Goal: Task Accomplishment & Management: Manage account settings

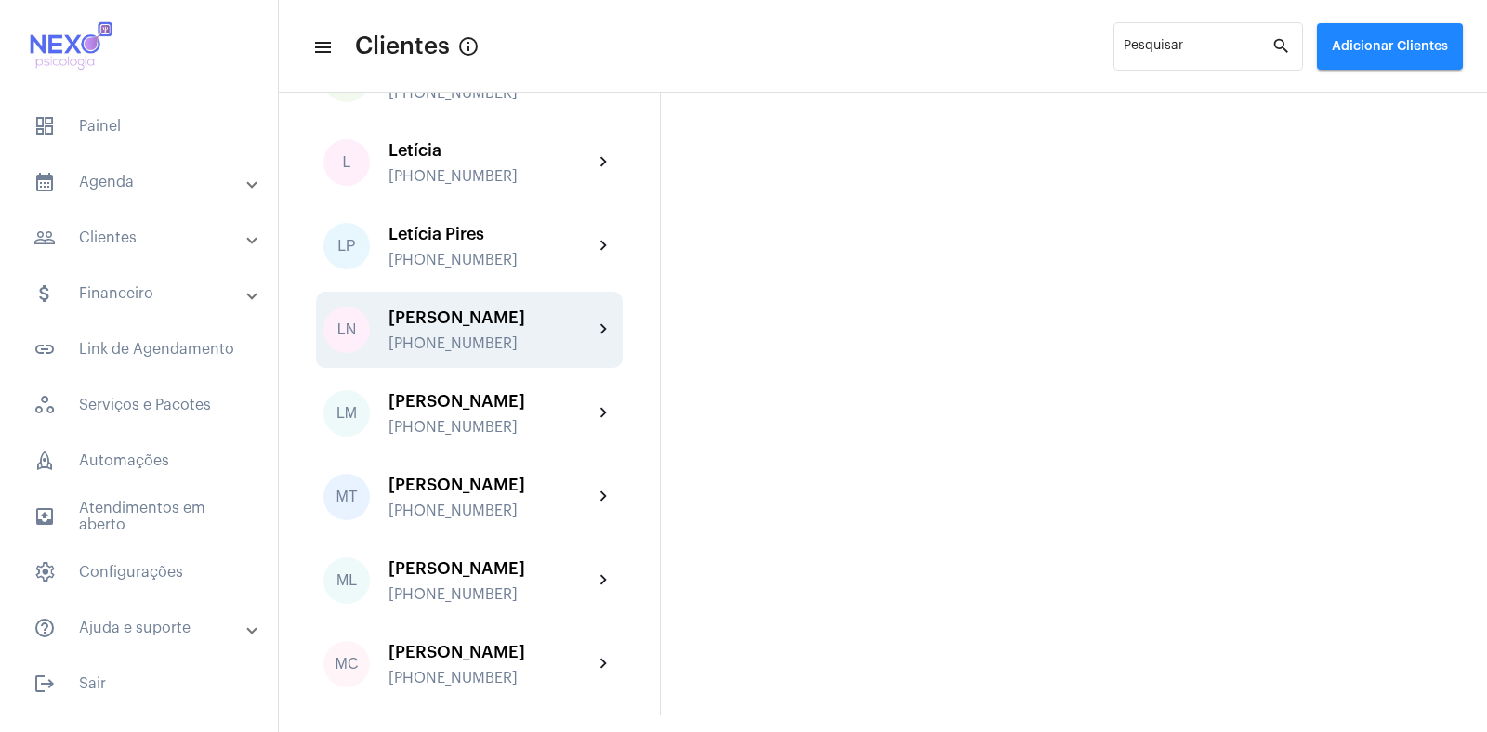
scroll to position [1605, 0]
click at [466, 324] on div "[PERSON_NAME]" at bounding box center [490, 315] width 204 height 19
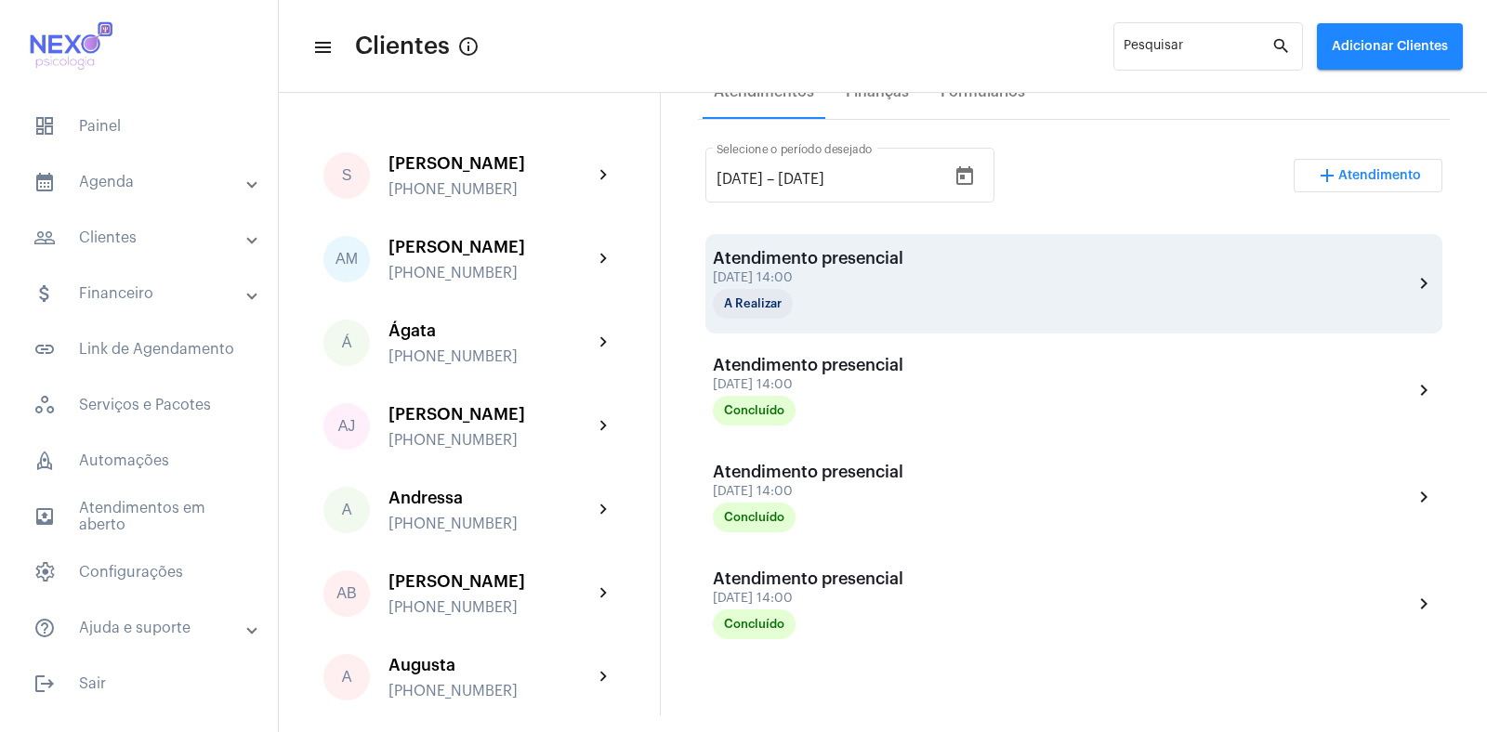
click at [832, 276] on div "[DATE] 14:00" at bounding box center [808, 278] width 190 height 14
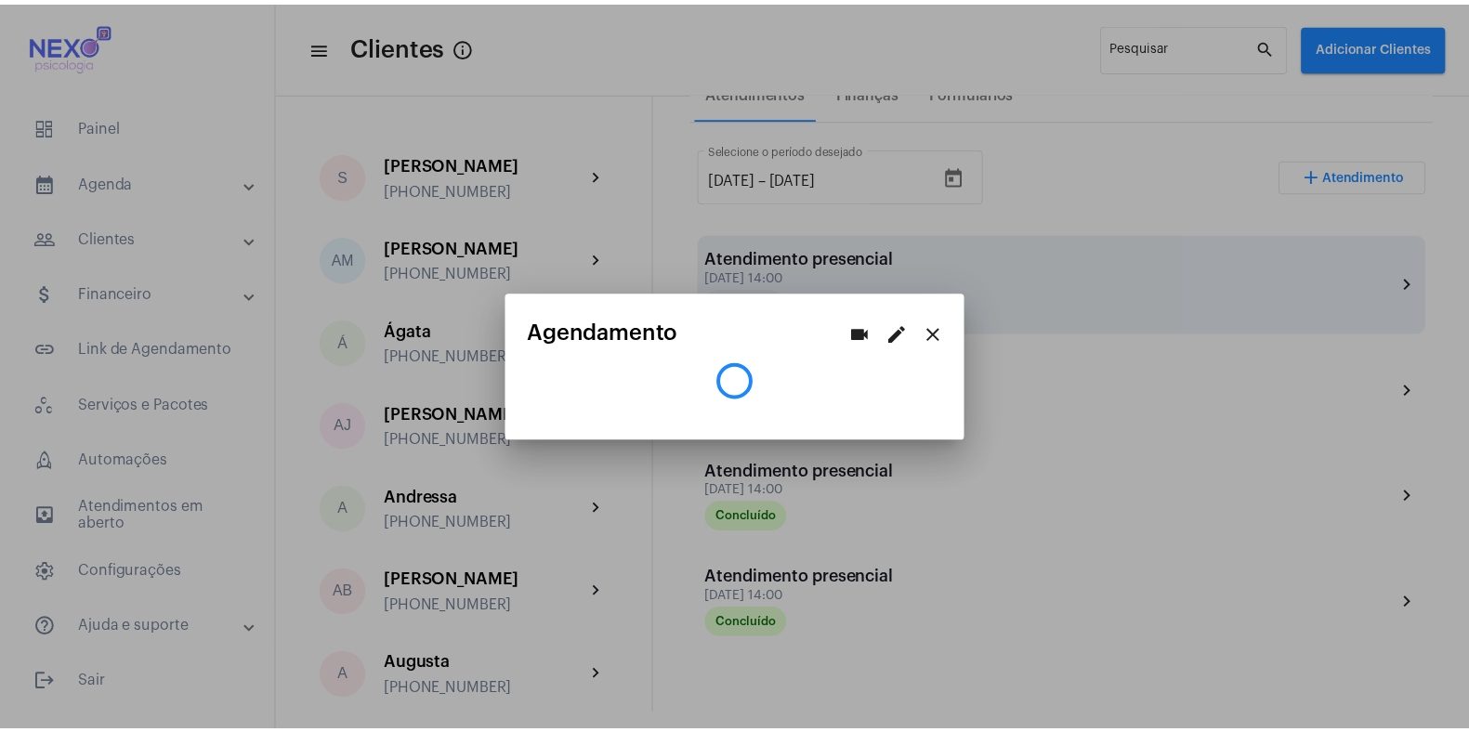
scroll to position [348, 0]
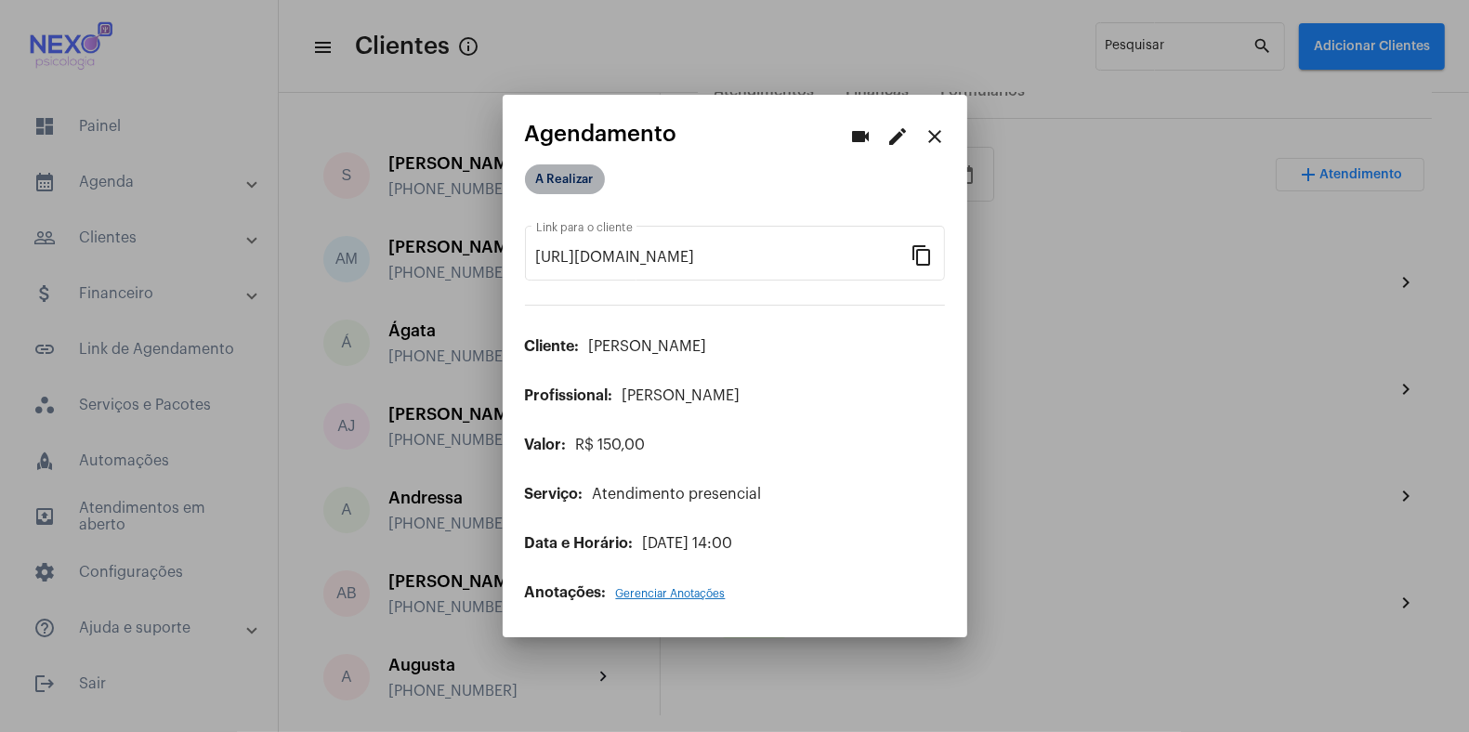
click at [584, 179] on mat-chip "A Realizar" at bounding box center [565, 179] width 80 height 30
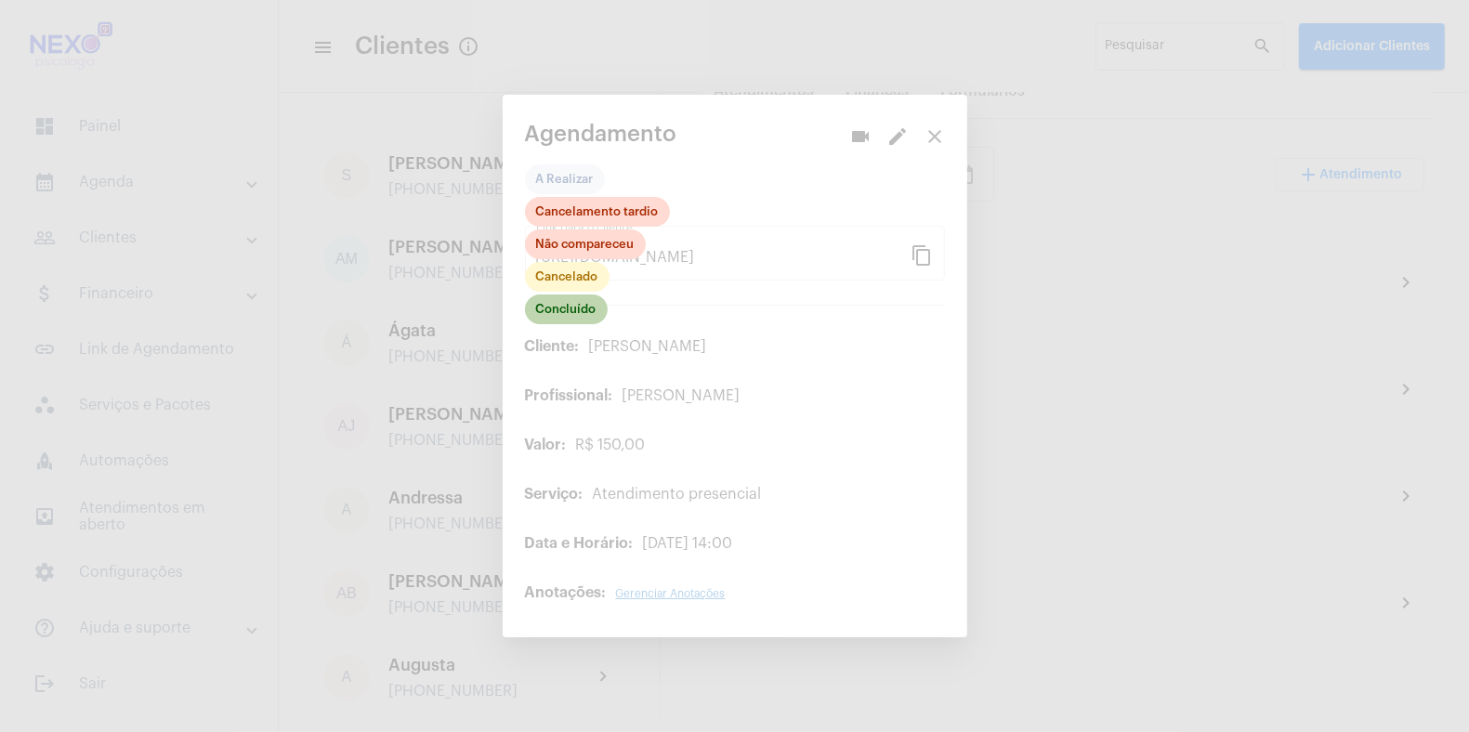
click at [564, 303] on mat-chip "Concluído" at bounding box center [566, 310] width 83 height 30
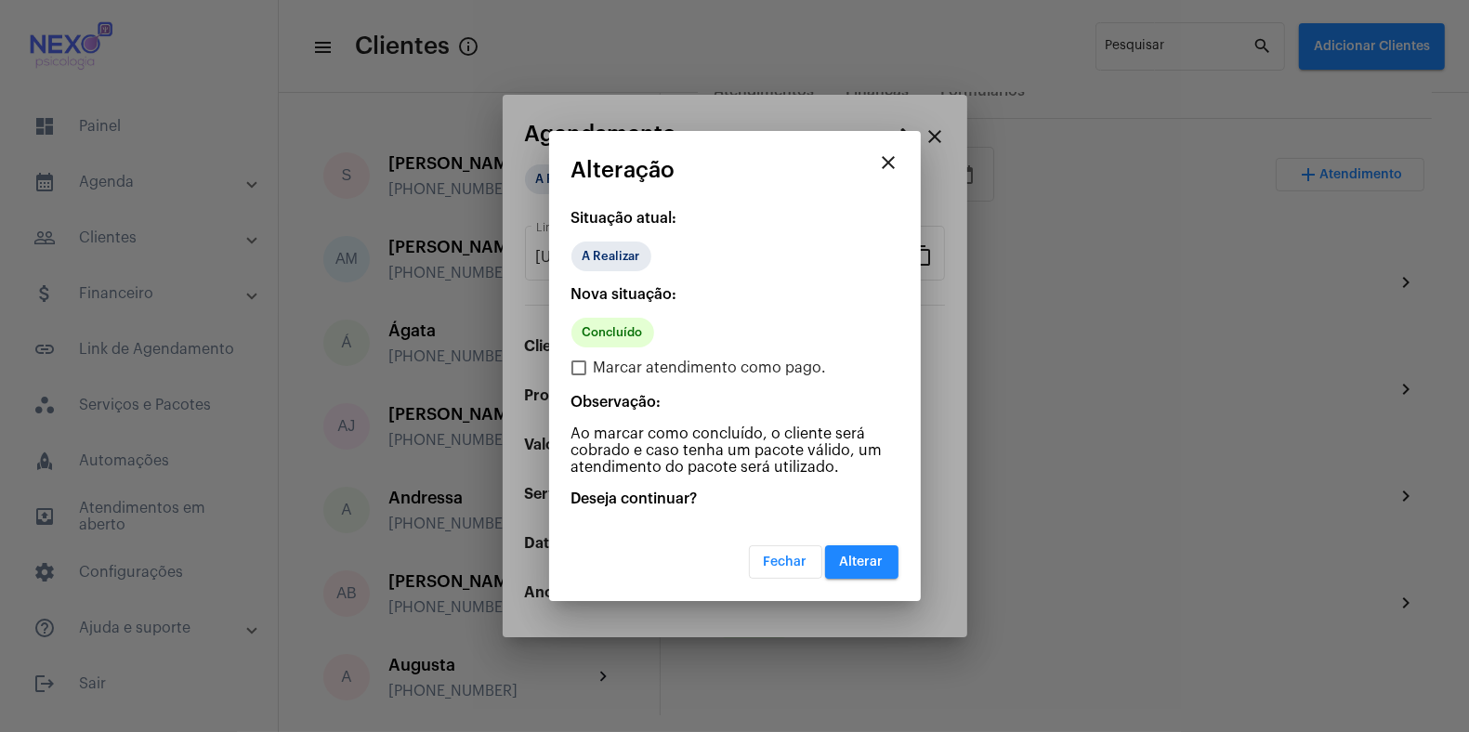
click at [868, 562] on span "Alterar" at bounding box center [862, 562] width 44 height 13
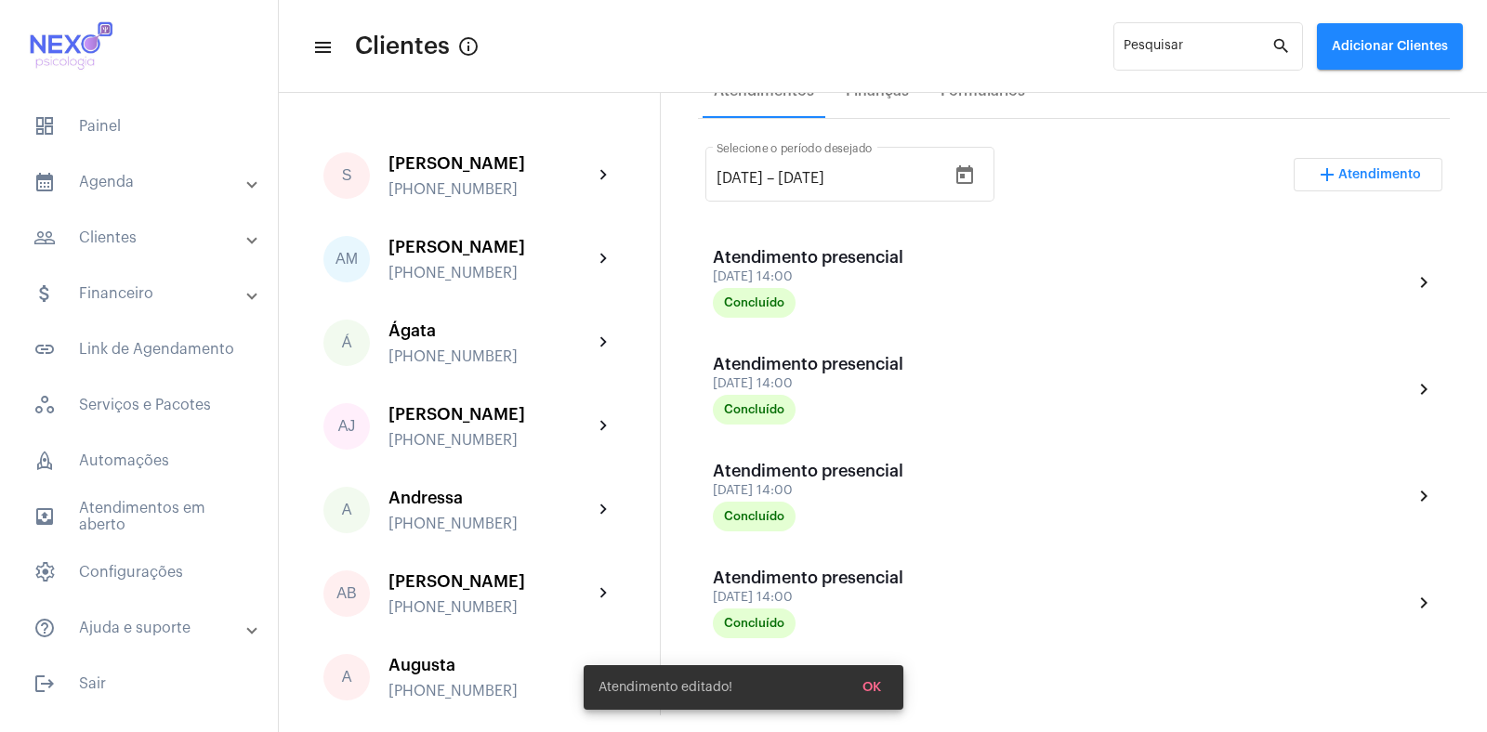
click at [1366, 171] on span "Atendimento" at bounding box center [1379, 174] width 83 height 13
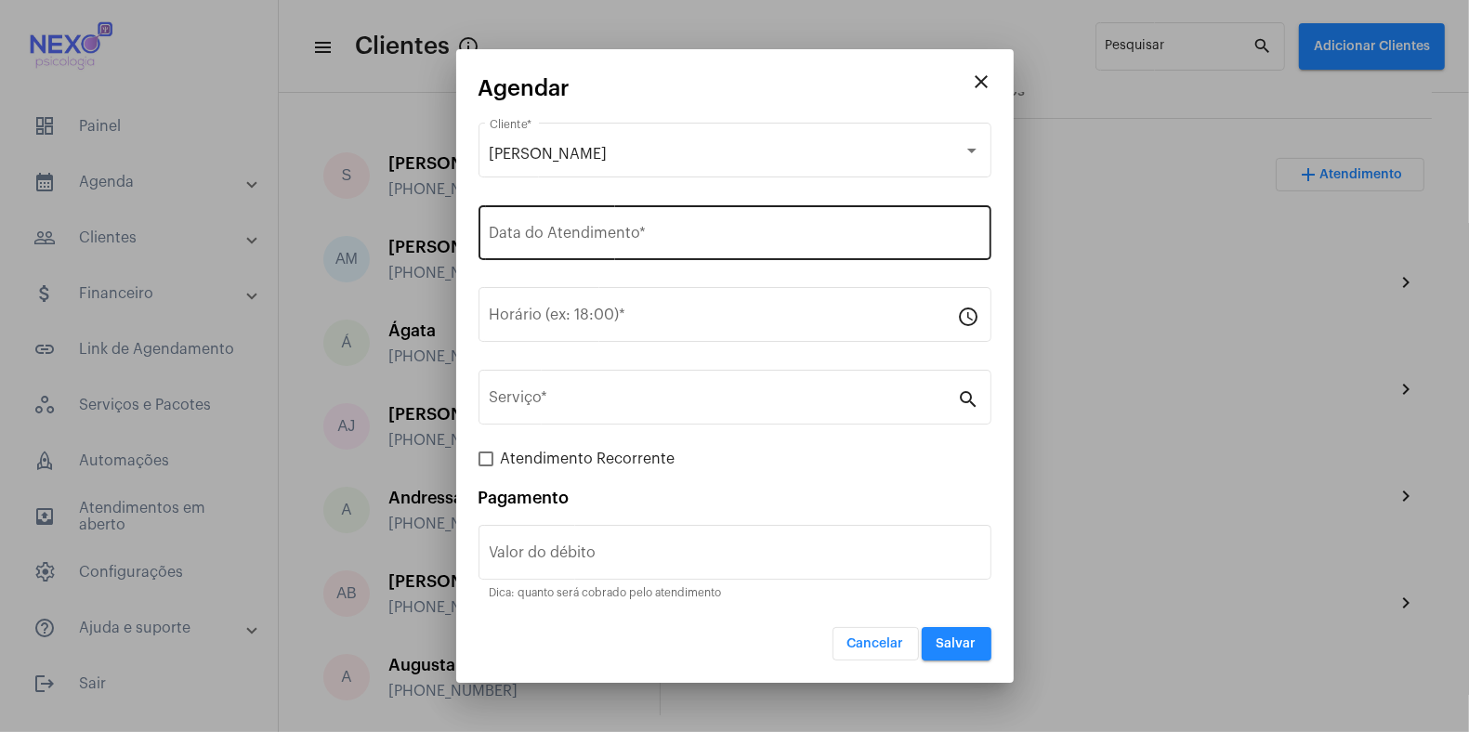
click at [552, 238] on input "Data do Atendimento *" at bounding box center [735, 237] width 491 height 17
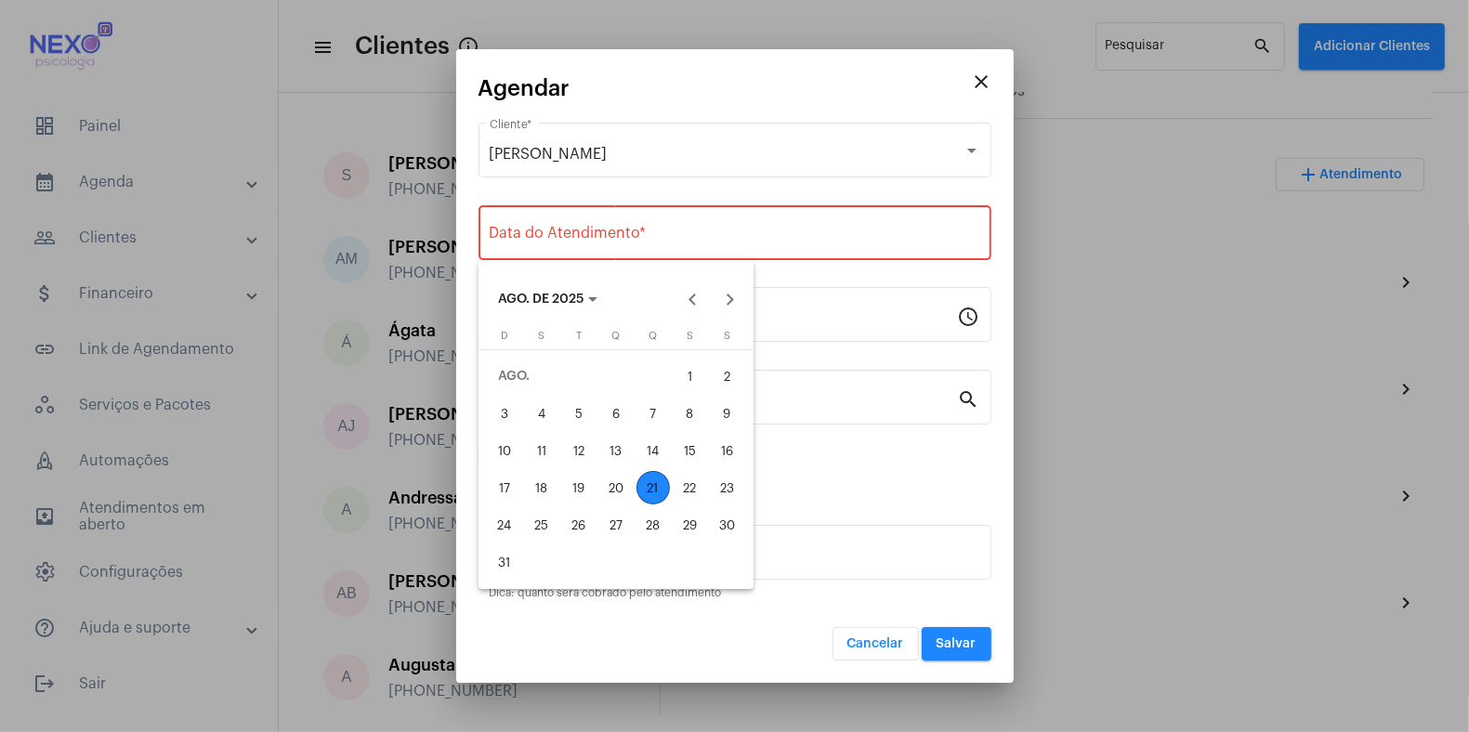
click at [652, 490] on div "21" at bounding box center [652, 487] width 33 height 33
type input "[DATE]"
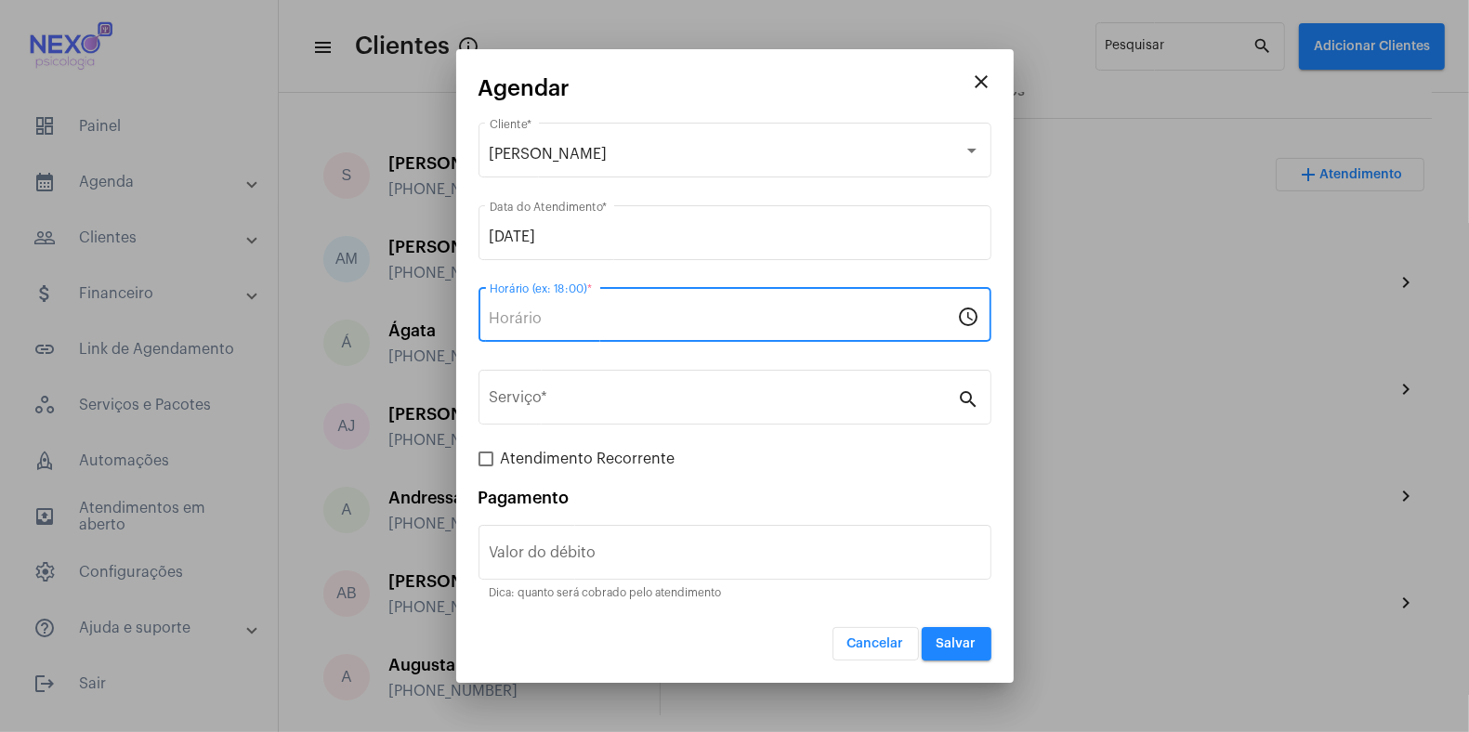
click at [573, 313] on input "Horário (ex: 18:00) *" at bounding box center [724, 318] width 468 height 17
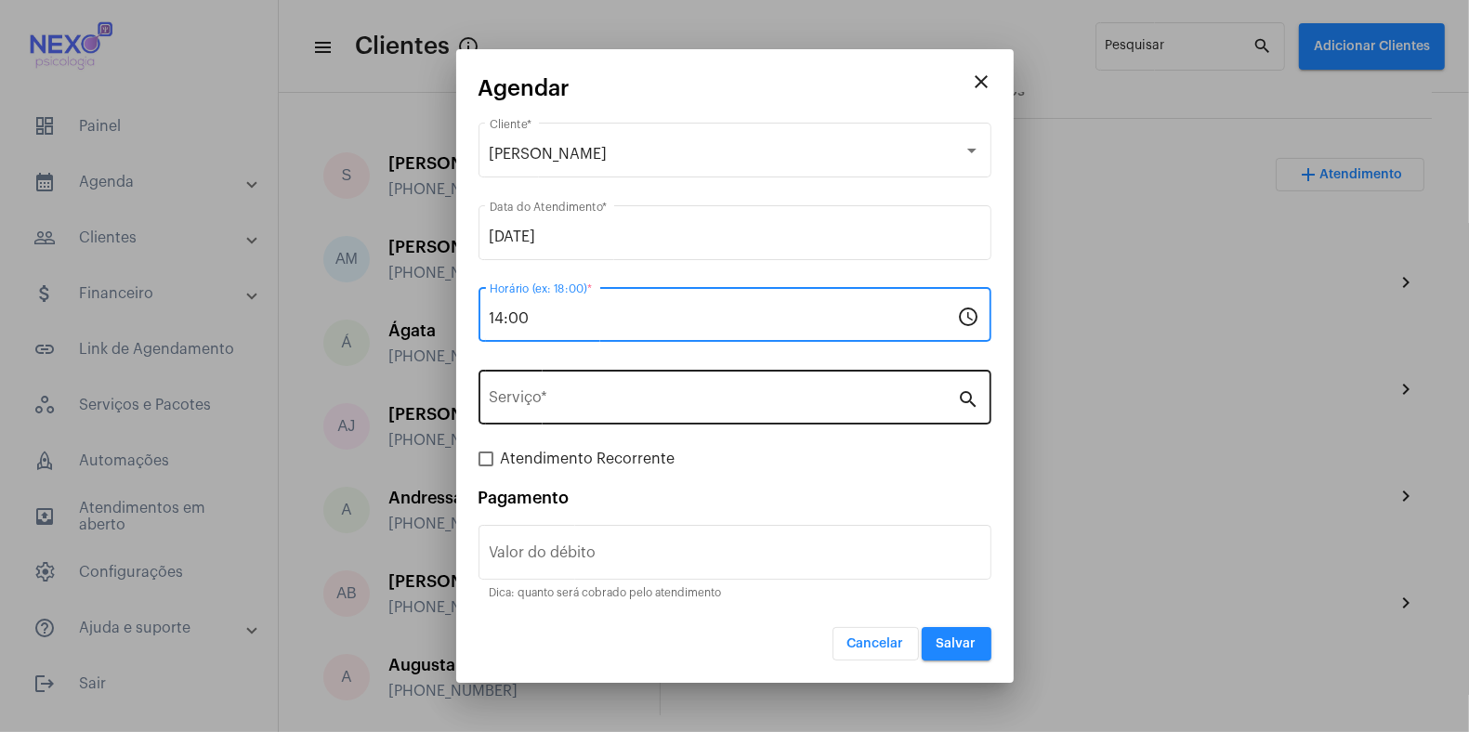
type input "14:00"
click at [606, 395] on input "Serviço *" at bounding box center [724, 401] width 468 height 17
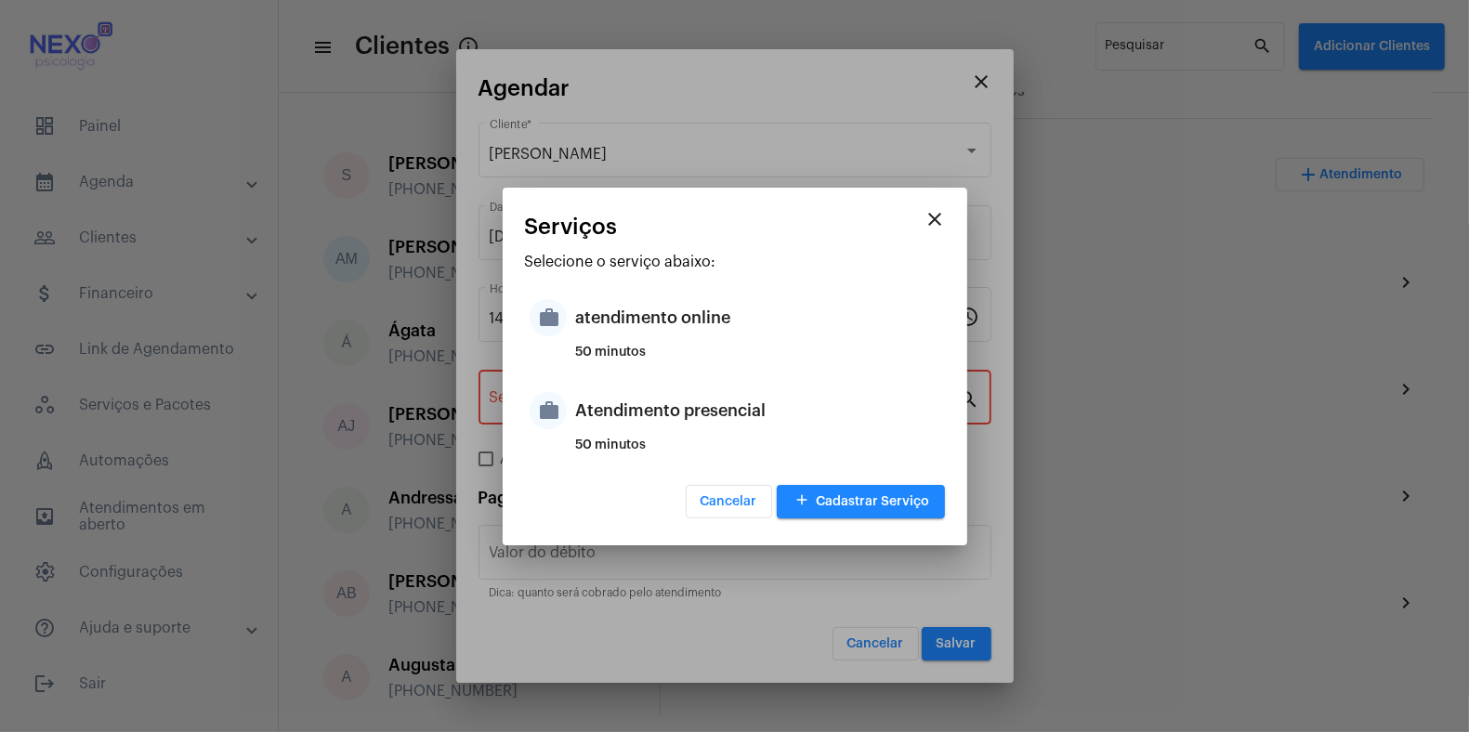
click at [606, 395] on div "Atendimento presencial" at bounding box center [758, 411] width 364 height 56
type input "Atendimento presencial"
type input "R$ 150"
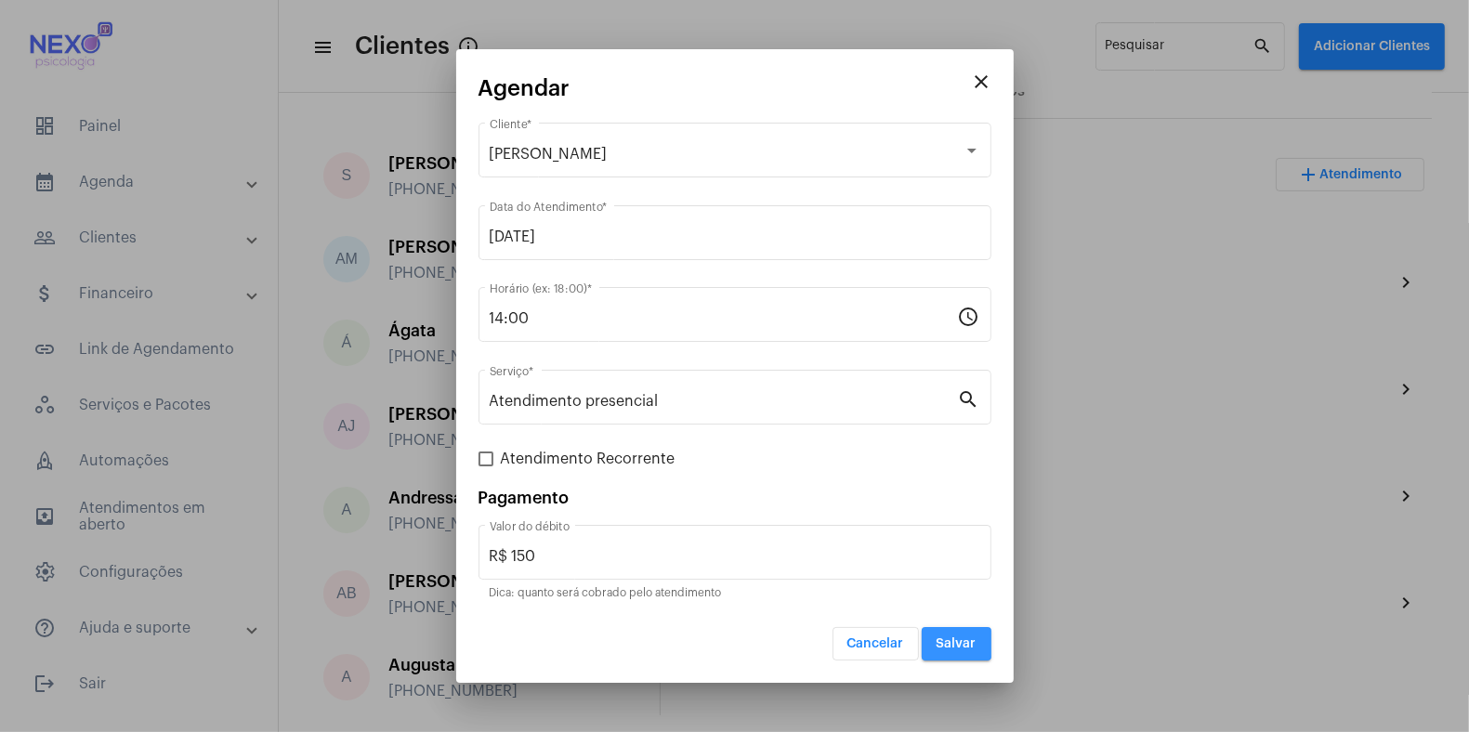
click at [956, 645] on span "Salvar" at bounding box center [957, 643] width 40 height 13
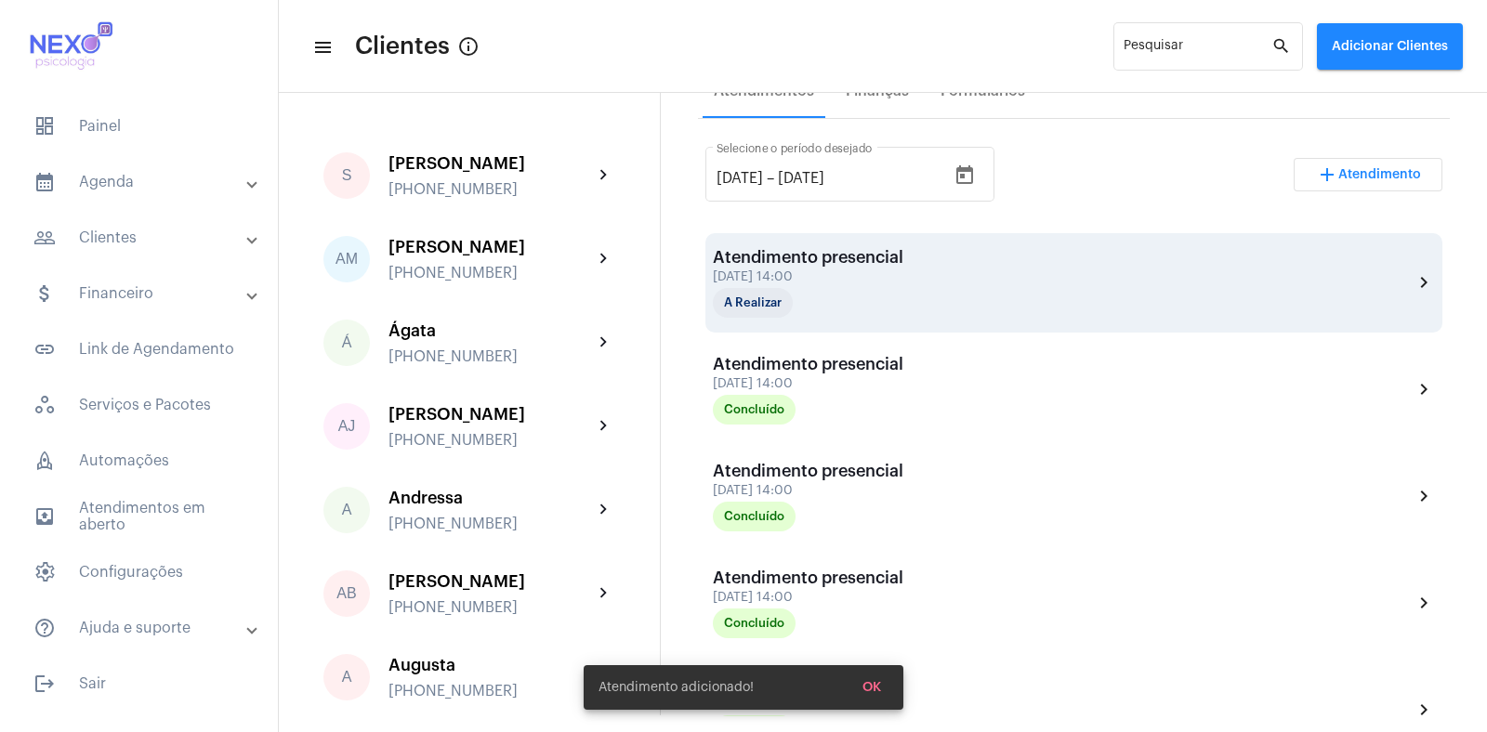
click at [875, 253] on div "Atendimento presencial" at bounding box center [808, 257] width 190 height 19
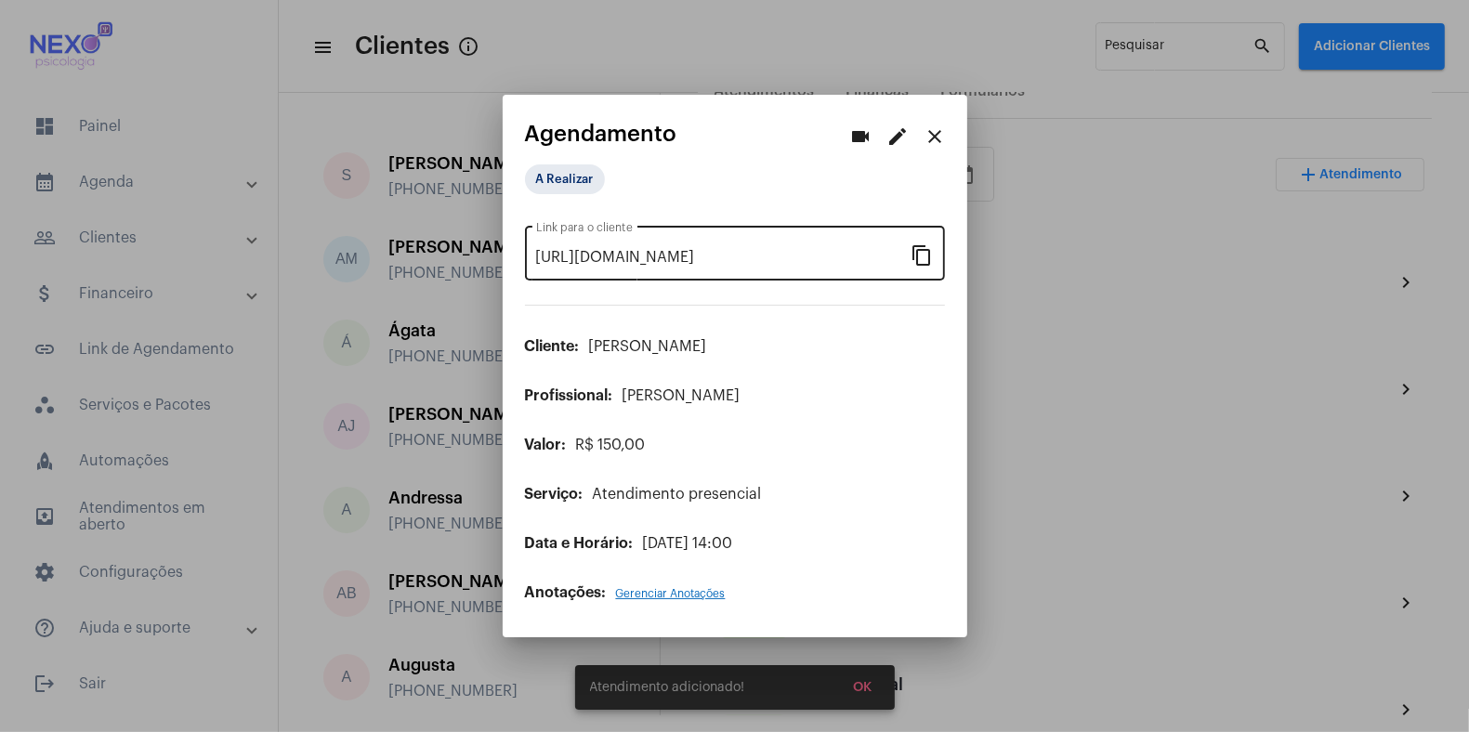
click at [921, 257] on mat-icon "content_copy" at bounding box center [923, 254] width 22 height 22
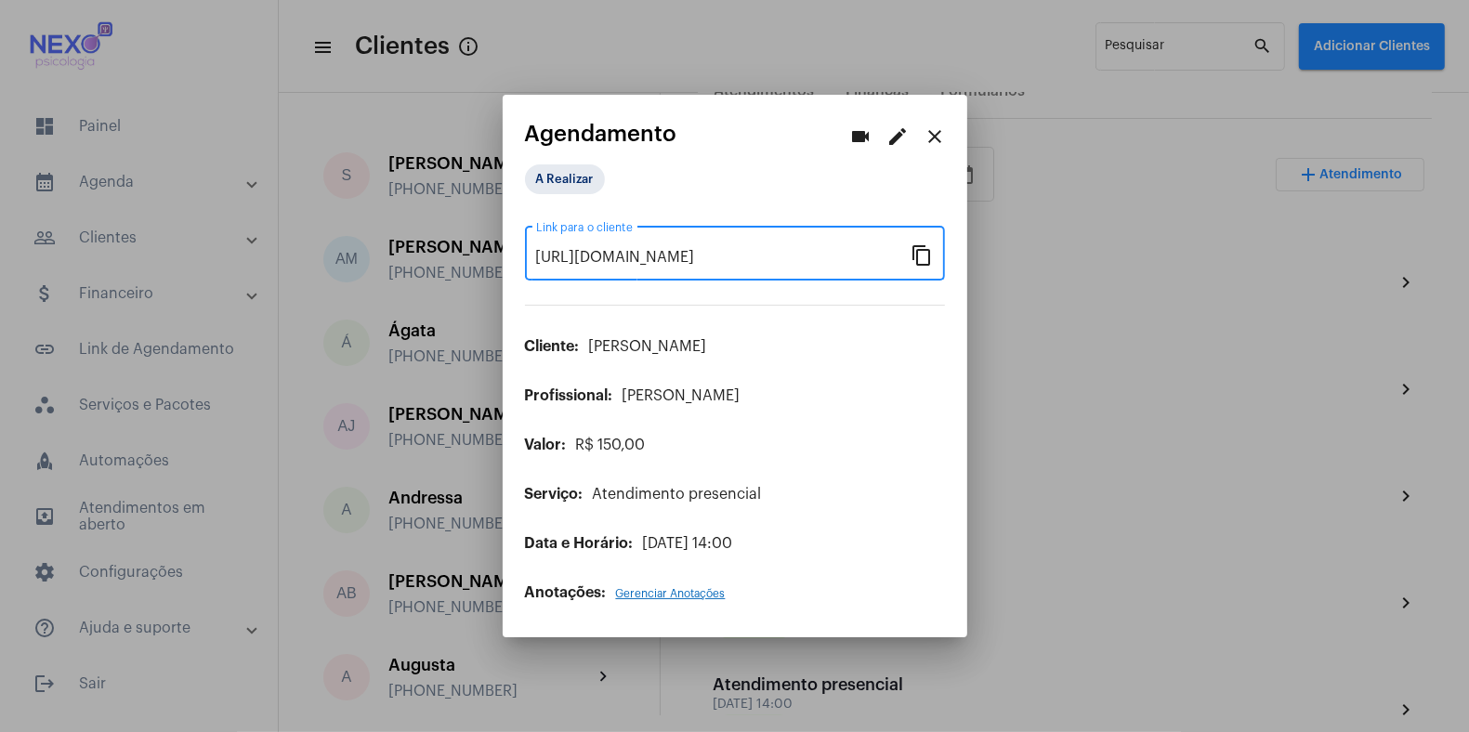
click at [938, 140] on mat-icon "close" at bounding box center [936, 136] width 22 height 22
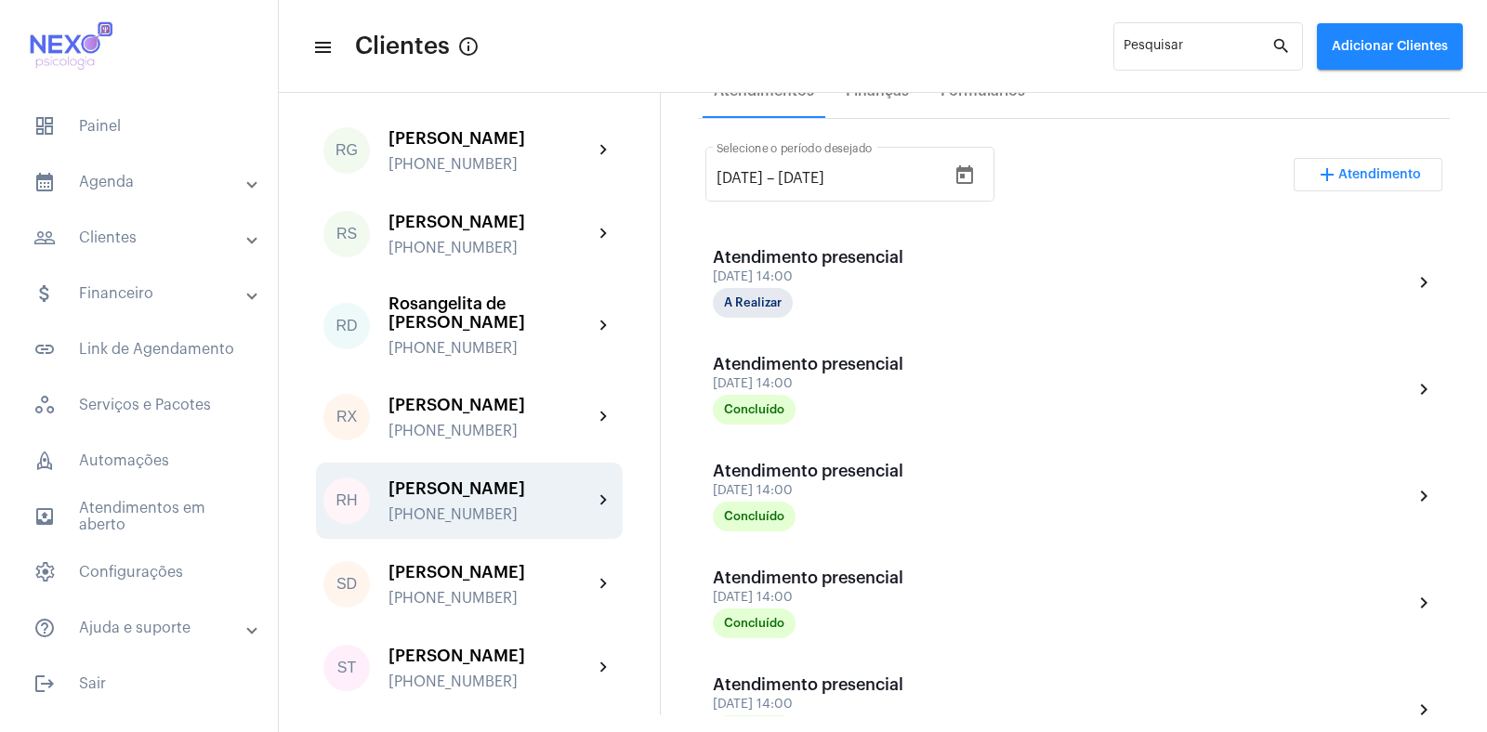
scroll to position [2535, 0]
click at [448, 522] on div "[PERSON_NAME] [PHONE_NUMBER]" at bounding box center [490, 501] width 204 height 44
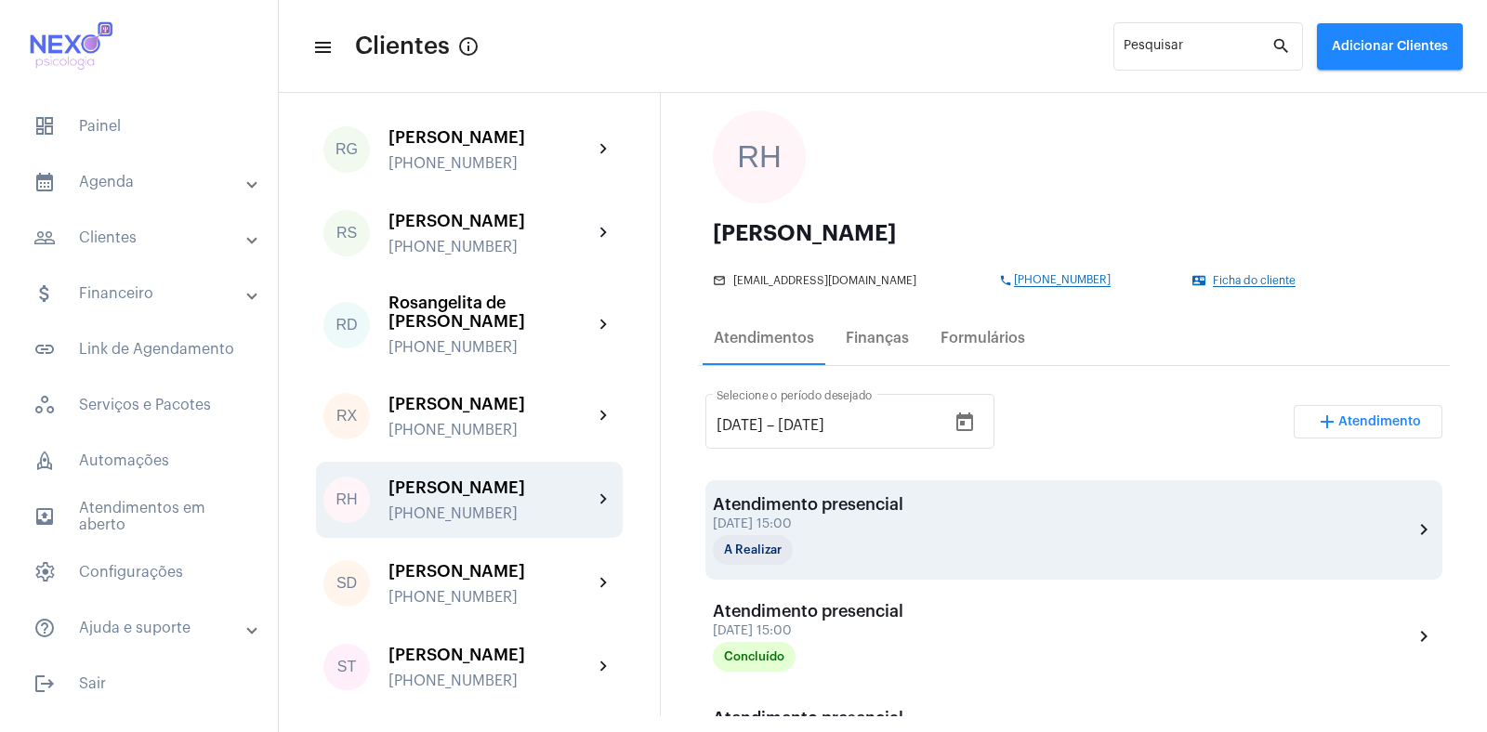
click at [805, 518] on div "Atendimento presencial [DATE] 15:00 A Realizar" at bounding box center [808, 530] width 190 height 70
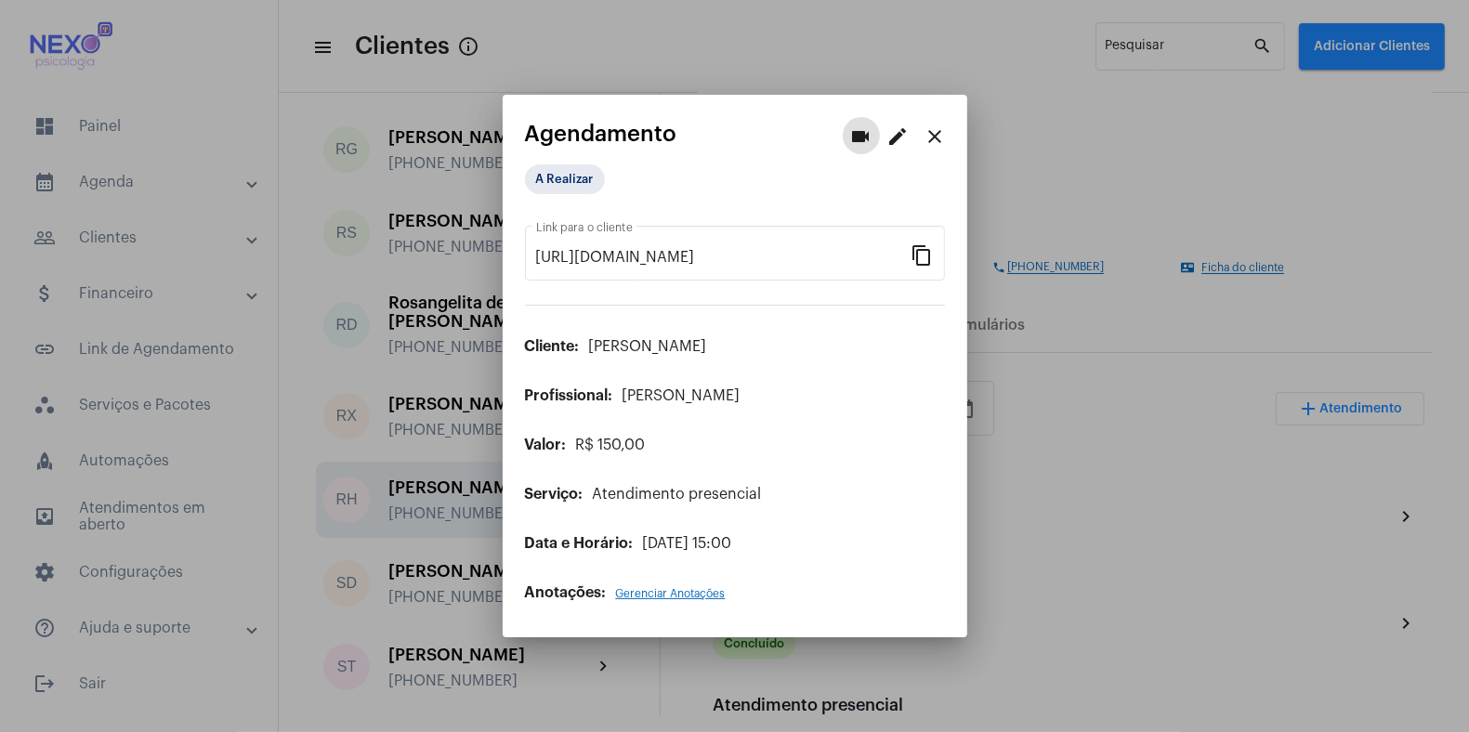
scroll to position [115, 0]
click at [550, 183] on mat-chip "A Realizar" at bounding box center [565, 179] width 80 height 30
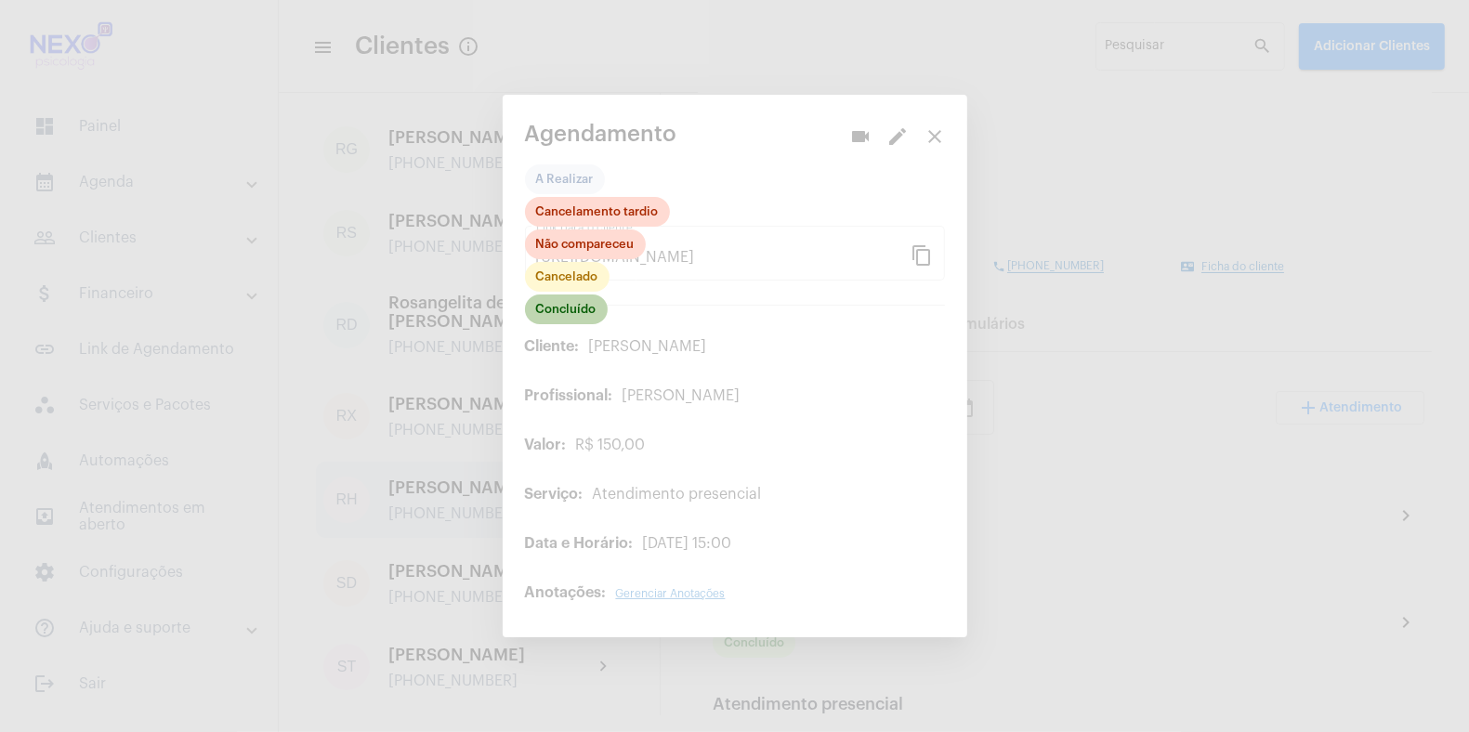
click at [565, 314] on mat-chip "Concluído" at bounding box center [566, 310] width 83 height 30
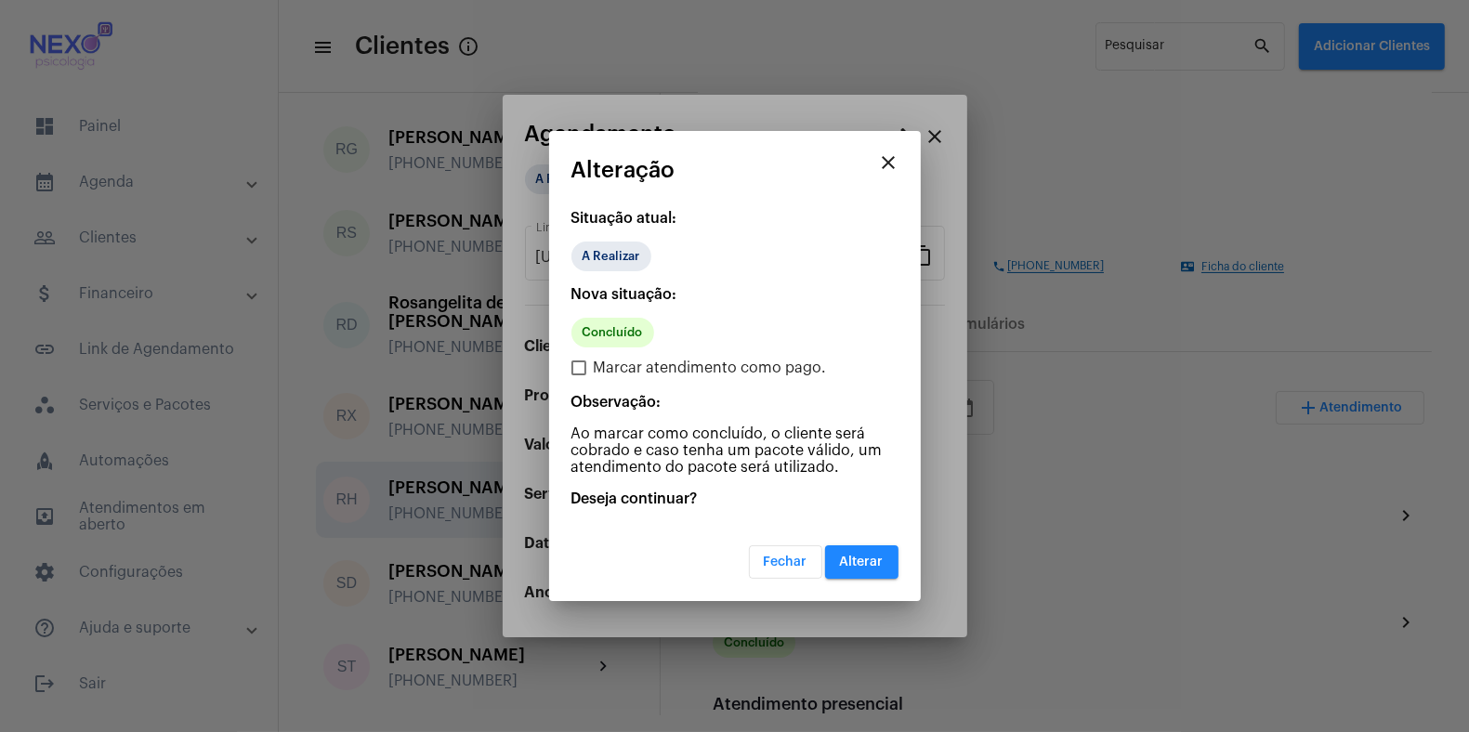
click at [861, 564] on span "Alterar" at bounding box center [862, 562] width 44 height 13
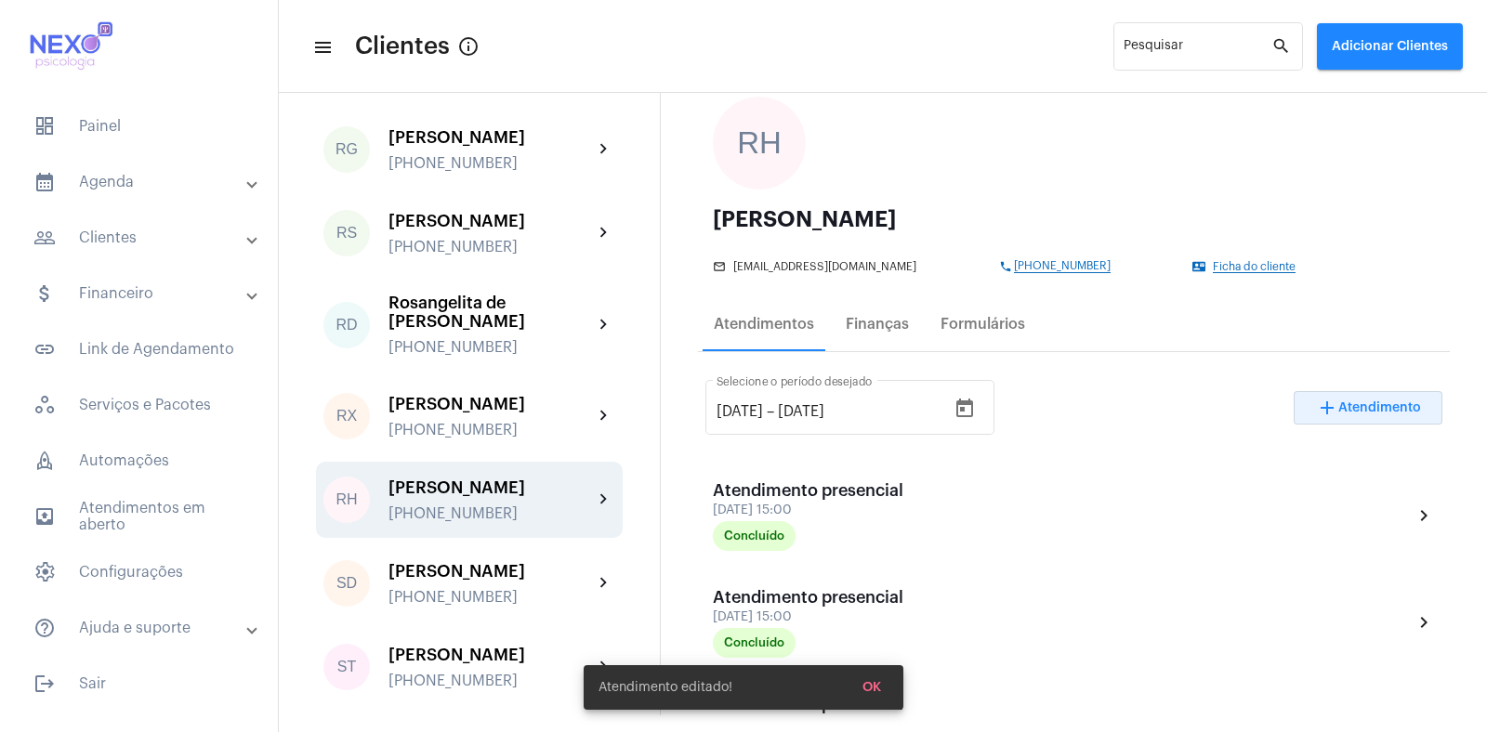
click at [1364, 401] on span "Atendimento" at bounding box center [1379, 407] width 83 height 13
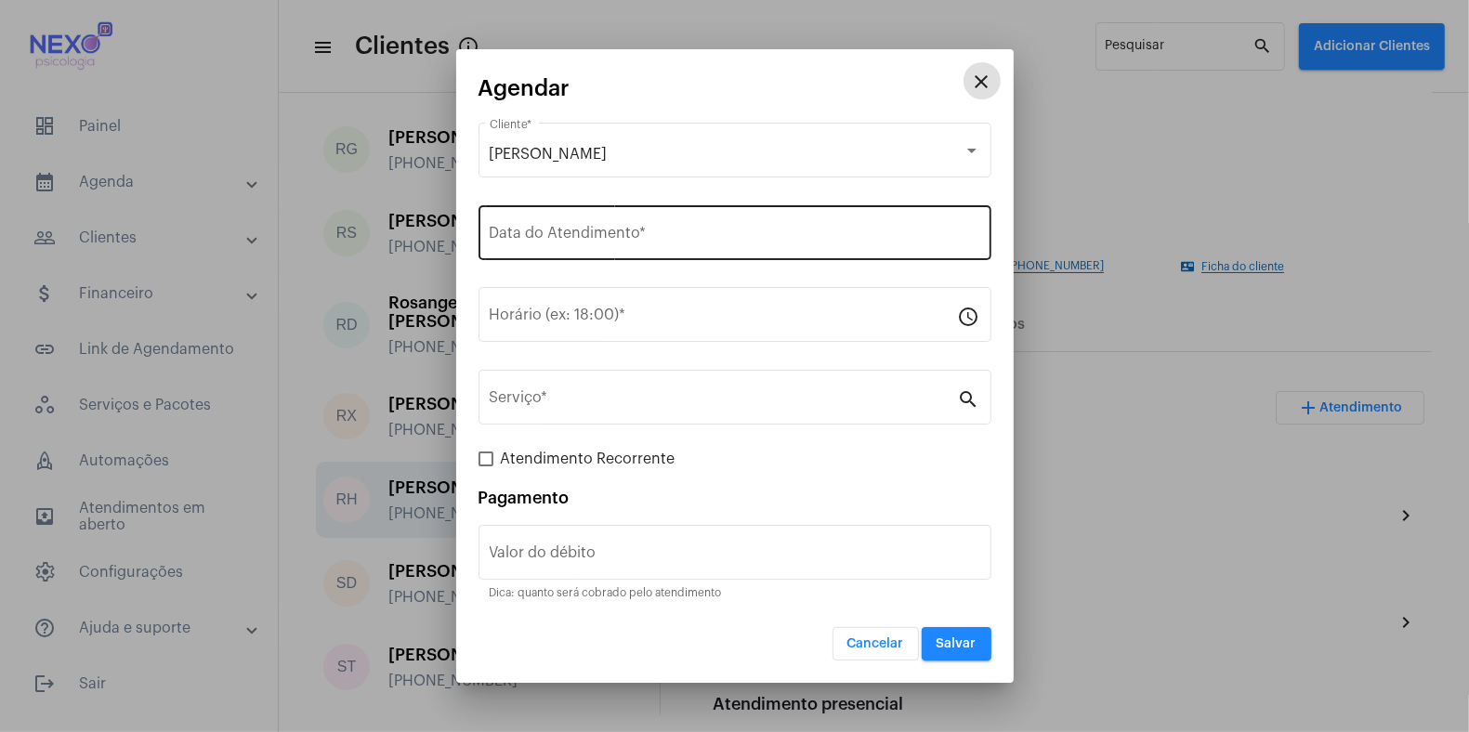
click at [551, 237] on input "Data do Atendimento *" at bounding box center [735, 237] width 491 height 17
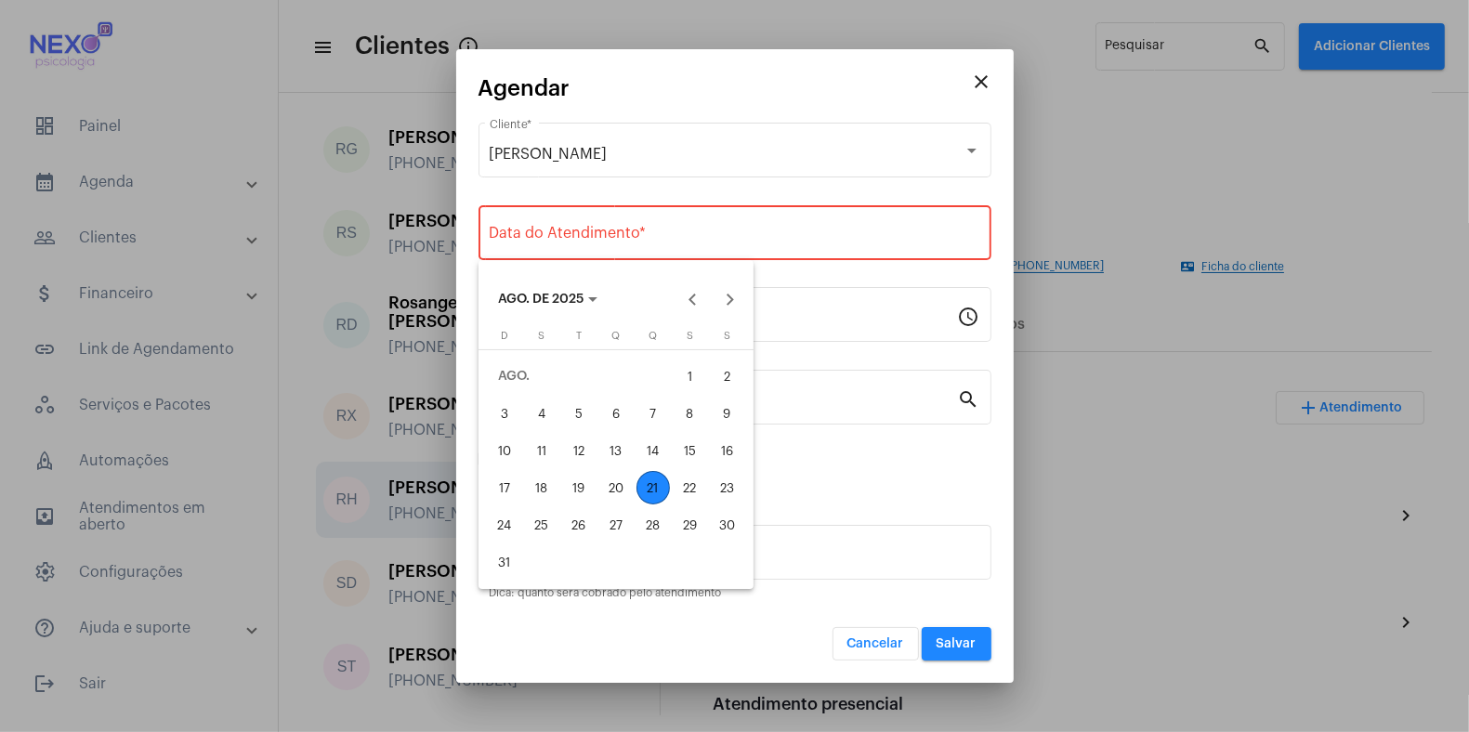
click at [656, 487] on div "21" at bounding box center [652, 487] width 33 height 33
type input "[DATE]"
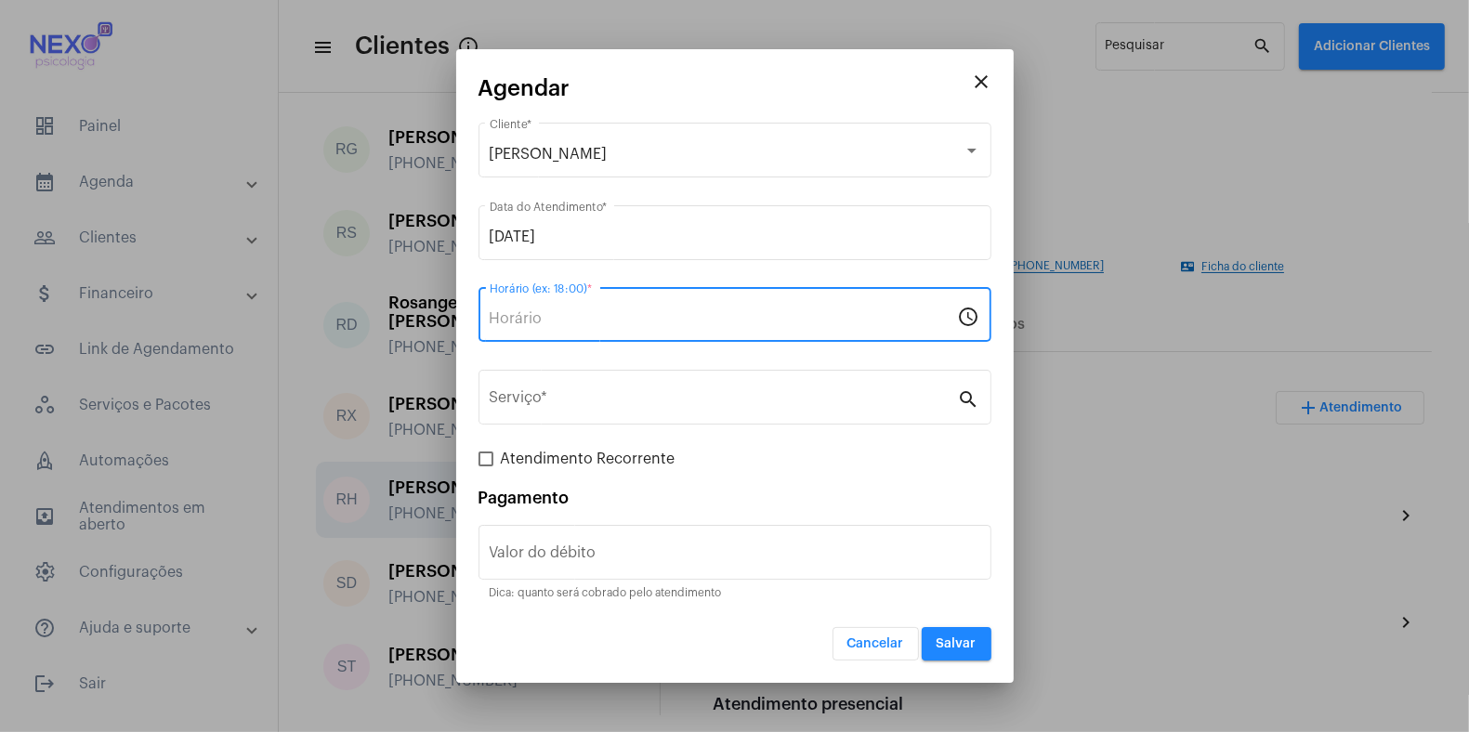
click at [584, 315] on input "Horário (ex: 18:00) *" at bounding box center [724, 318] width 468 height 17
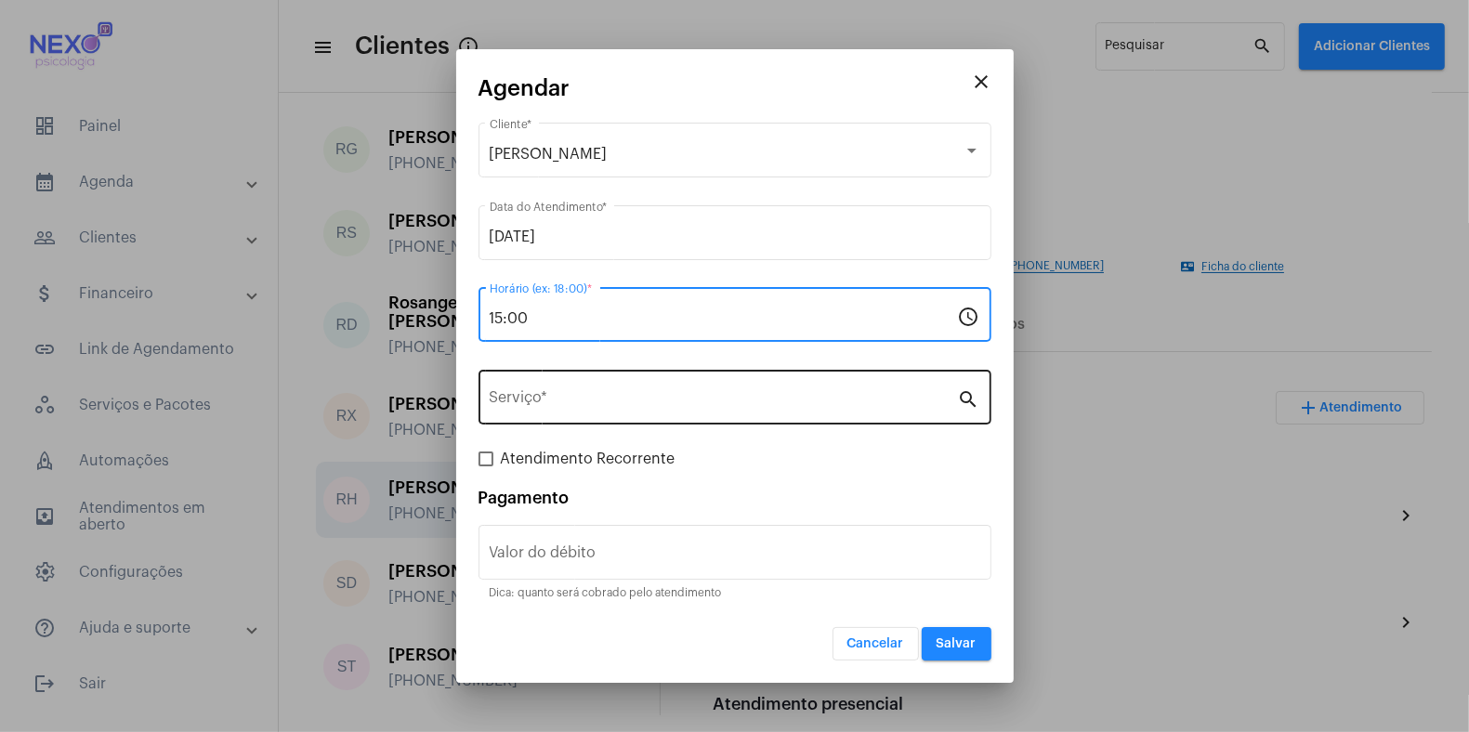
type input "15:00"
click at [774, 402] on input "Serviço *" at bounding box center [724, 401] width 468 height 17
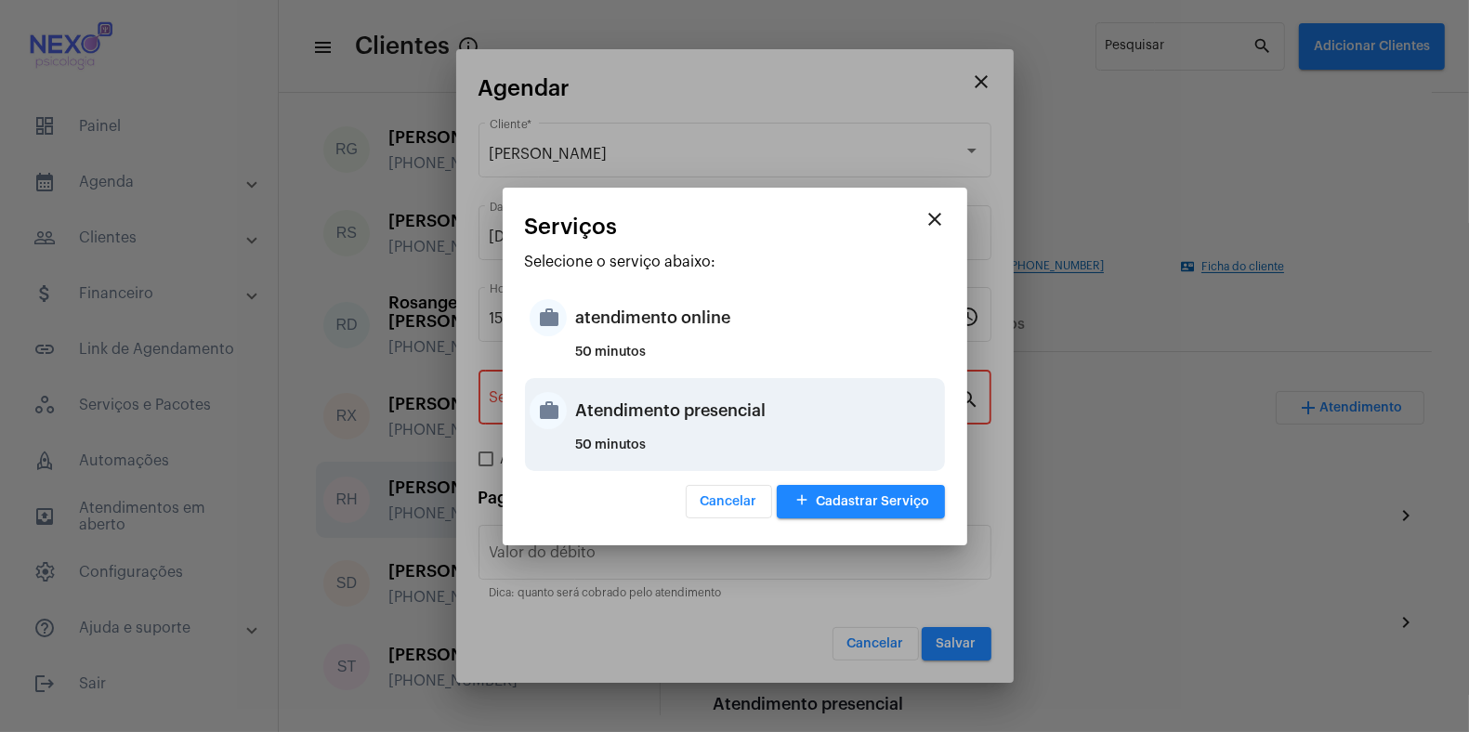
click at [773, 402] on div "Atendimento presencial" at bounding box center [758, 411] width 364 height 56
type input "Atendimento presencial"
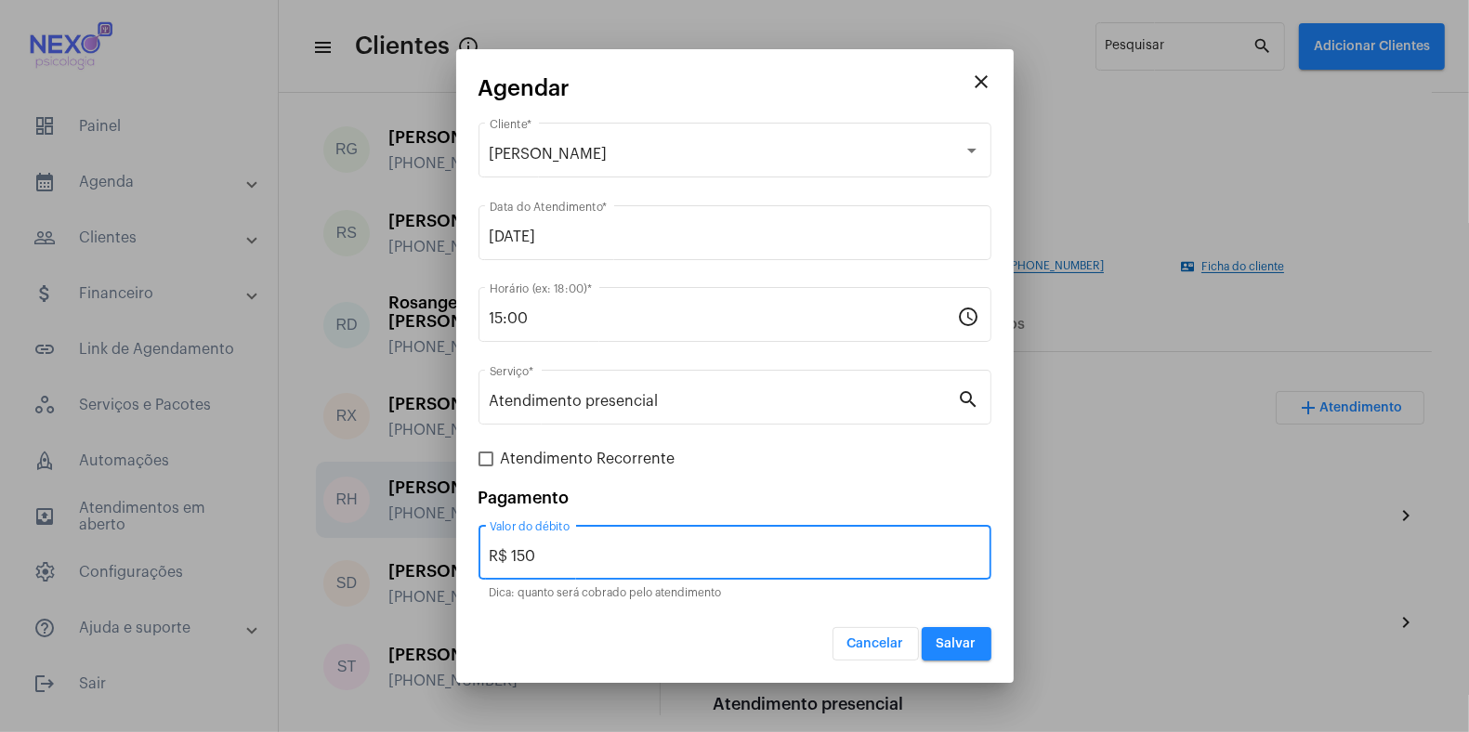
drag, startPoint x: 546, startPoint y: 562, endPoint x: 520, endPoint y: 561, distance: 26.0
click at [520, 561] on input "R$ 150" at bounding box center [735, 556] width 491 height 17
type input "R$"
click at [950, 648] on span "Salvar" at bounding box center [957, 643] width 40 height 13
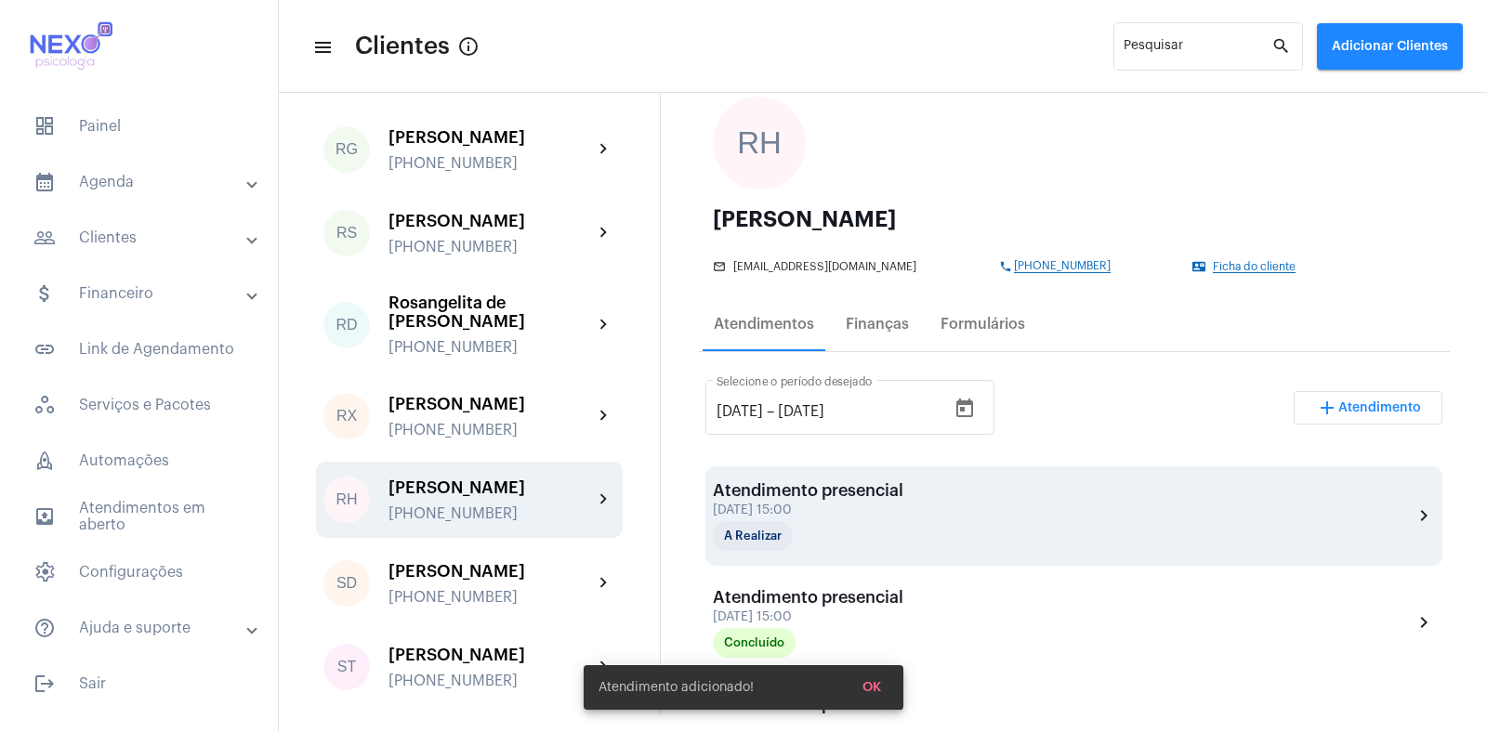
click at [801, 485] on div "Atendimento presencial" at bounding box center [808, 490] width 190 height 19
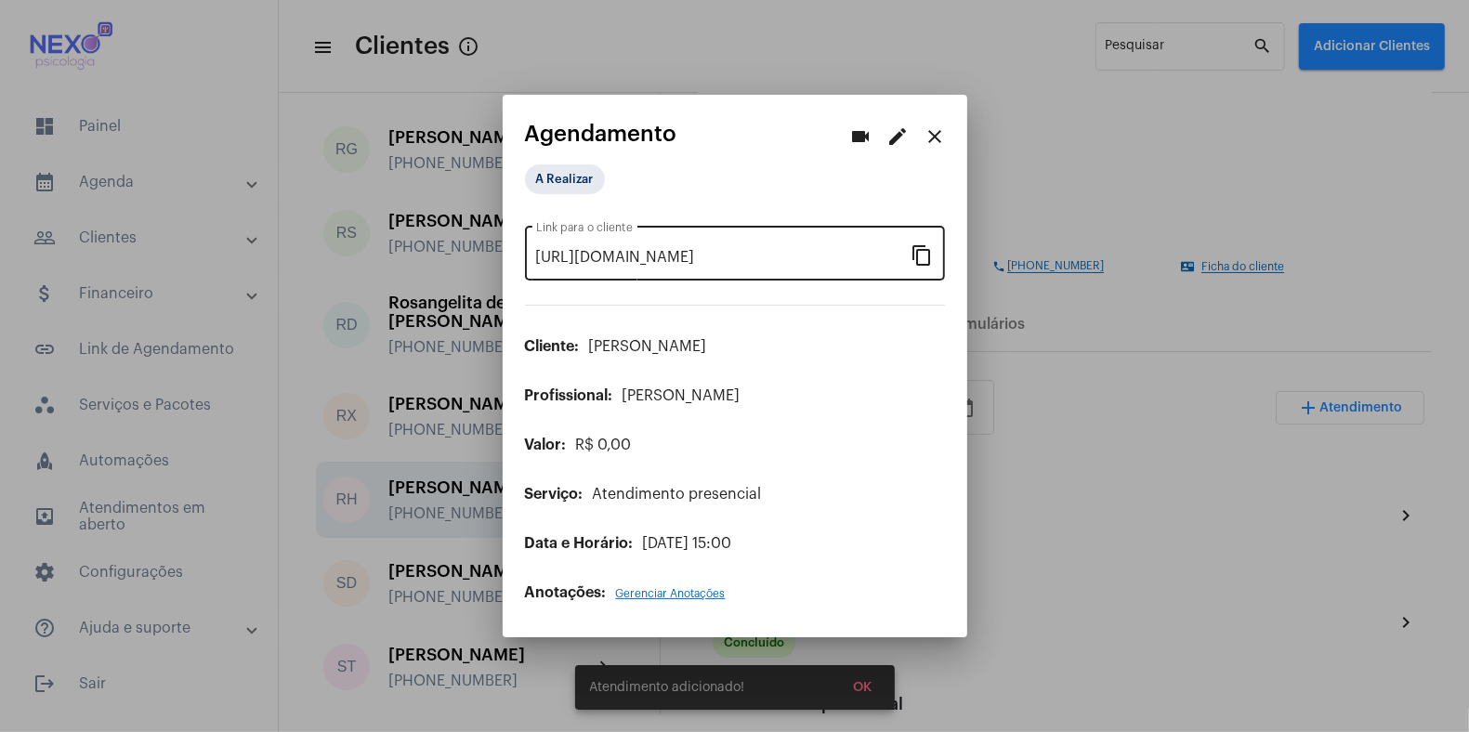
click at [922, 255] on mat-icon "content_copy" at bounding box center [923, 254] width 22 height 22
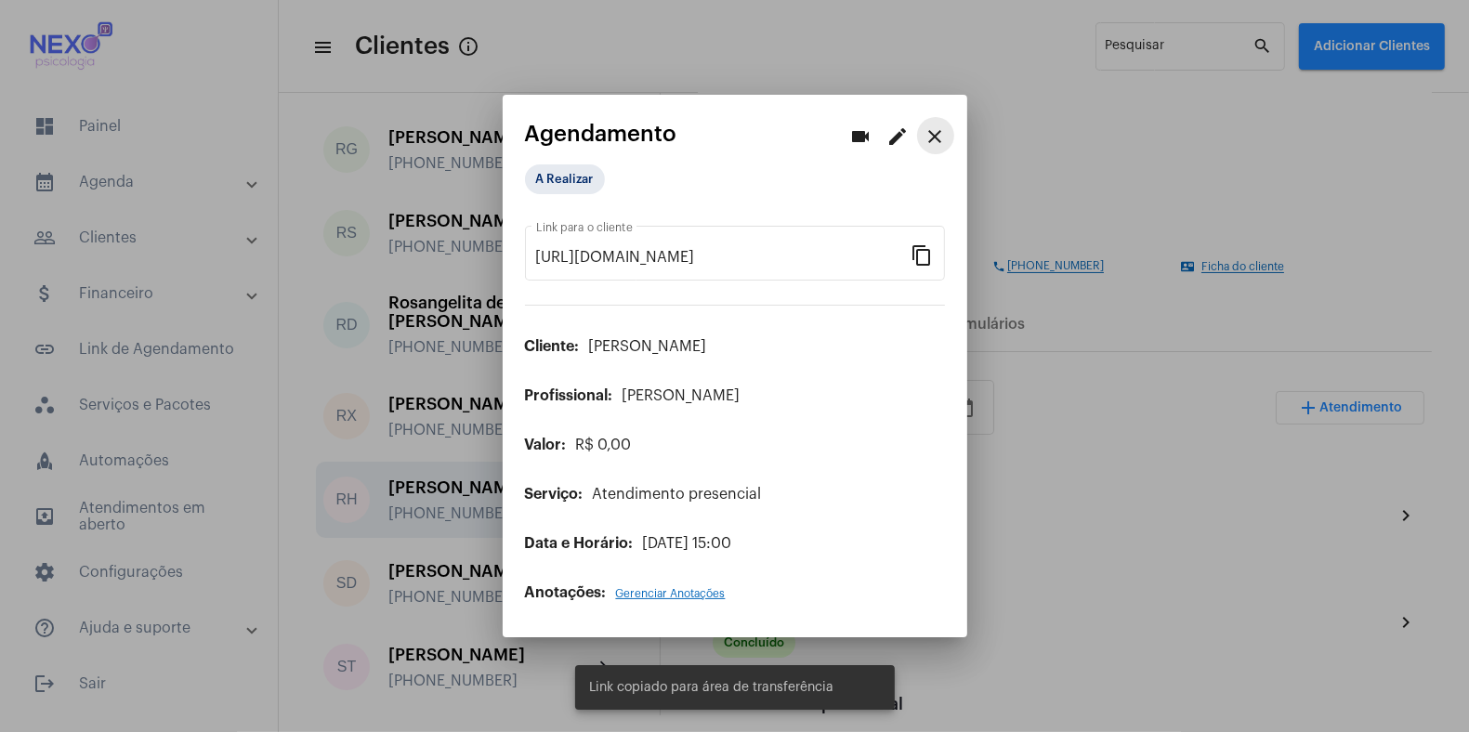
click at [937, 134] on mat-icon "close" at bounding box center [936, 136] width 22 height 22
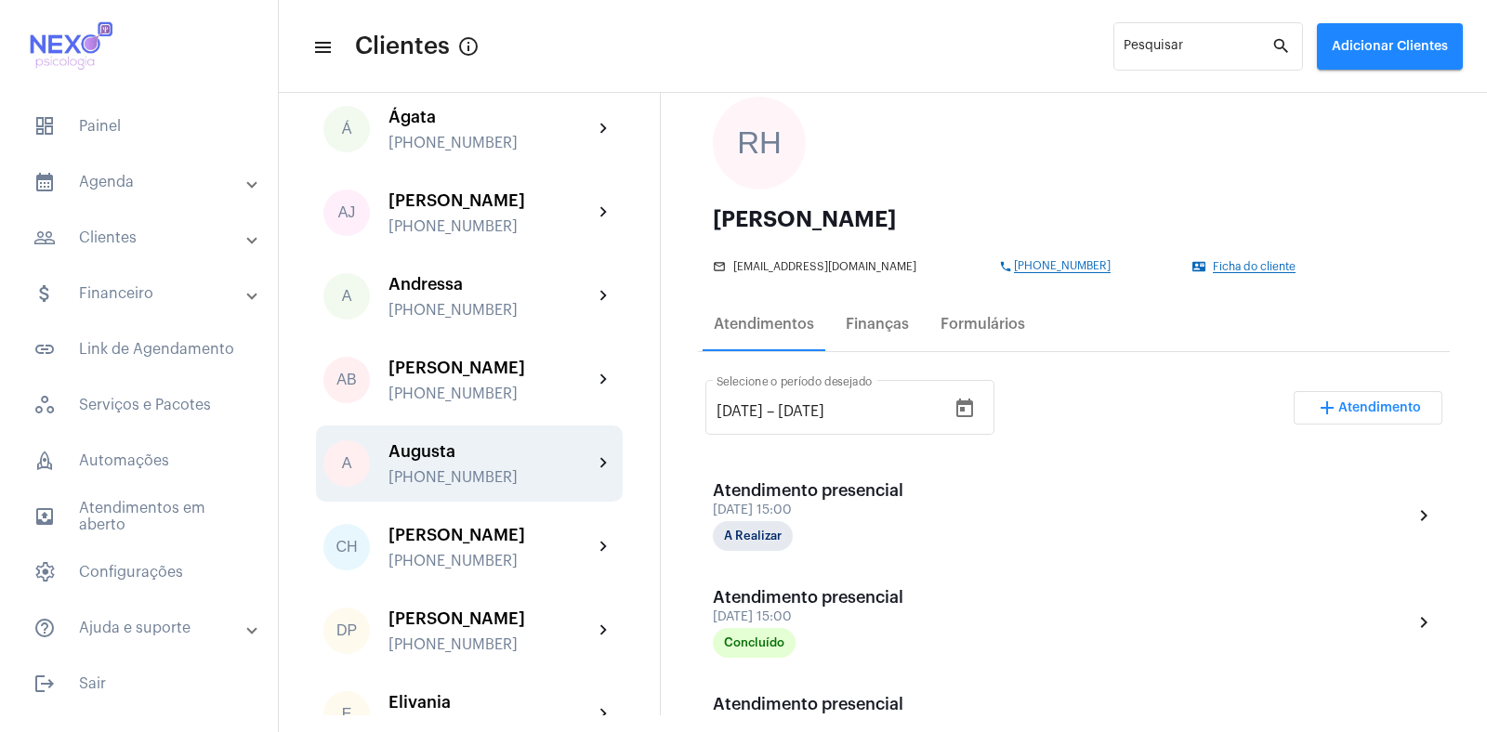
scroll to position [213, 0]
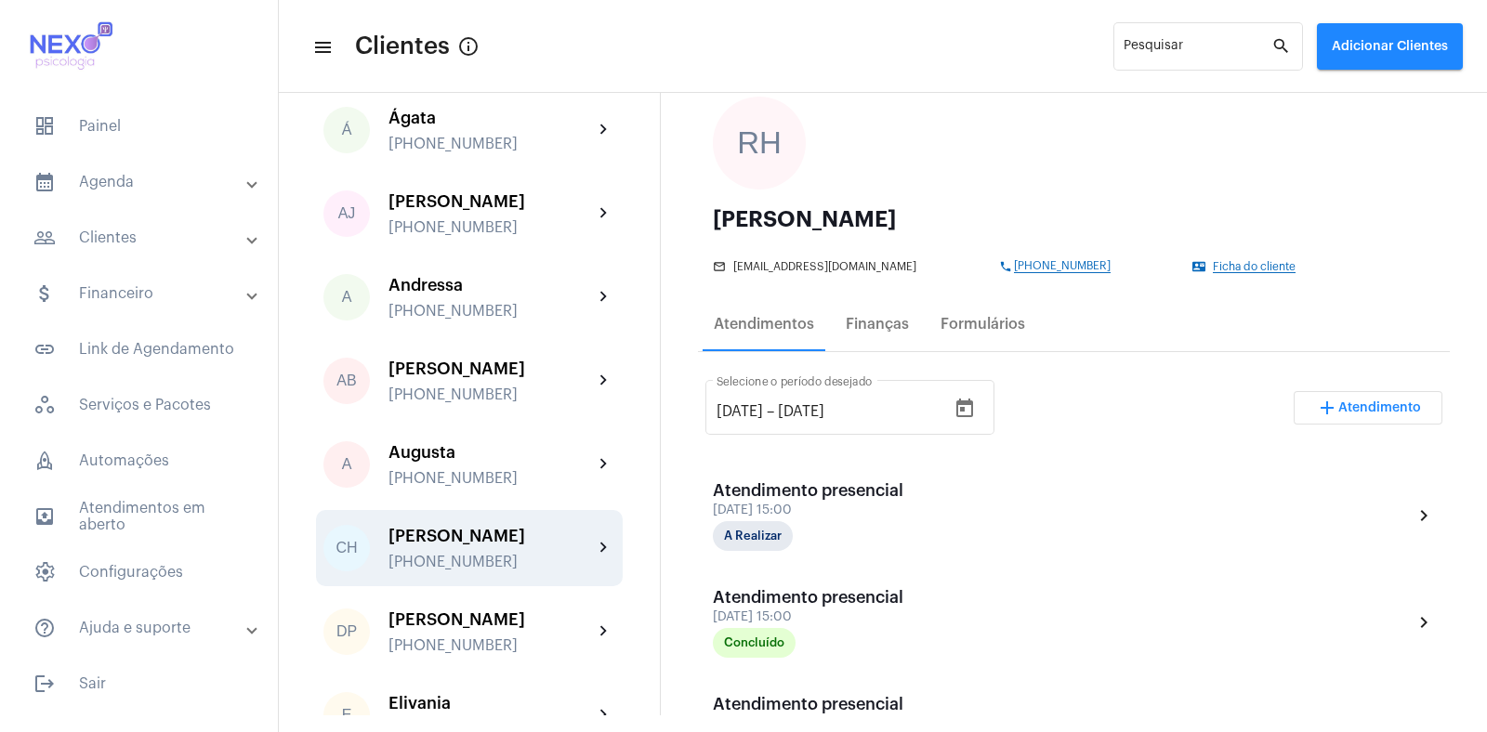
click at [459, 542] on div "[PERSON_NAME]" at bounding box center [490, 536] width 204 height 19
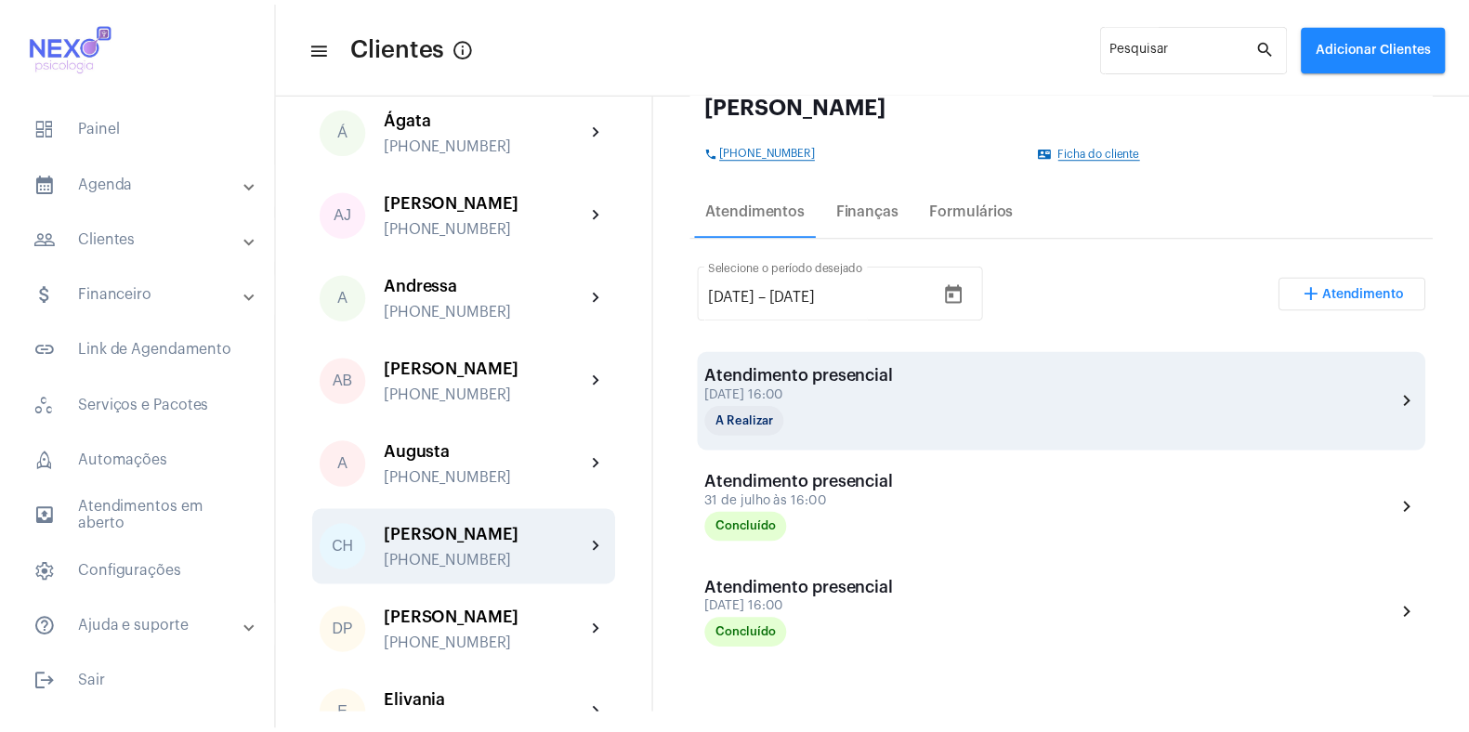
scroll to position [231, 0]
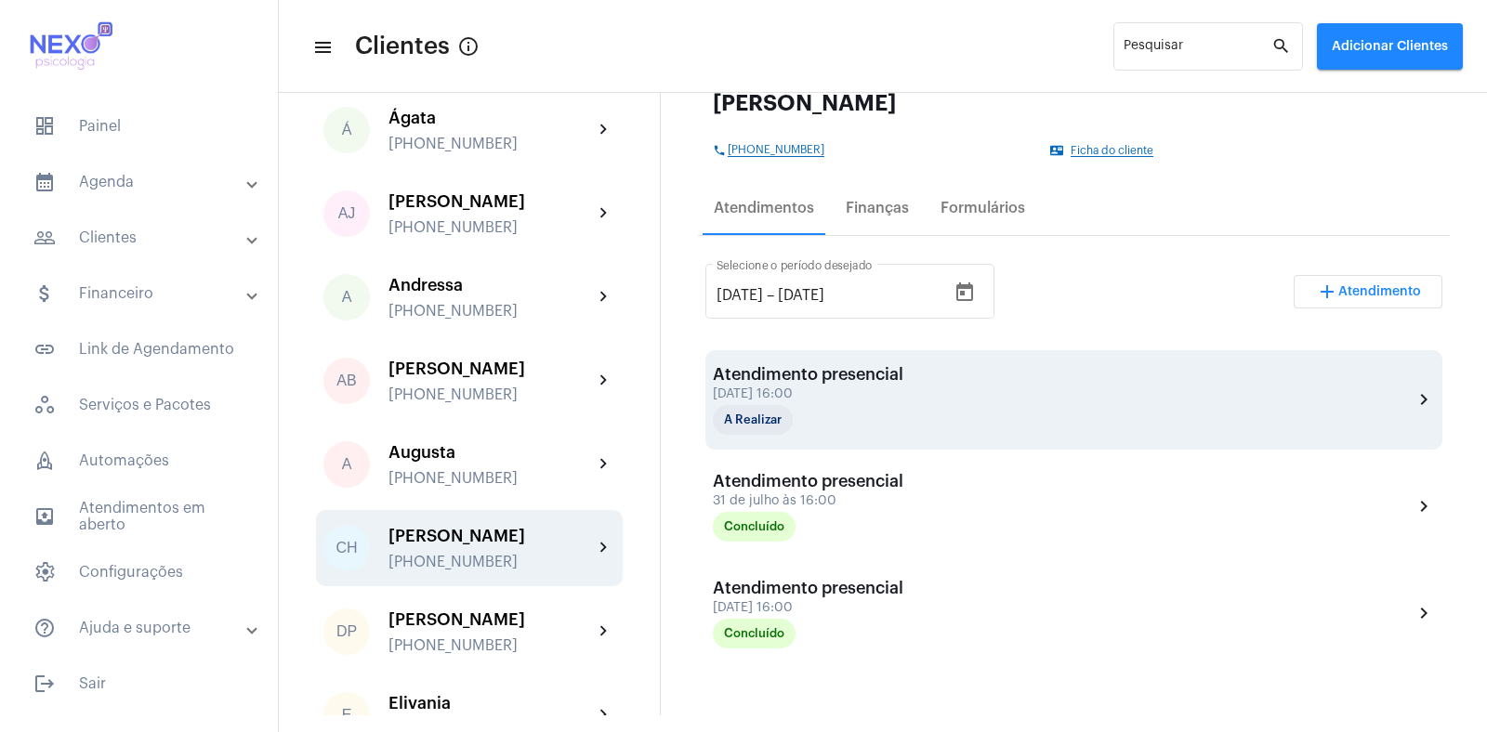
click at [824, 384] on div "Atendimento presencial [DATE] 16:00 A Realizar" at bounding box center [808, 400] width 190 height 70
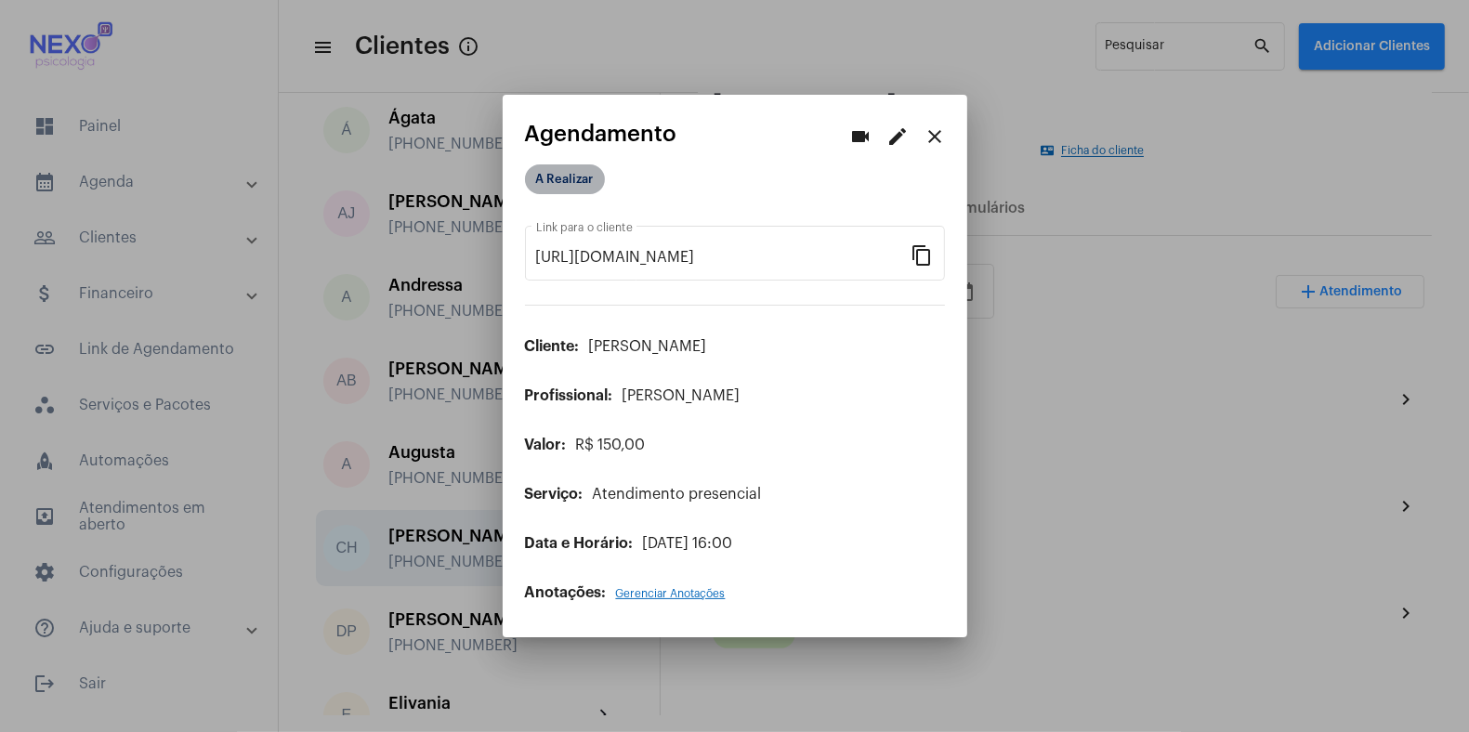
click at [551, 174] on mat-chip "A Realizar" at bounding box center [565, 179] width 80 height 30
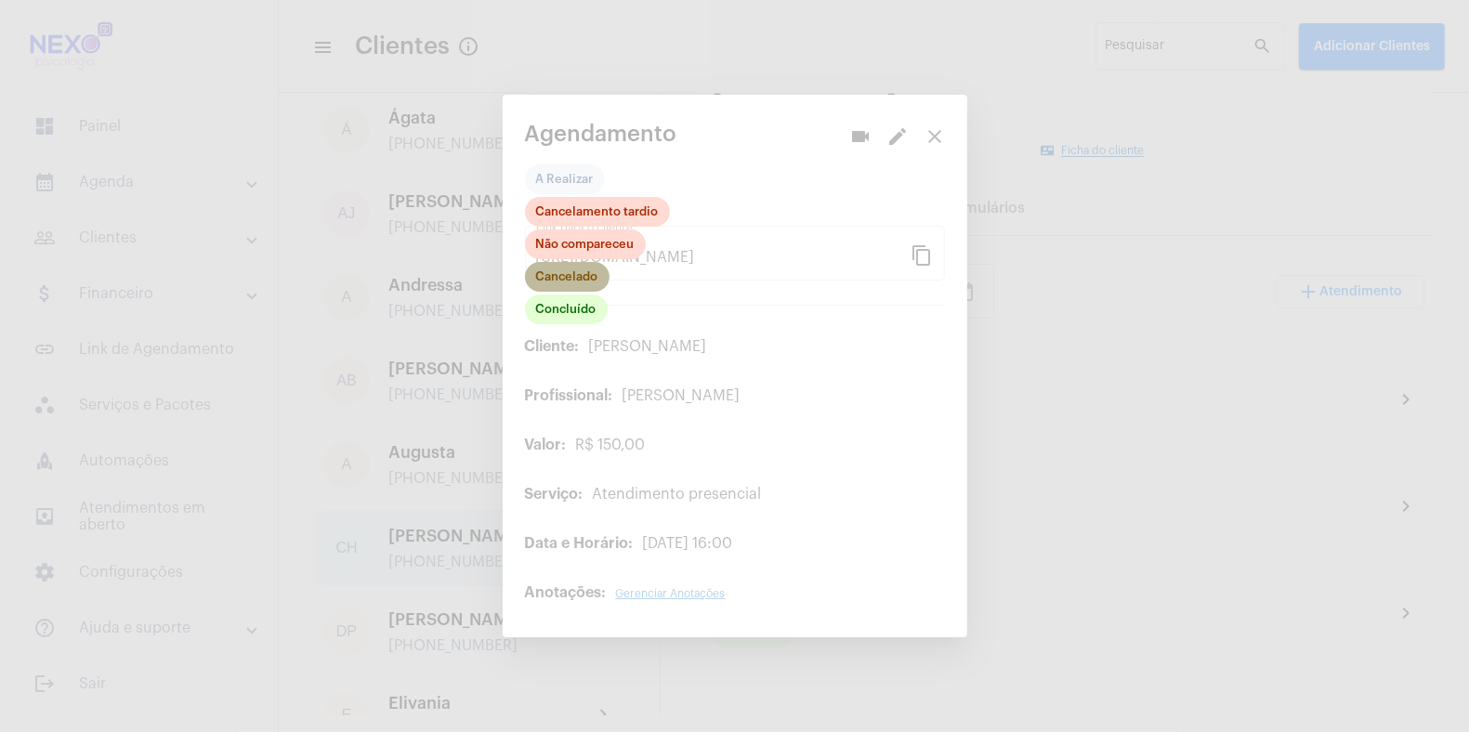
click at [574, 279] on mat-chip "Cancelado" at bounding box center [567, 277] width 85 height 30
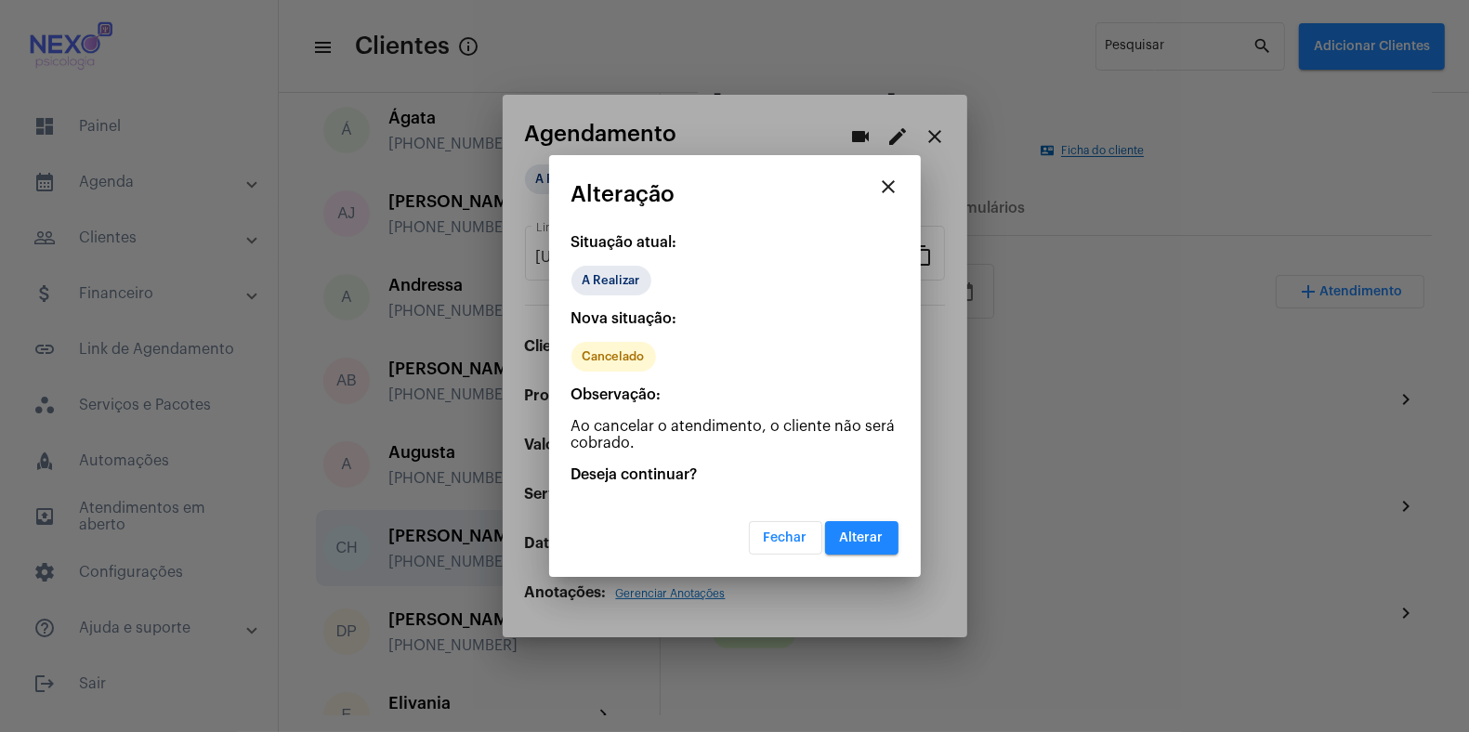
click at [857, 535] on span "Alterar" at bounding box center [862, 537] width 44 height 13
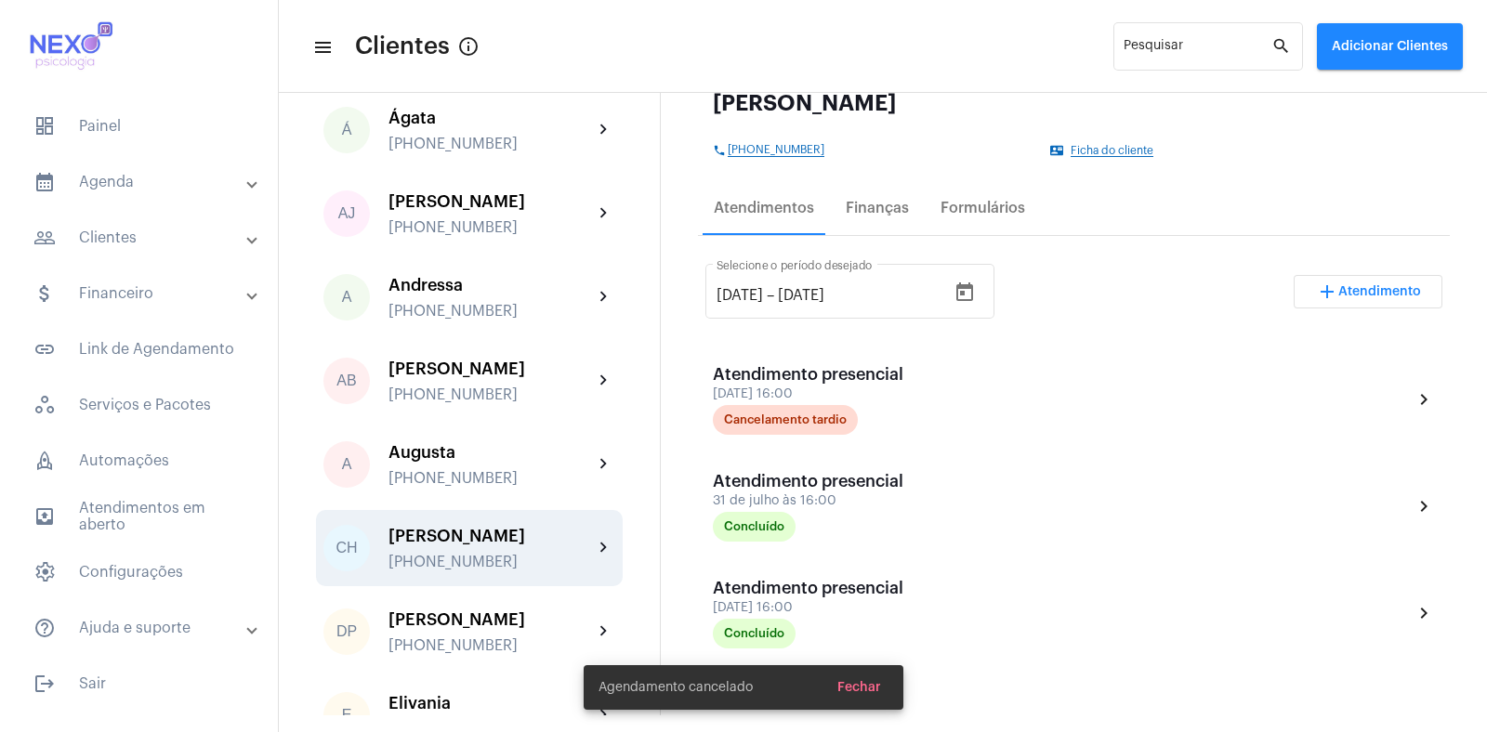
click at [1345, 293] on span "Atendimento" at bounding box center [1379, 291] width 83 height 13
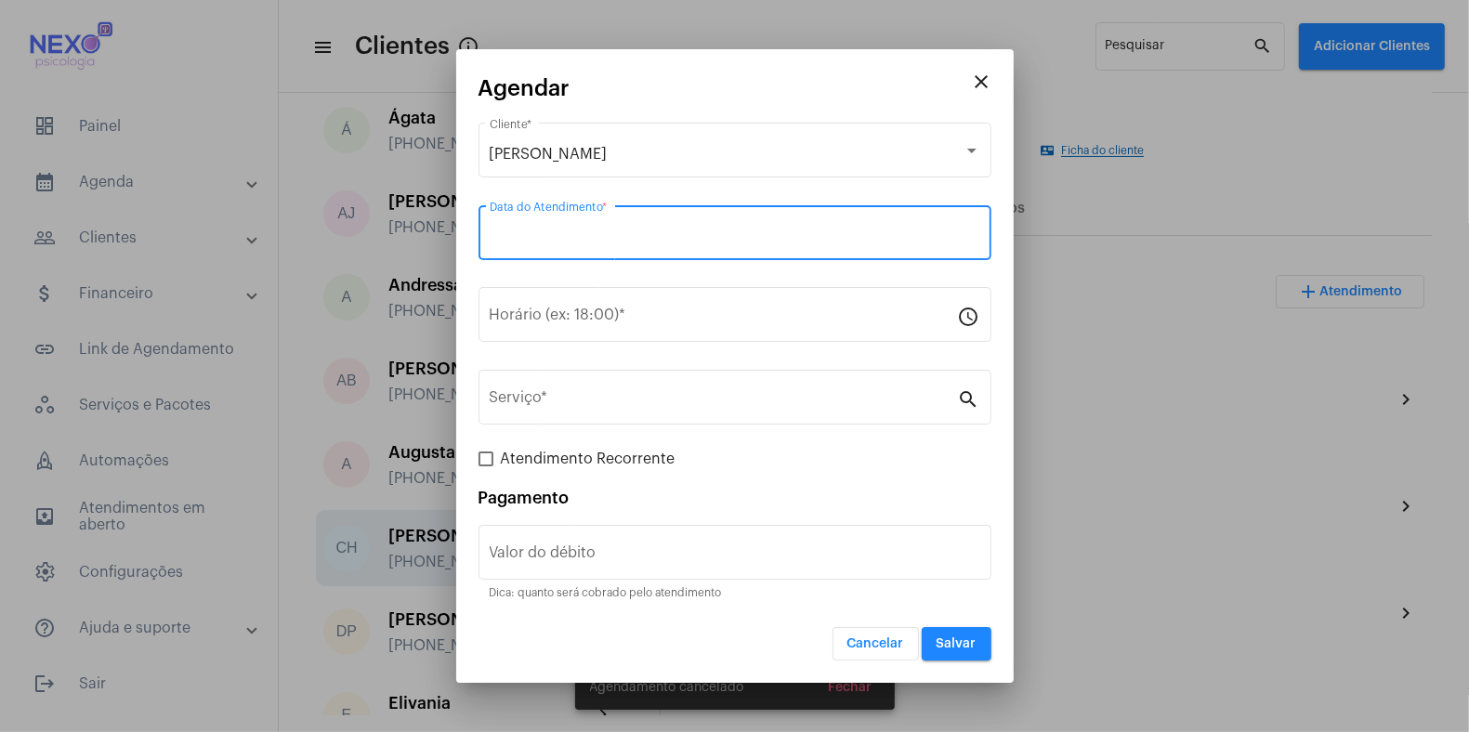
click at [593, 229] on input "Data do Atendimento *" at bounding box center [735, 237] width 491 height 17
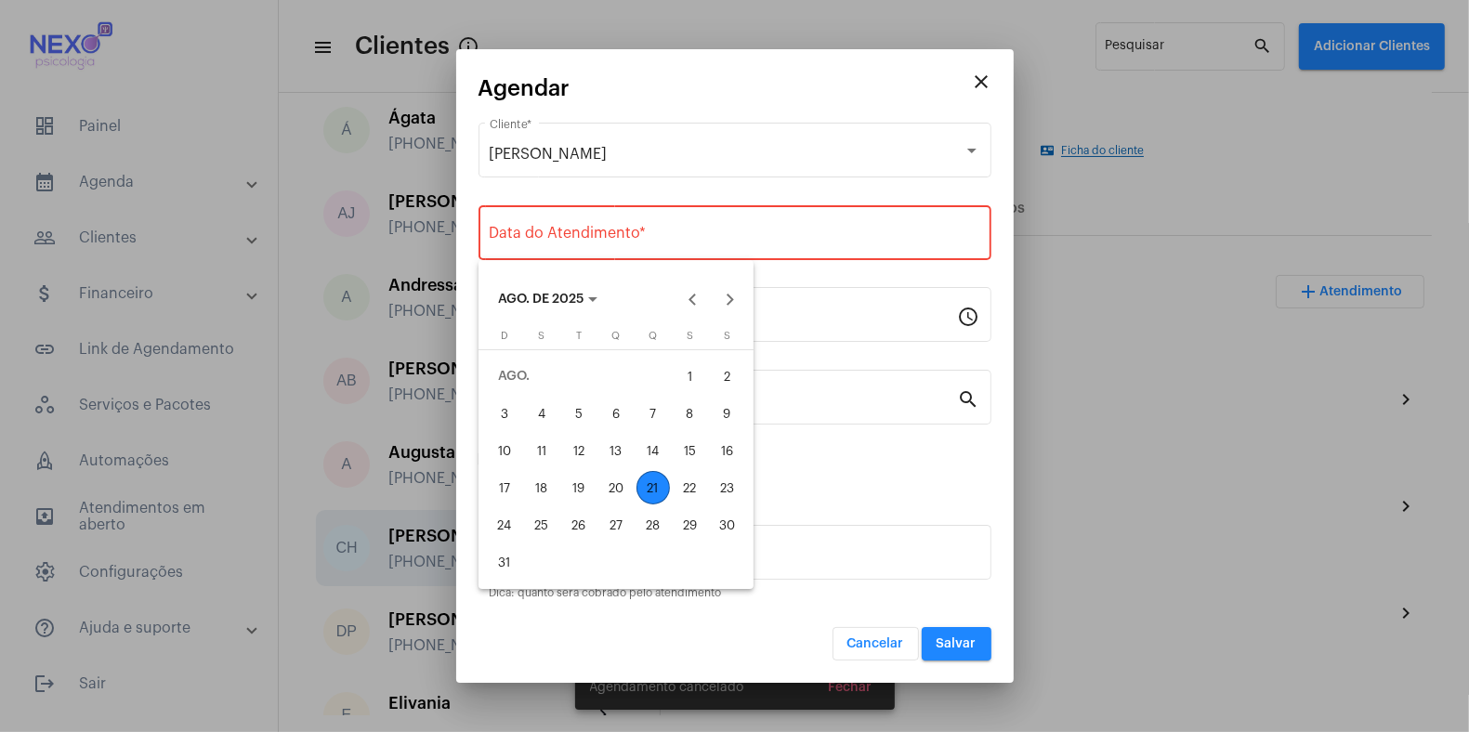
click at [654, 484] on div "21" at bounding box center [652, 487] width 33 height 33
type input "[DATE]"
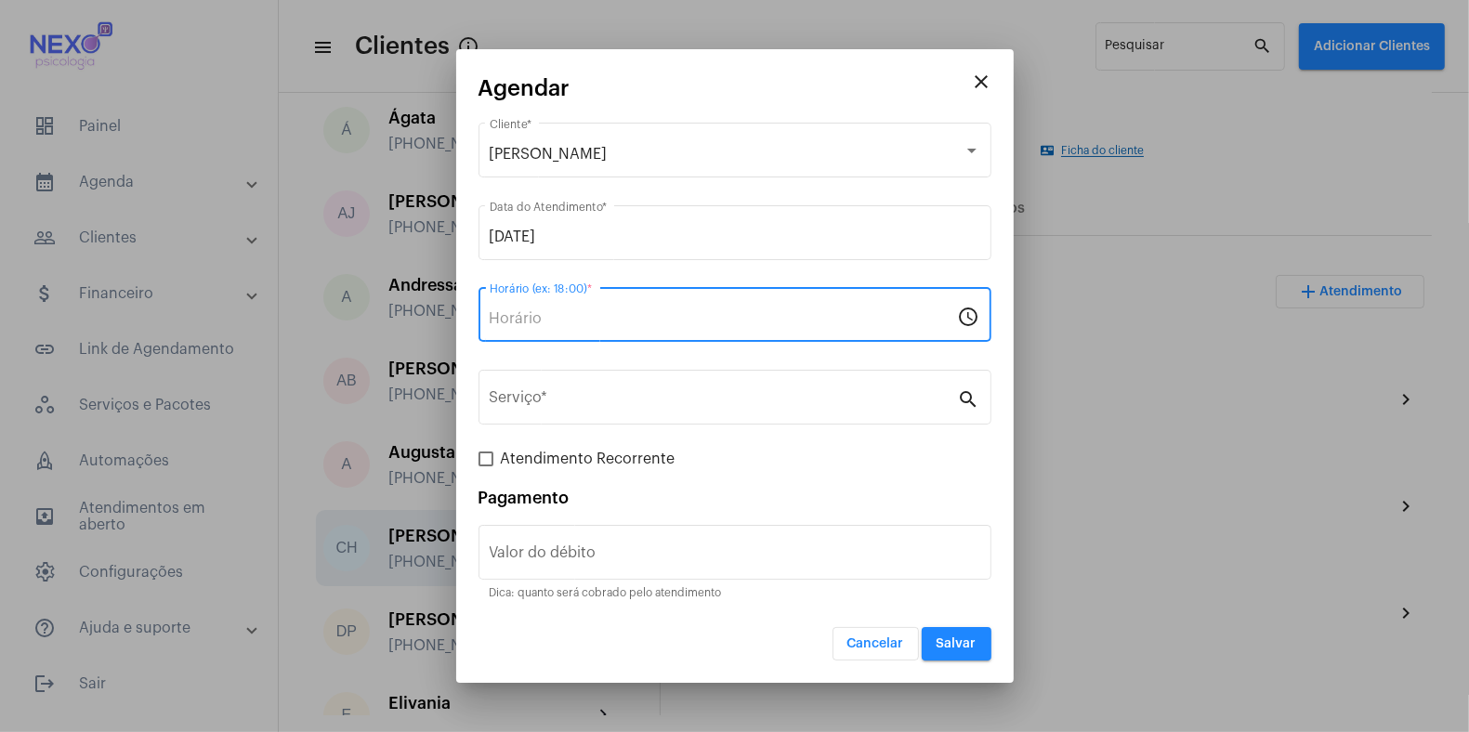
click at [613, 321] on input "Horário (ex: 18:00) *" at bounding box center [724, 318] width 468 height 17
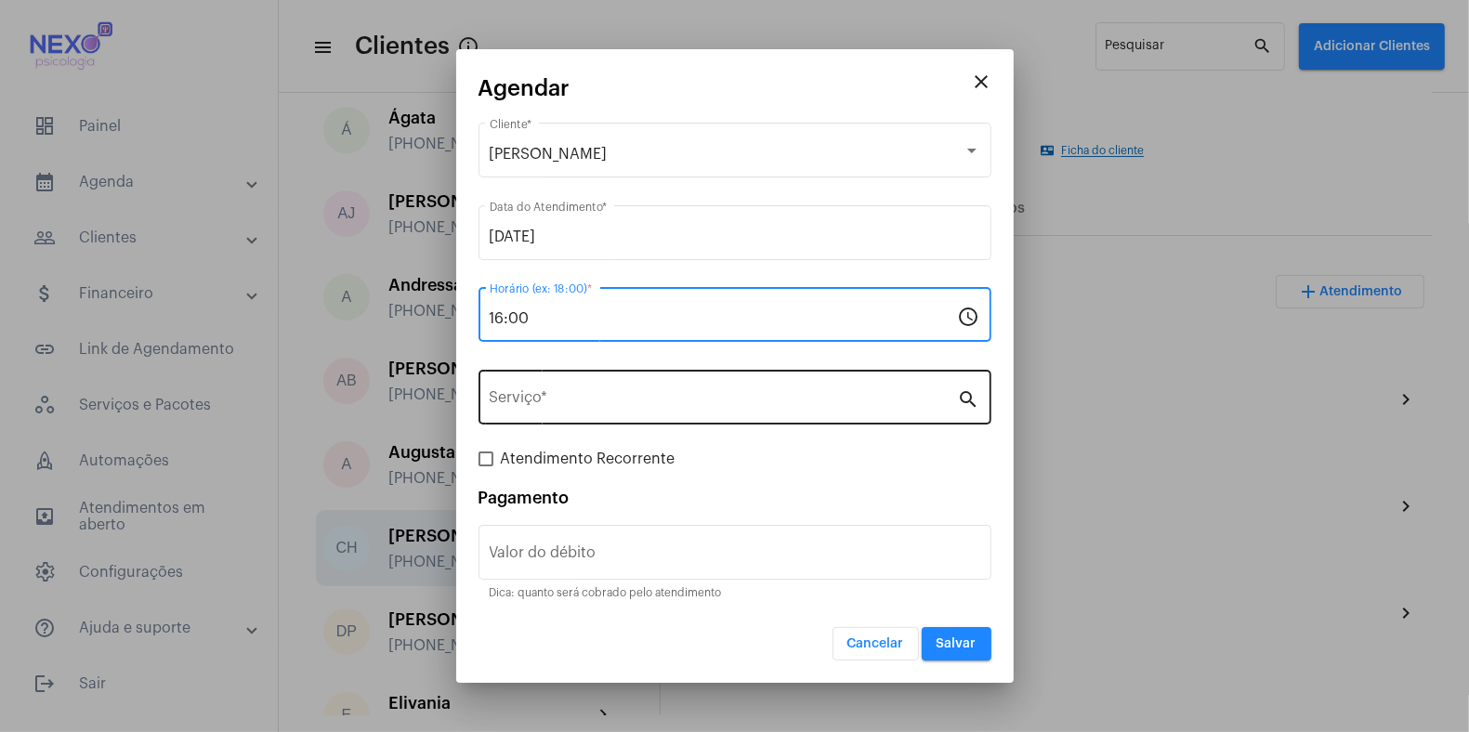
type input "16:00"
click at [757, 391] on div "Serviço *" at bounding box center [724, 395] width 468 height 59
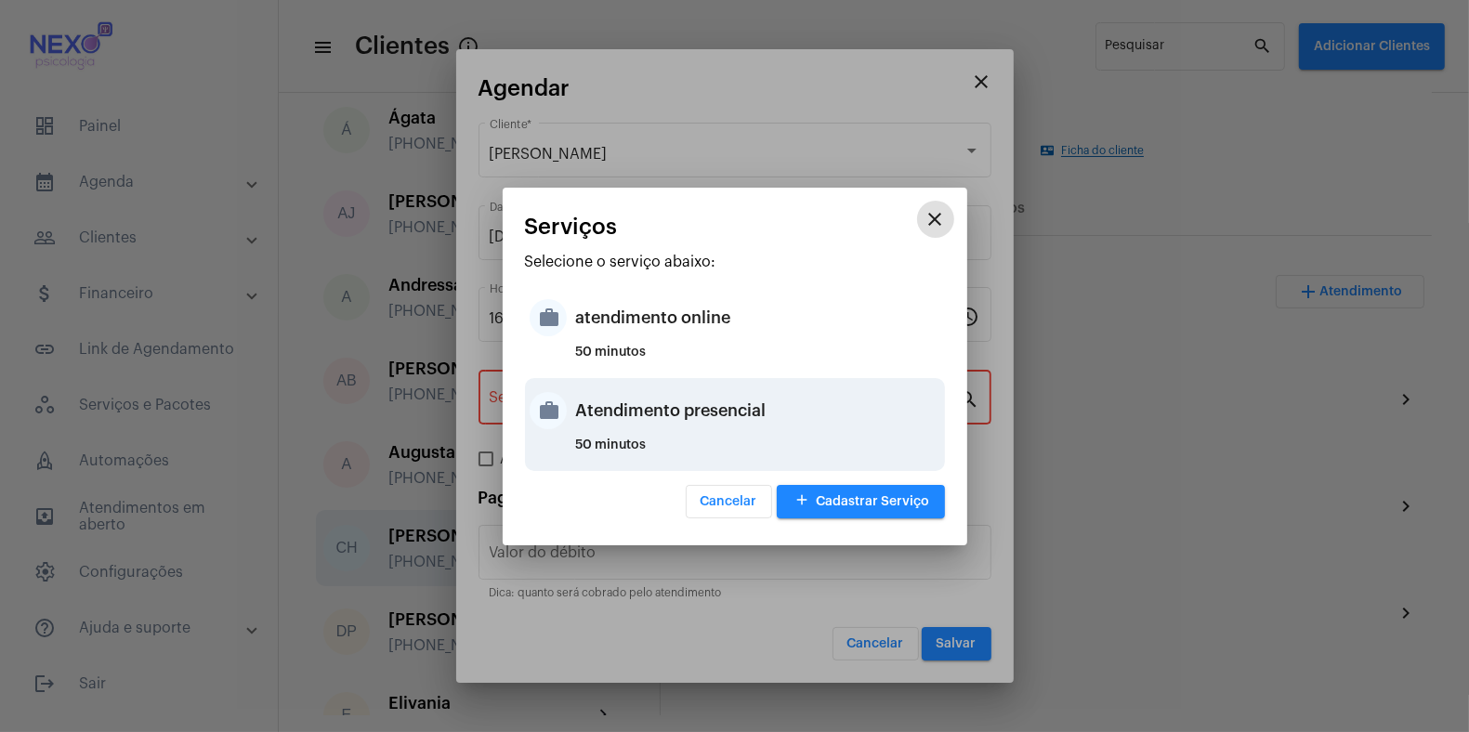
click at [742, 400] on div "Atendimento presencial" at bounding box center [758, 411] width 364 height 56
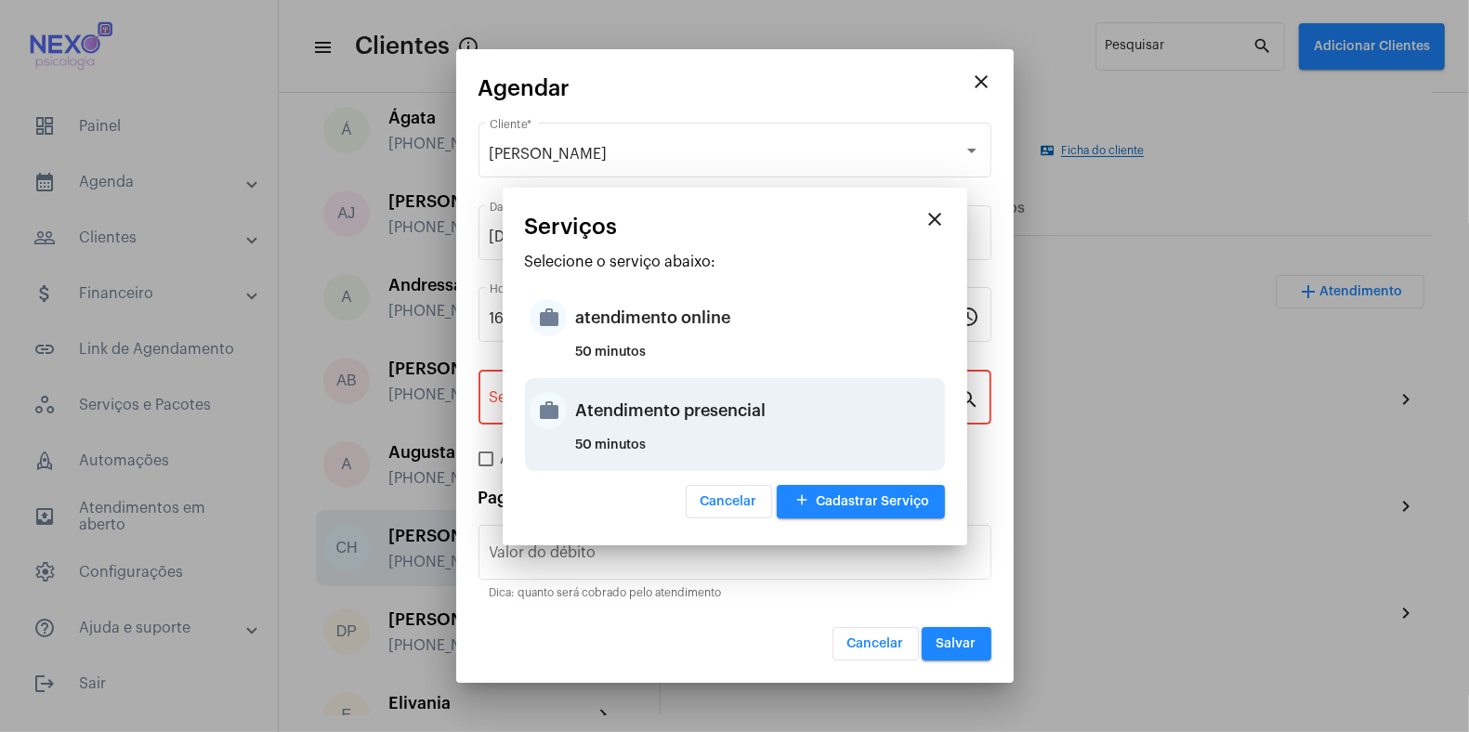
type input "Atendimento presencial"
type input "R$ 150"
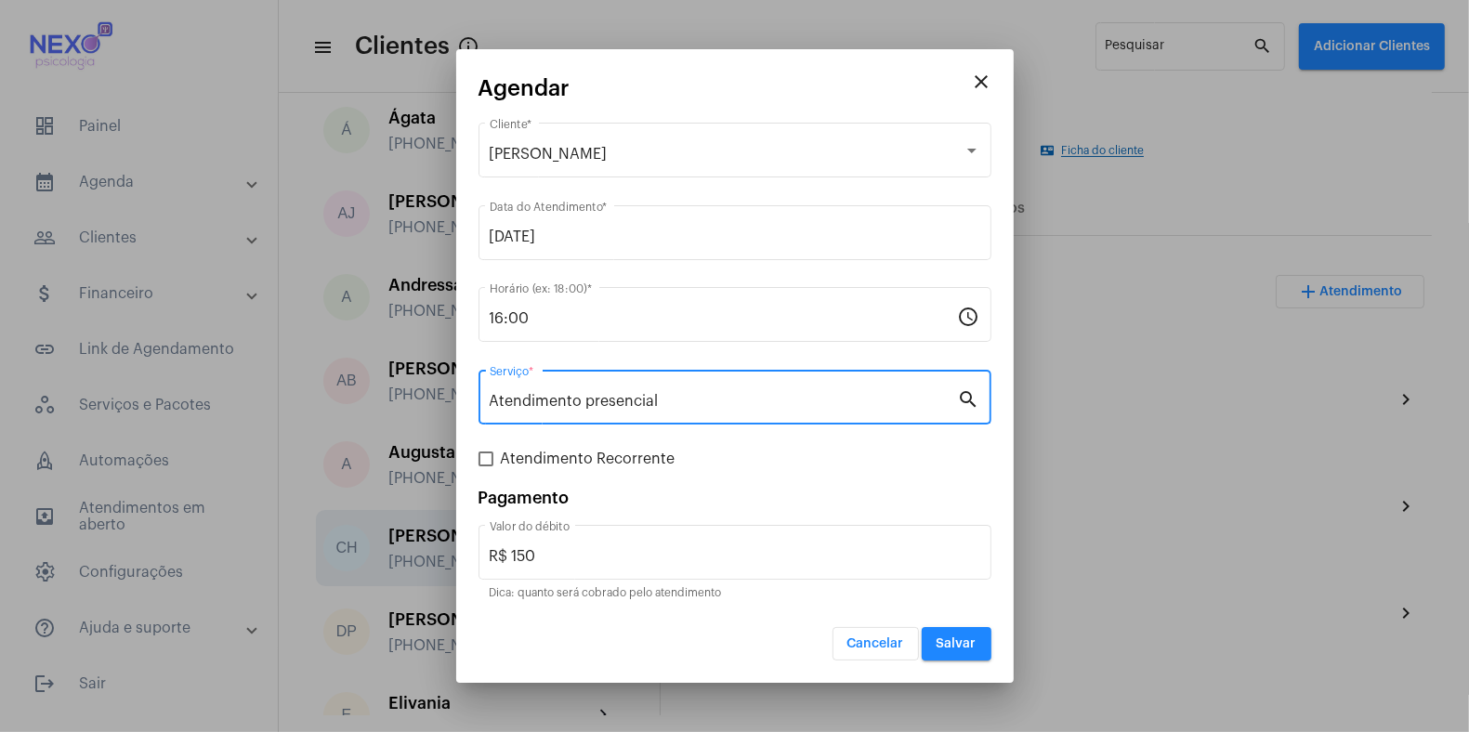
click at [952, 641] on span "Salvar" at bounding box center [957, 643] width 40 height 13
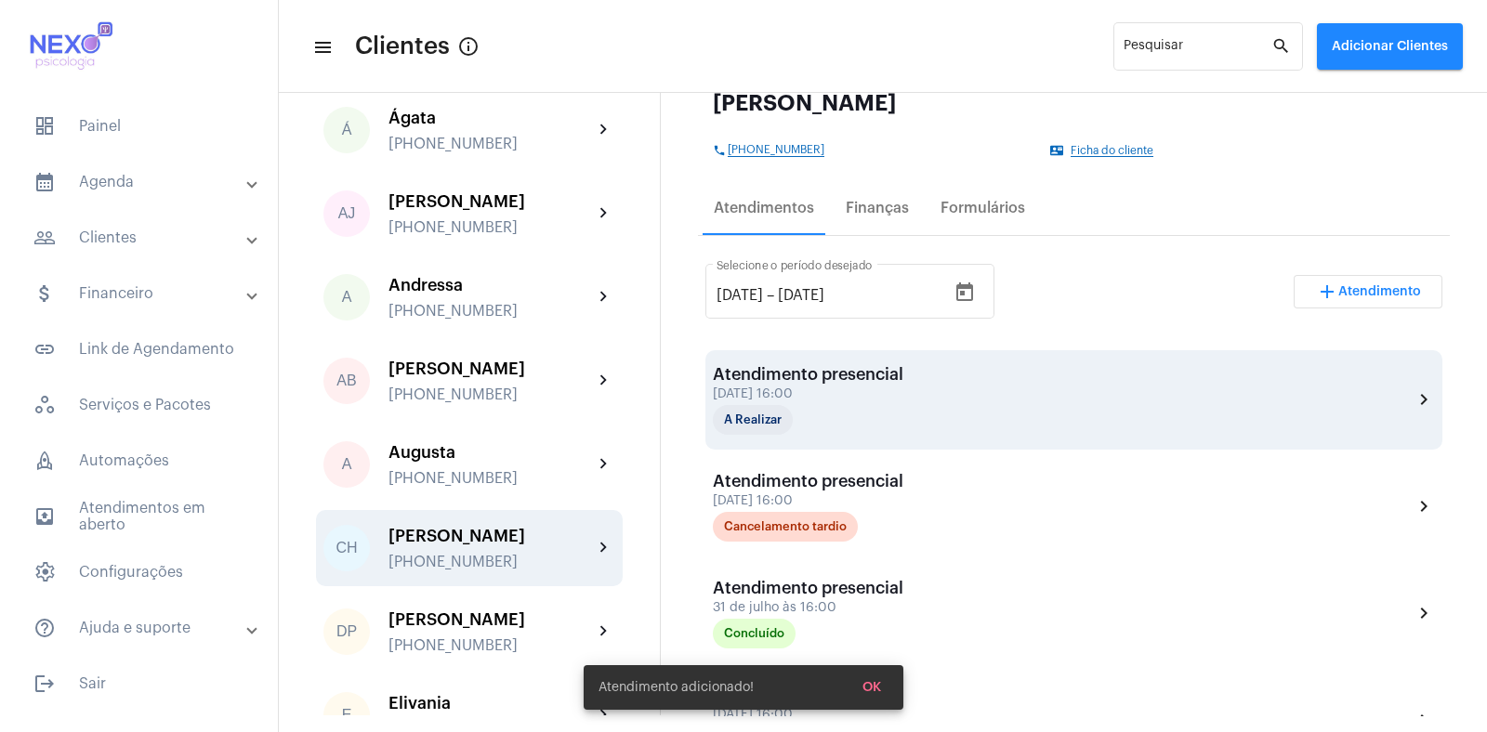
click at [834, 399] on div "[DATE] 16:00" at bounding box center [808, 394] width 190 height 14
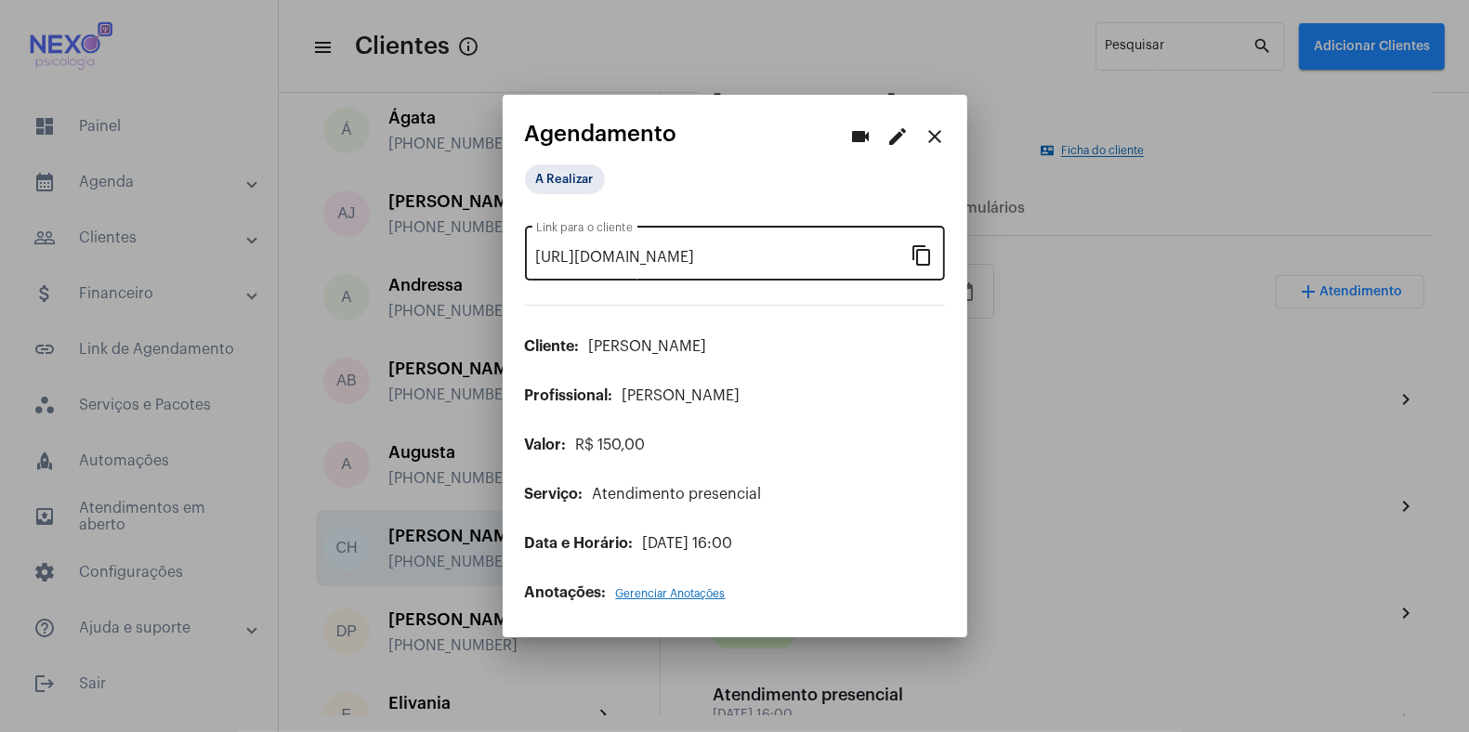
click at [923, 253] on mat-icon "content_copy" at bounding box center [923, 254] width 22 height 22
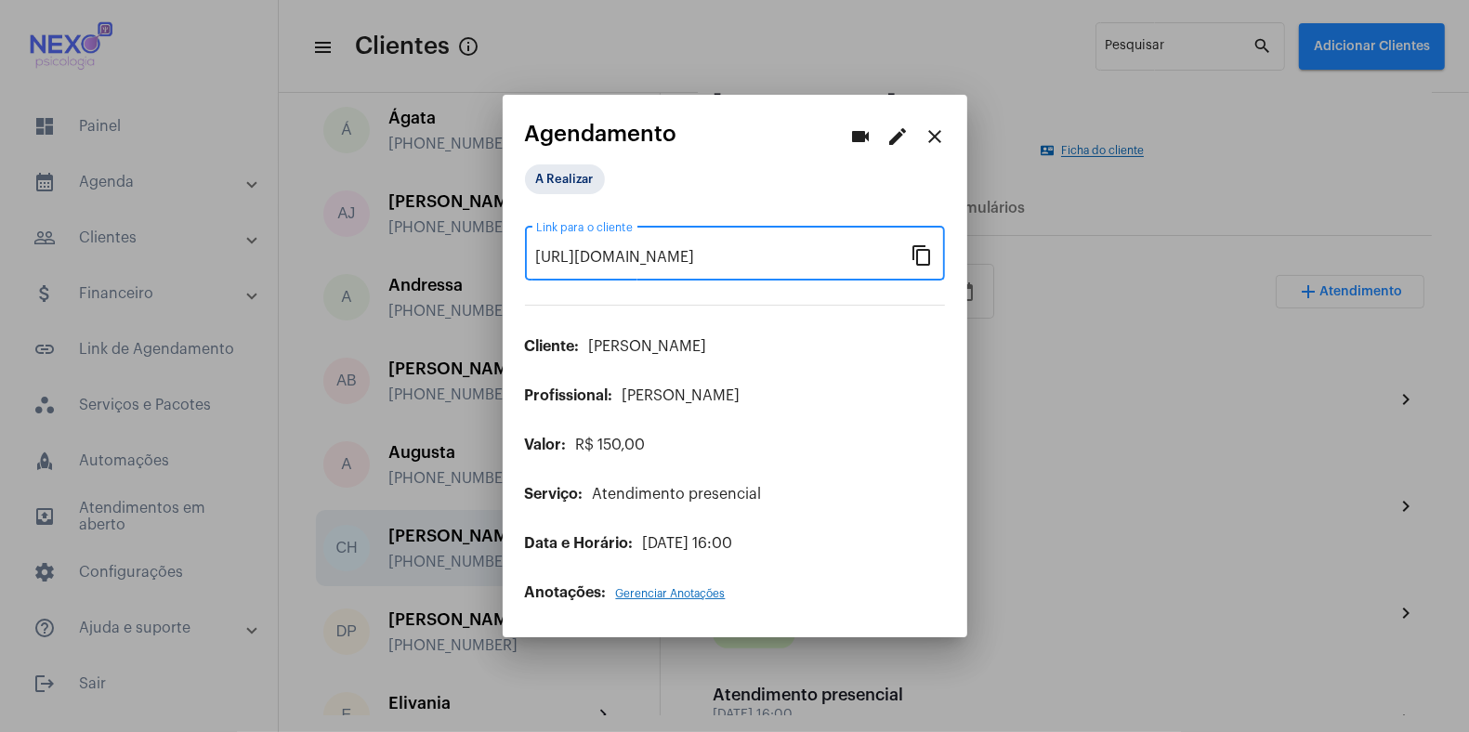
click at [1057, 372] on div at bounding box center [734, 366] width 1469 height 732
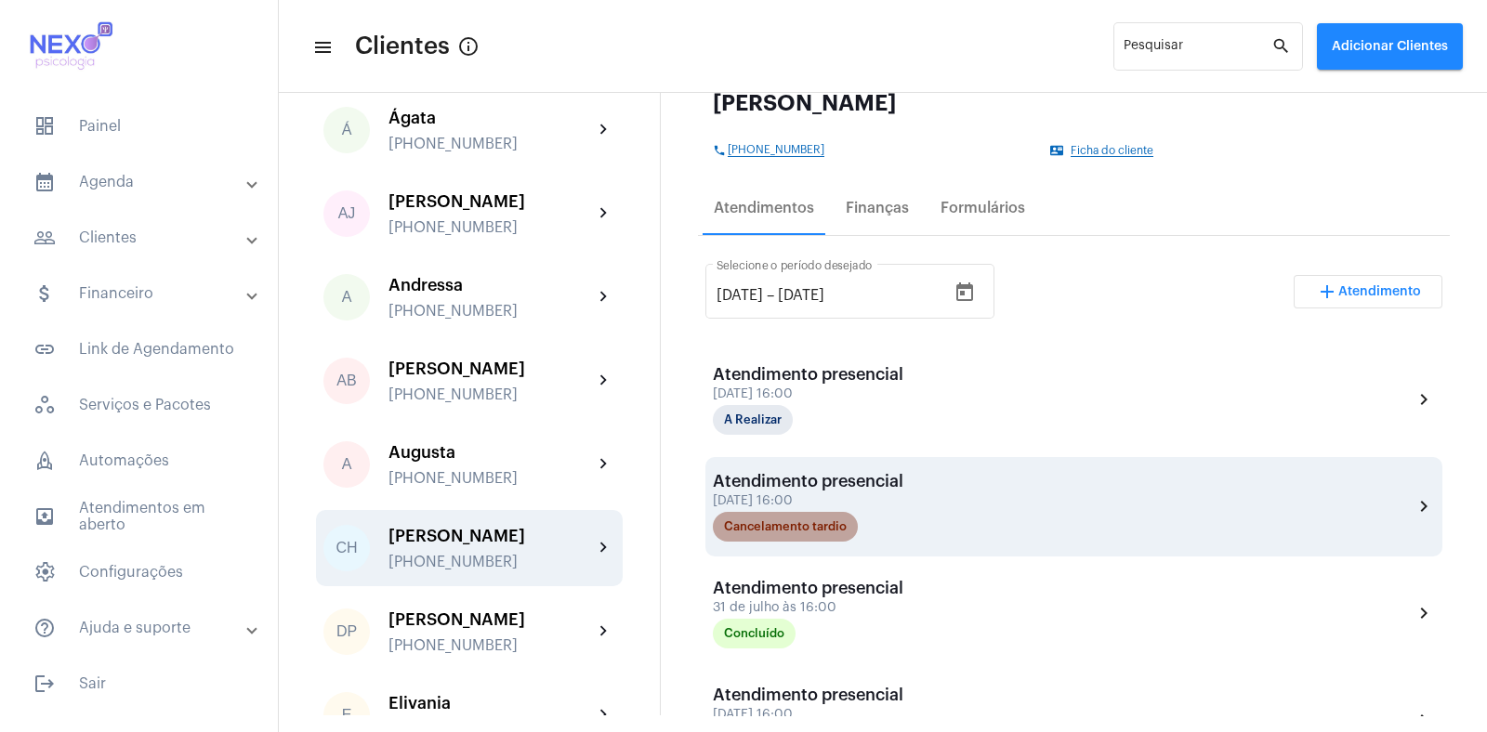
click at [773, 512] on mat-chip "Cancelamento tardio" at bounding box center [785, 527] width 145 height 30
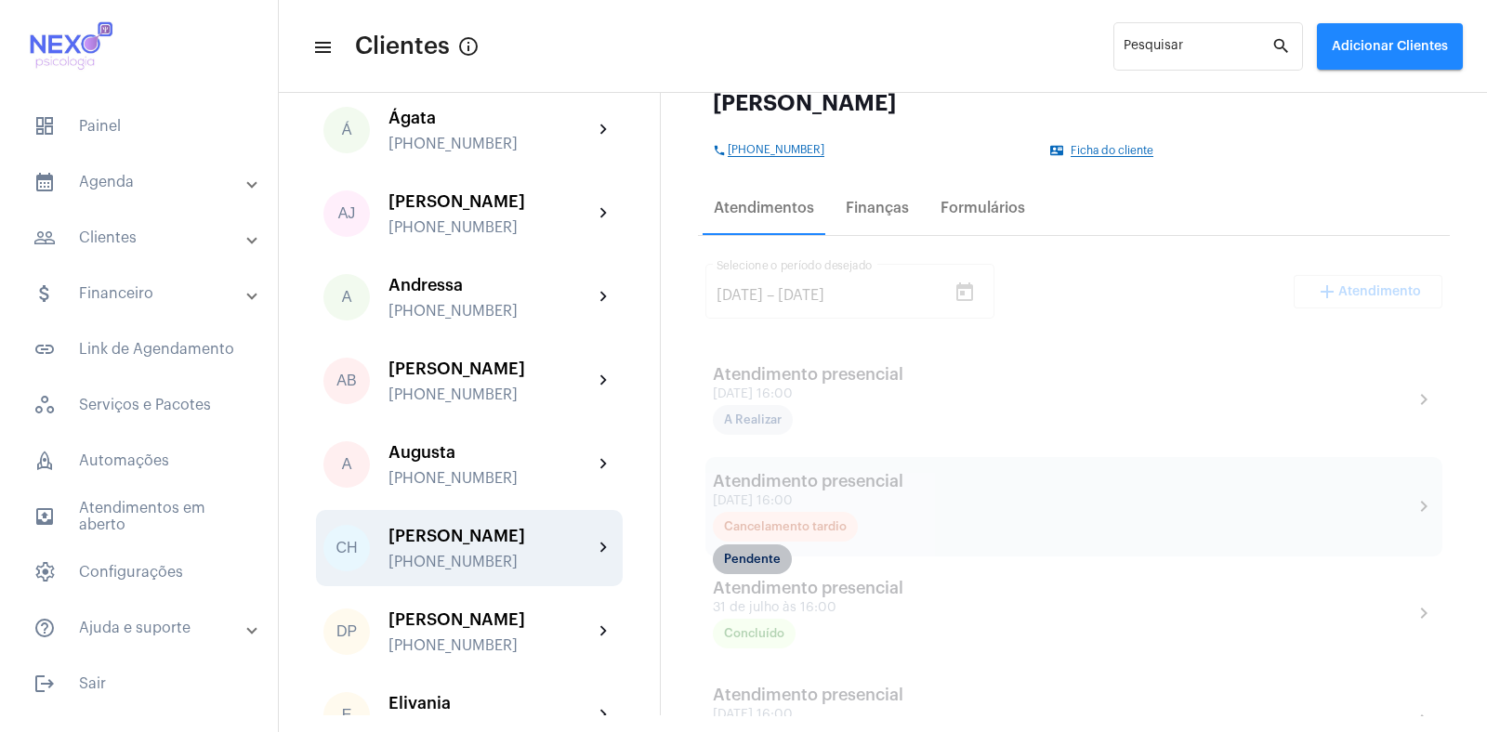
click at [747, 551] on mat-chip "Pendente" at bounding box center [752, 559] width 79 height 30
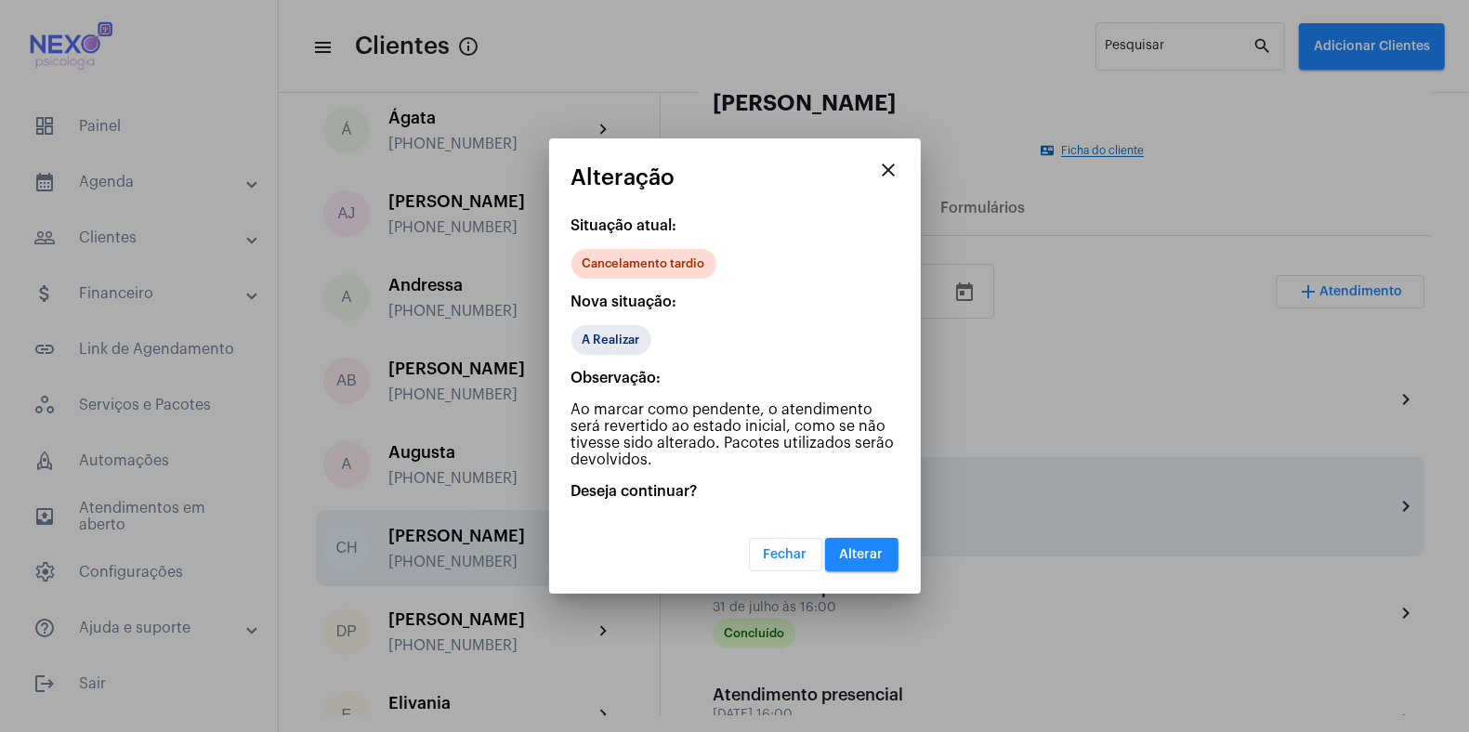
click at [648, 230] on p "Situação atual:" at bounding box center [734, 225] width 327 height 17
click at [614, 334] on mat-chip "A Realizar" at bounding box center [611, 340] width 80 height 30
click at [887, 165] on mat-icon "close" at bounding box center [889, 170] width 22 height 22
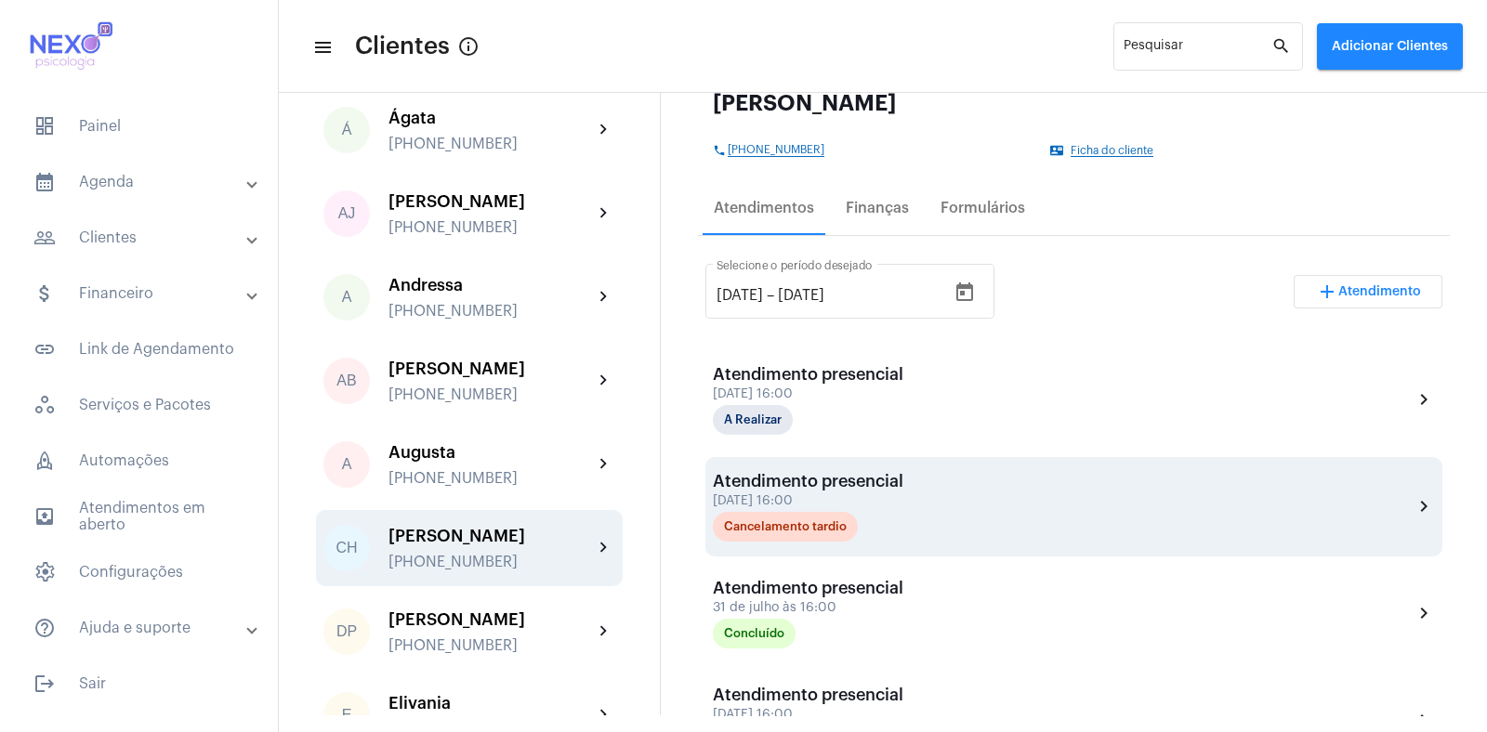
drag, startPoint x: 811, startPoint y: 492, endPoint x: 990, endPoint y: 518, distance: 180.4
click at [990, 518] on div "Atendimento presencial [DATE] 16:00 Cancelamento tardio chevron_right" at bounding box center [1074, 507] width 722 height 70
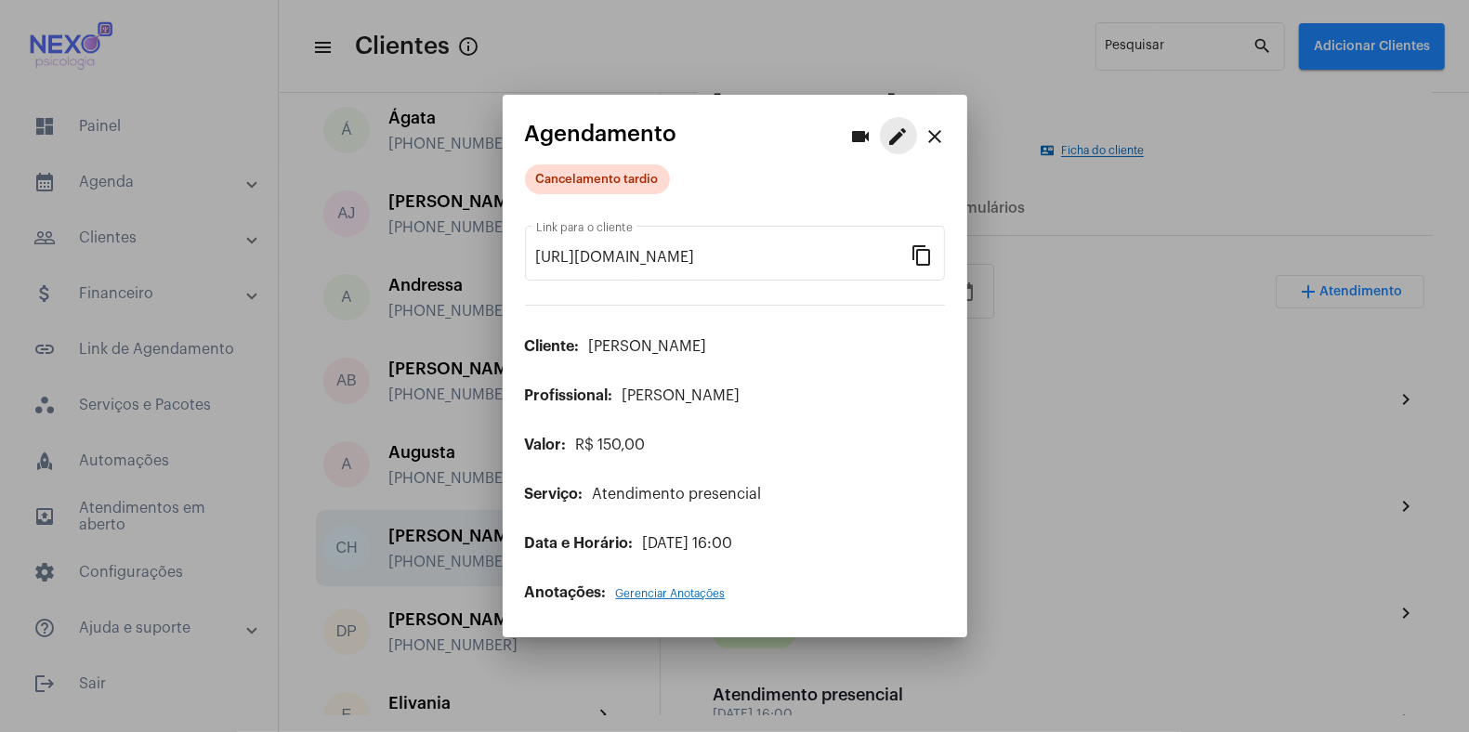
click at [899, 137] on mat-icon "edit" at bounding box center [898, 136] width 22 height 22
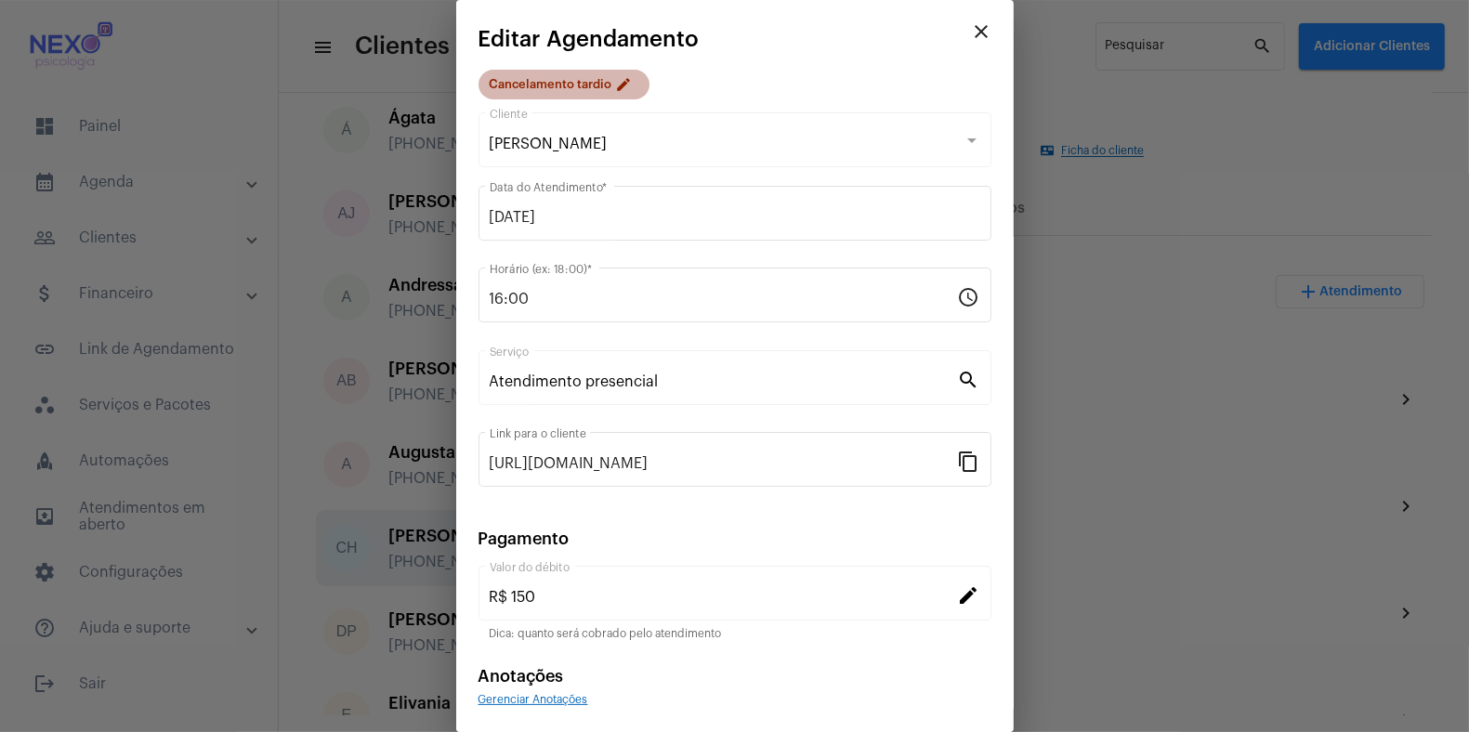
click at [586, 85] on mat-chip "Cancelamento tardio edit" at bounding box center [564, 85] width 171 height 30
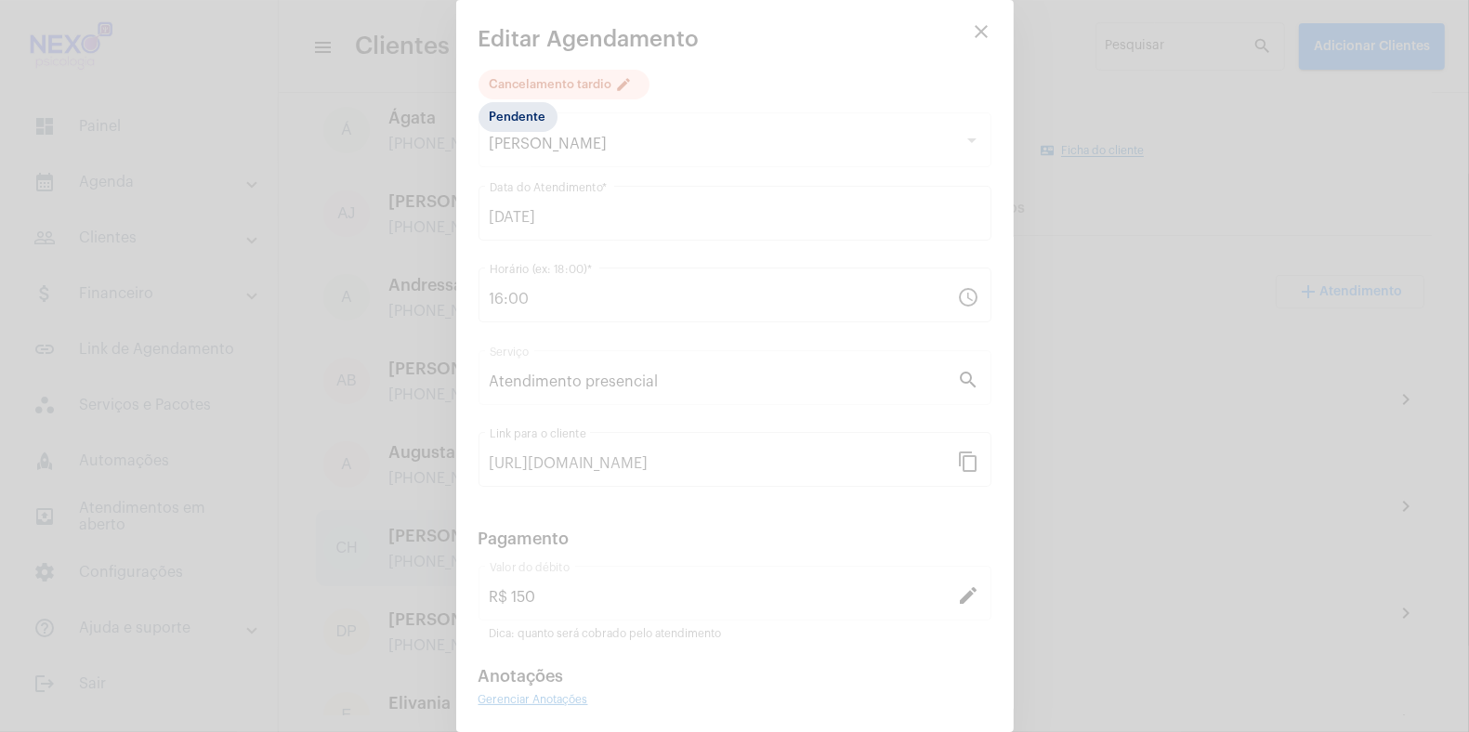
click at [684, 116] on div at bounding box center [734, 366] width 1469 height 732
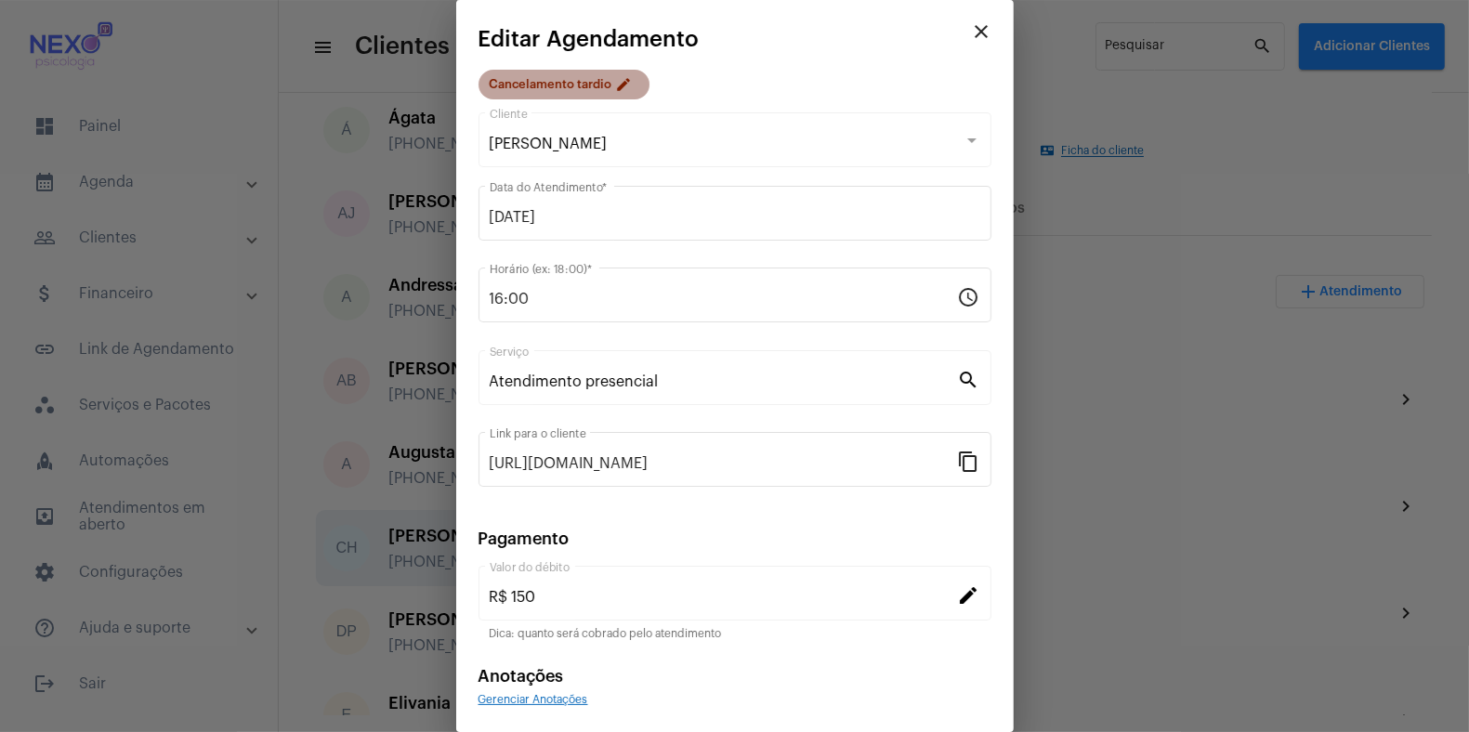
click at [620, 84] on mat-icon "edit" at bounding box center [627, 87] width 22 height 22
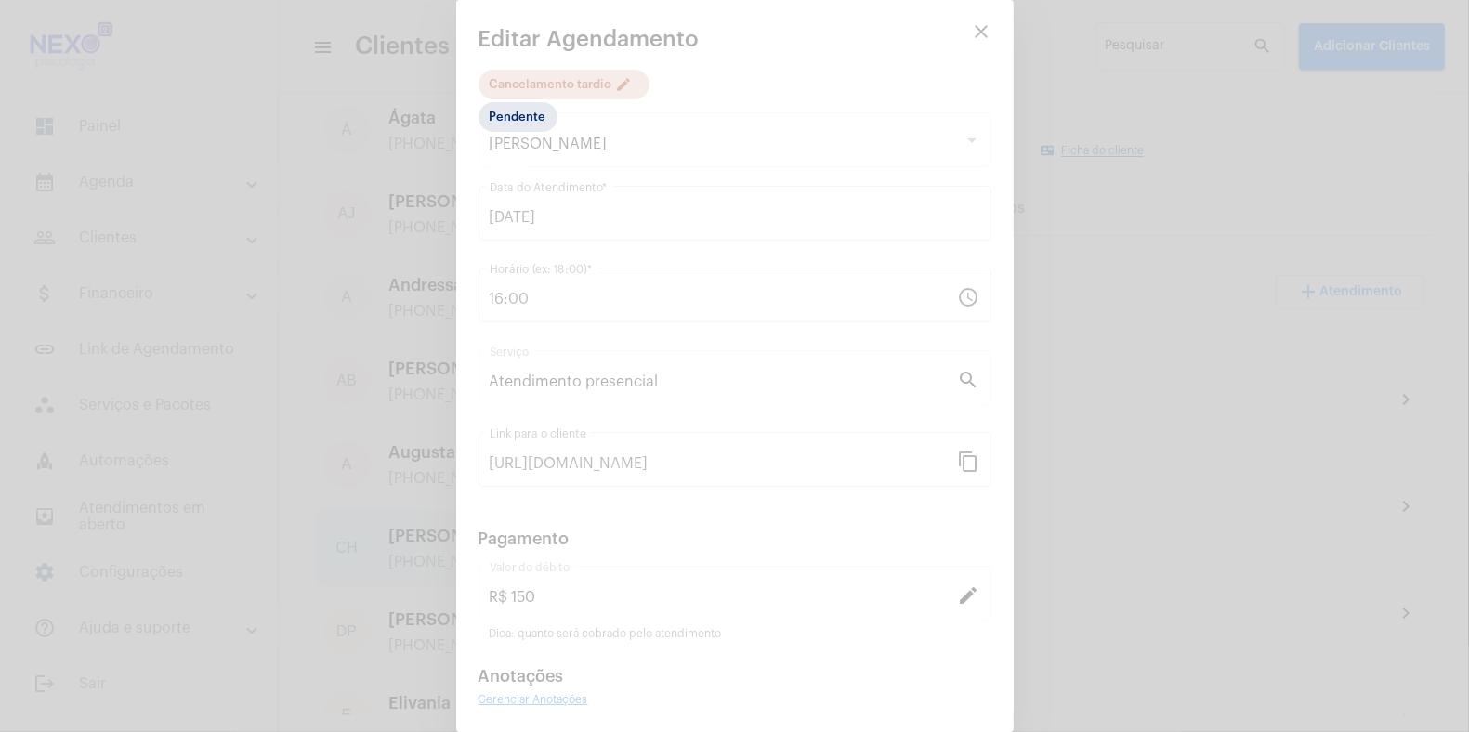
click at [620, 84] on div at bounding box center [734, 366] width 1469 height 732
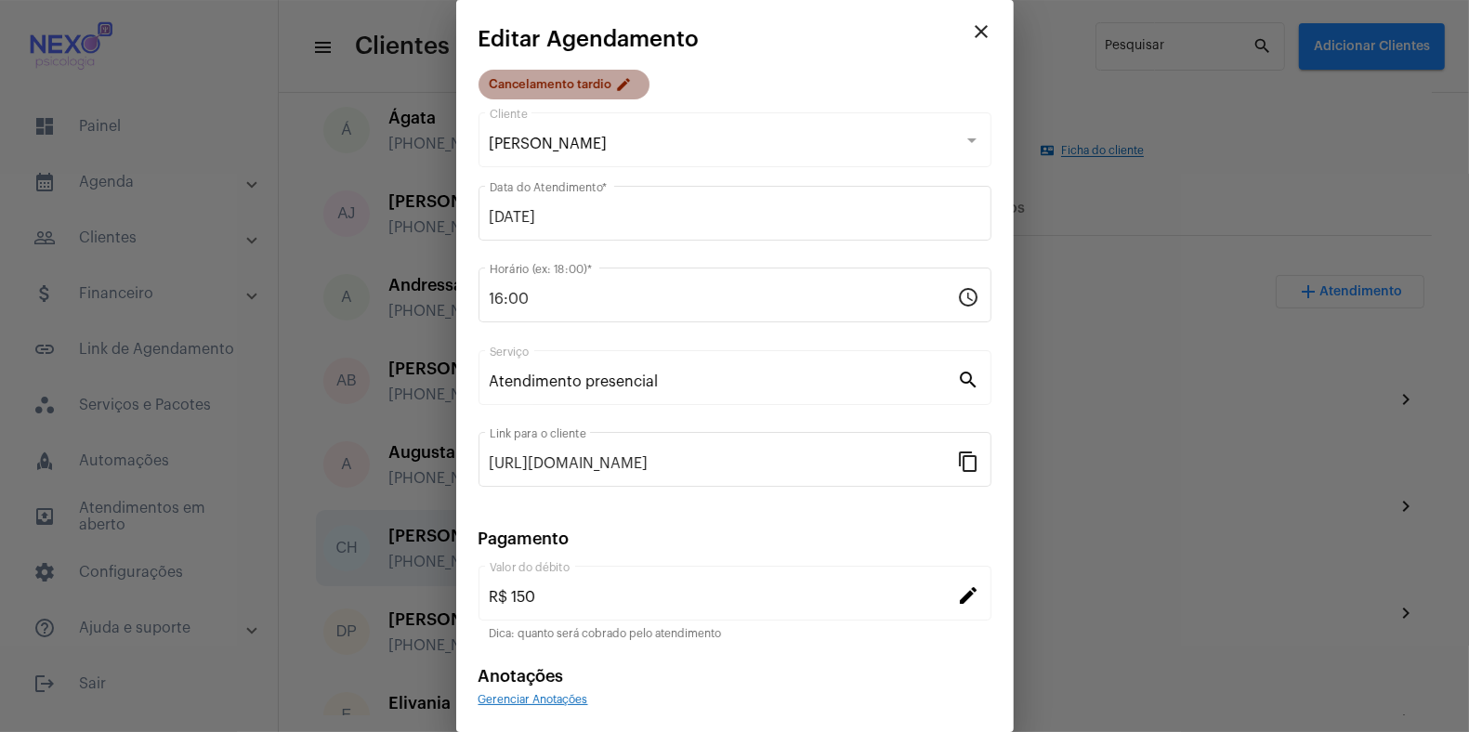
click at [620, 84] on mat-icon "edit" at bounding box center [627, 87] width 22 height 22
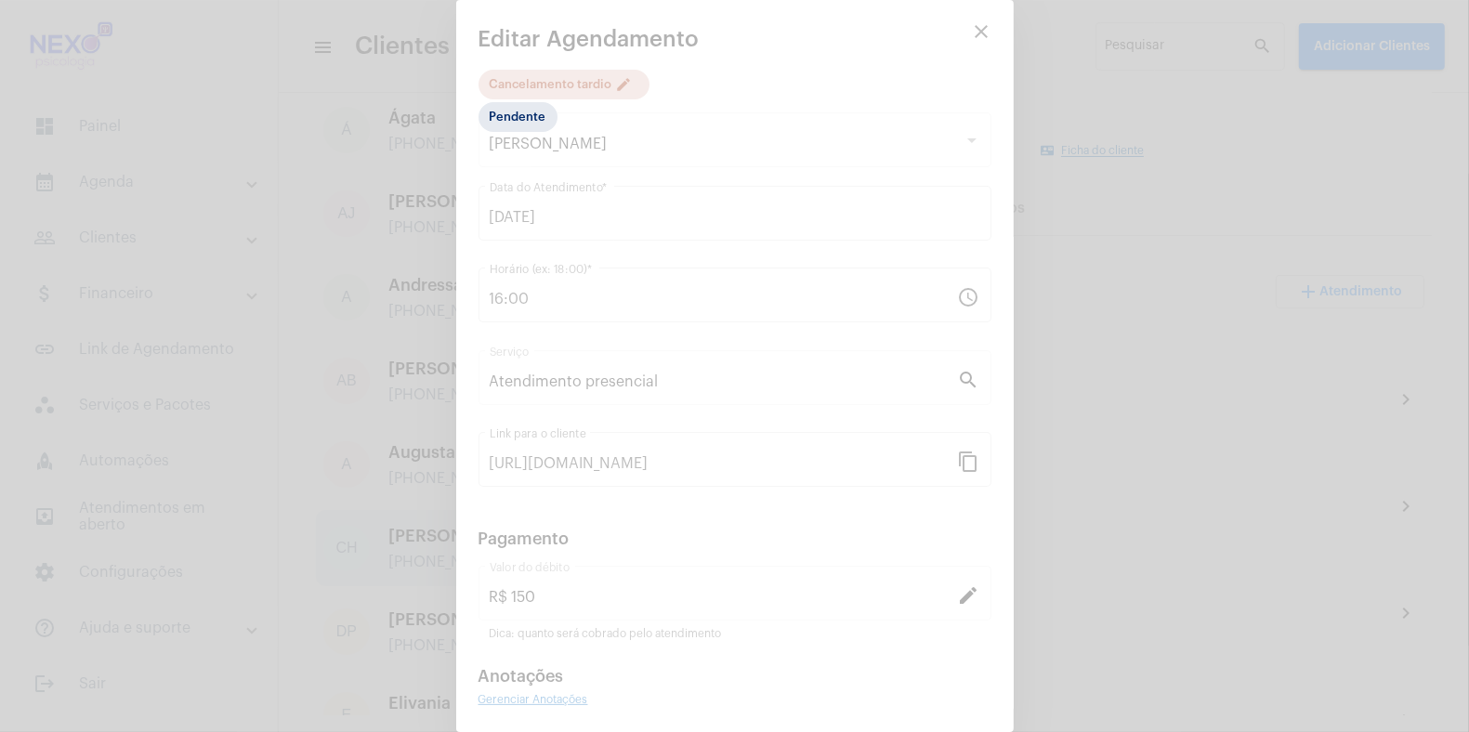
click at [620, 84] on div at bounding box center [734, 366] width 1469 height 732
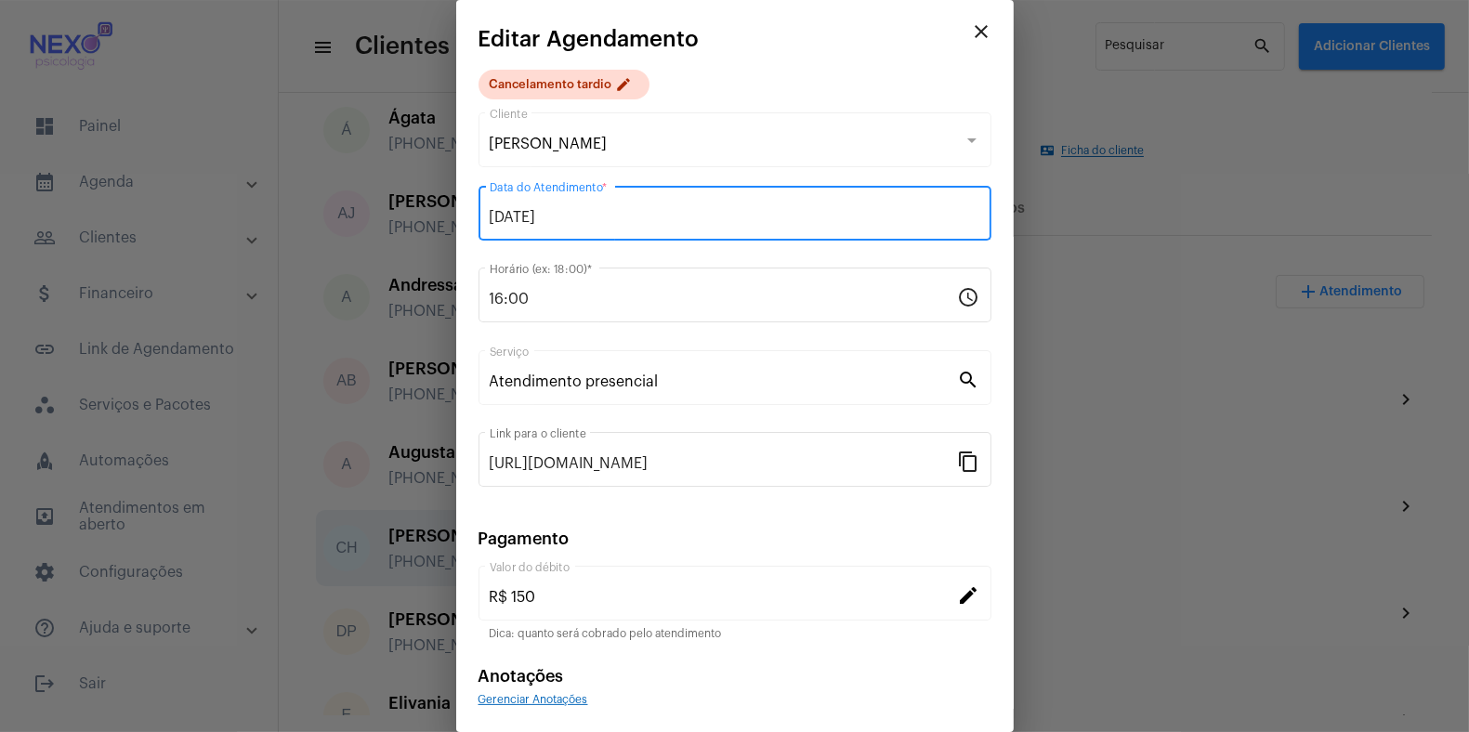
click at [548, 225] on input "[DATE]" at bounding box center [735, 217] width 491 height 17
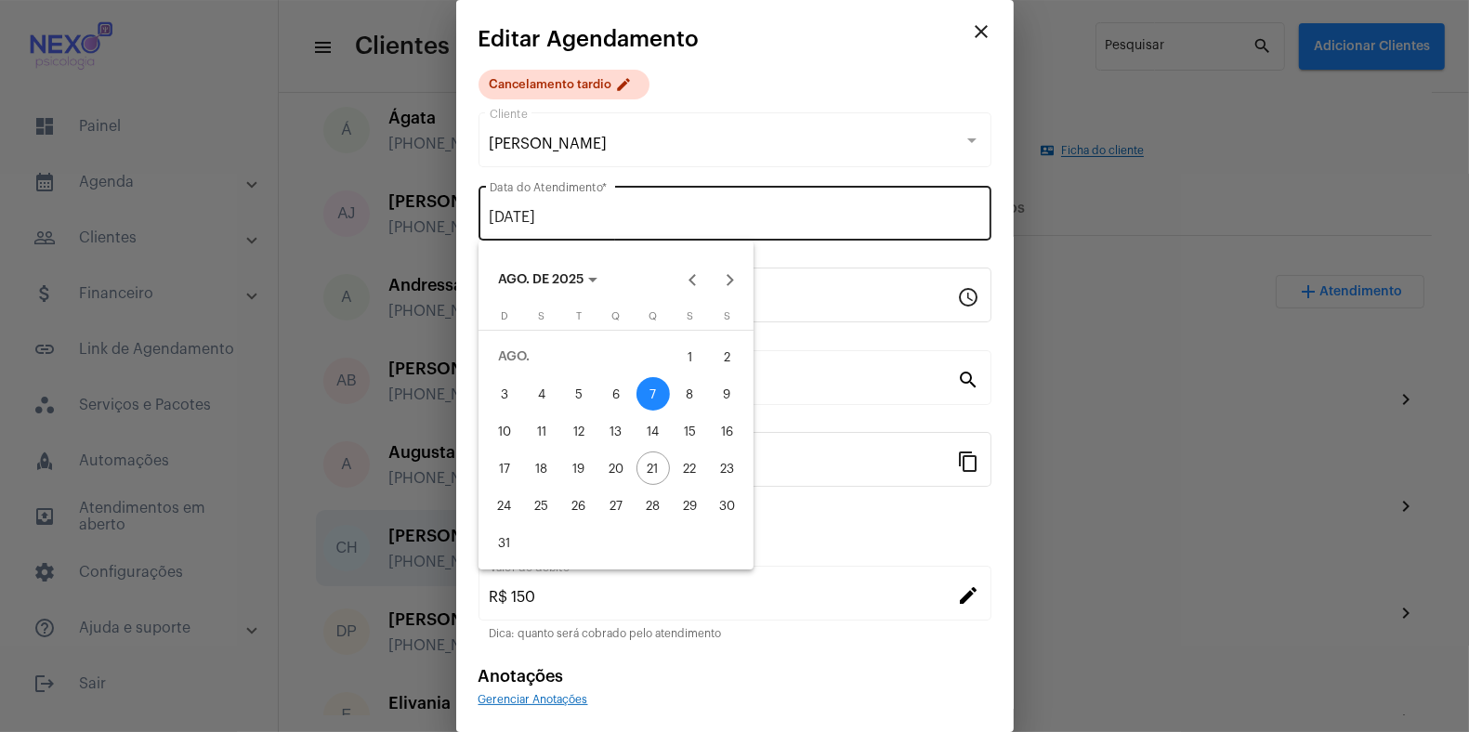
click at [548, 225] on div at bounding box center [734, 366] width 1469 height 732
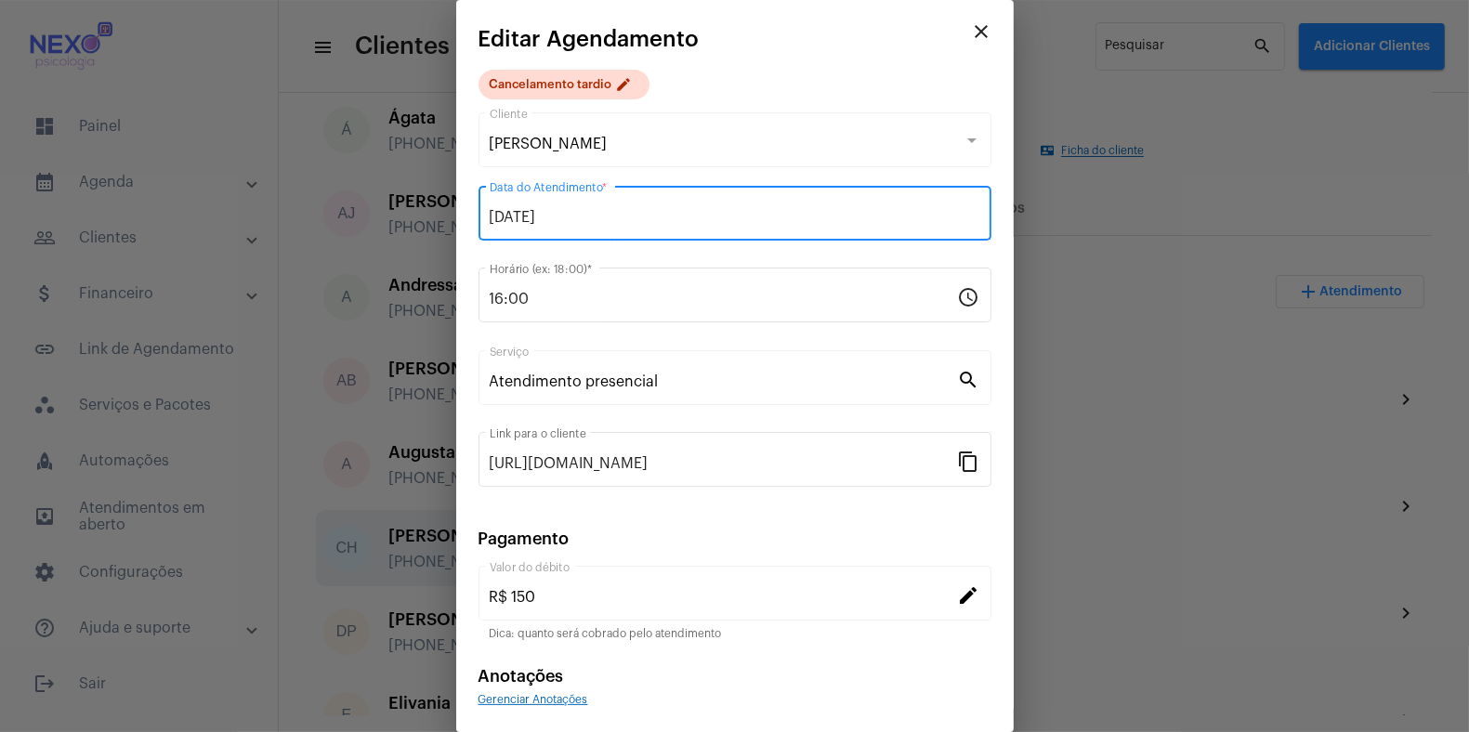
click at [583, 209] on input "[DATE]" at bounding box center [735, 217] width 491 height 17
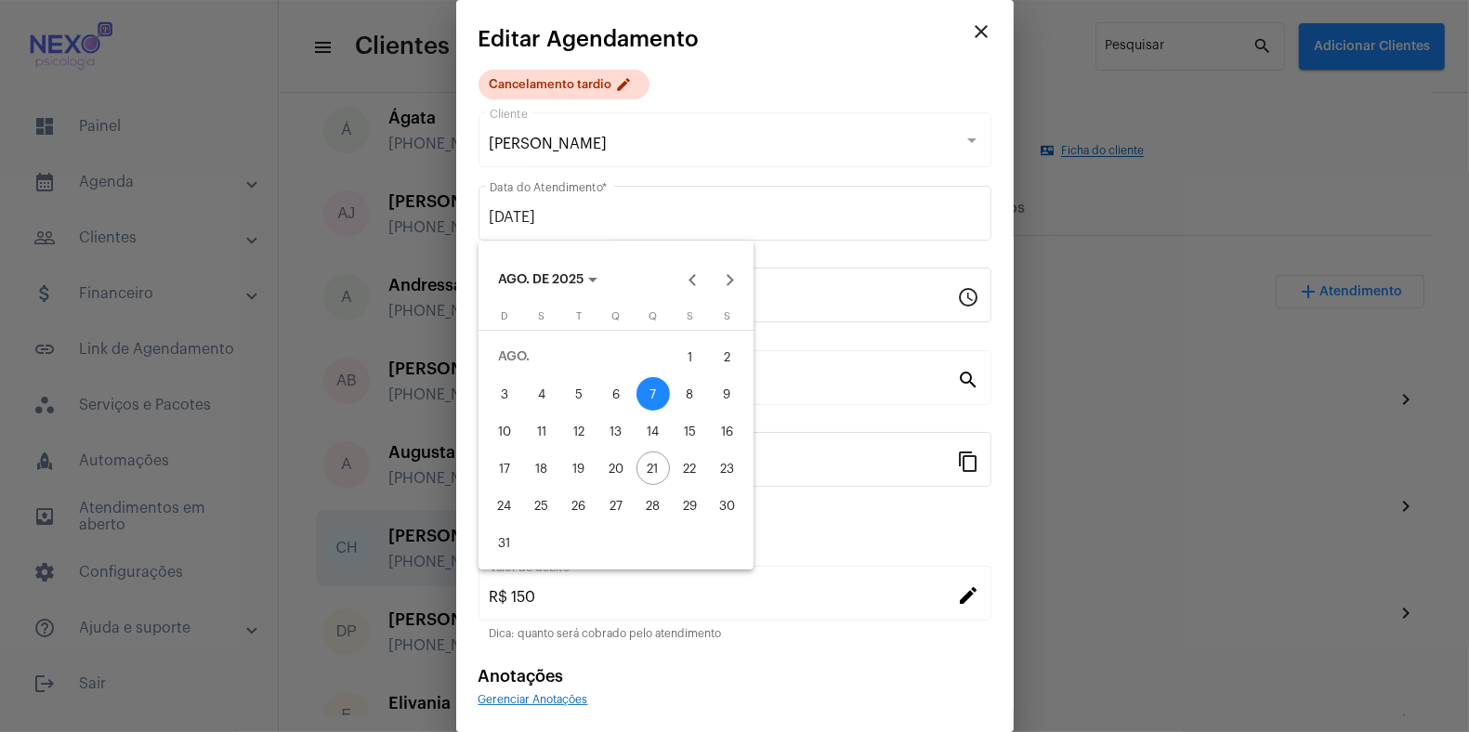
click at [630, 79] on div at bounding box center [734, 366] width 1469 height 732
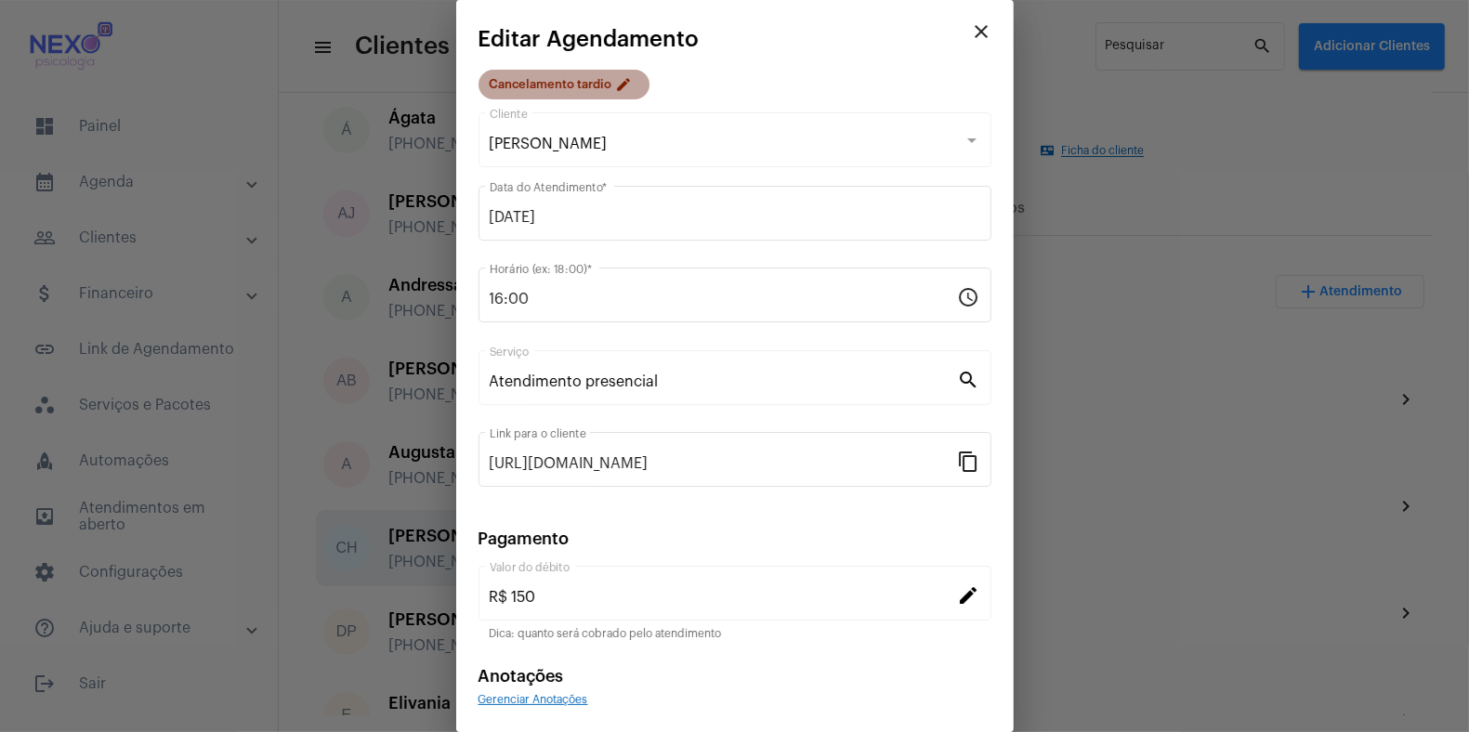
click at [622, 83] on mat-icon "edit" at bounding box center [627, 87] width 22 height 22
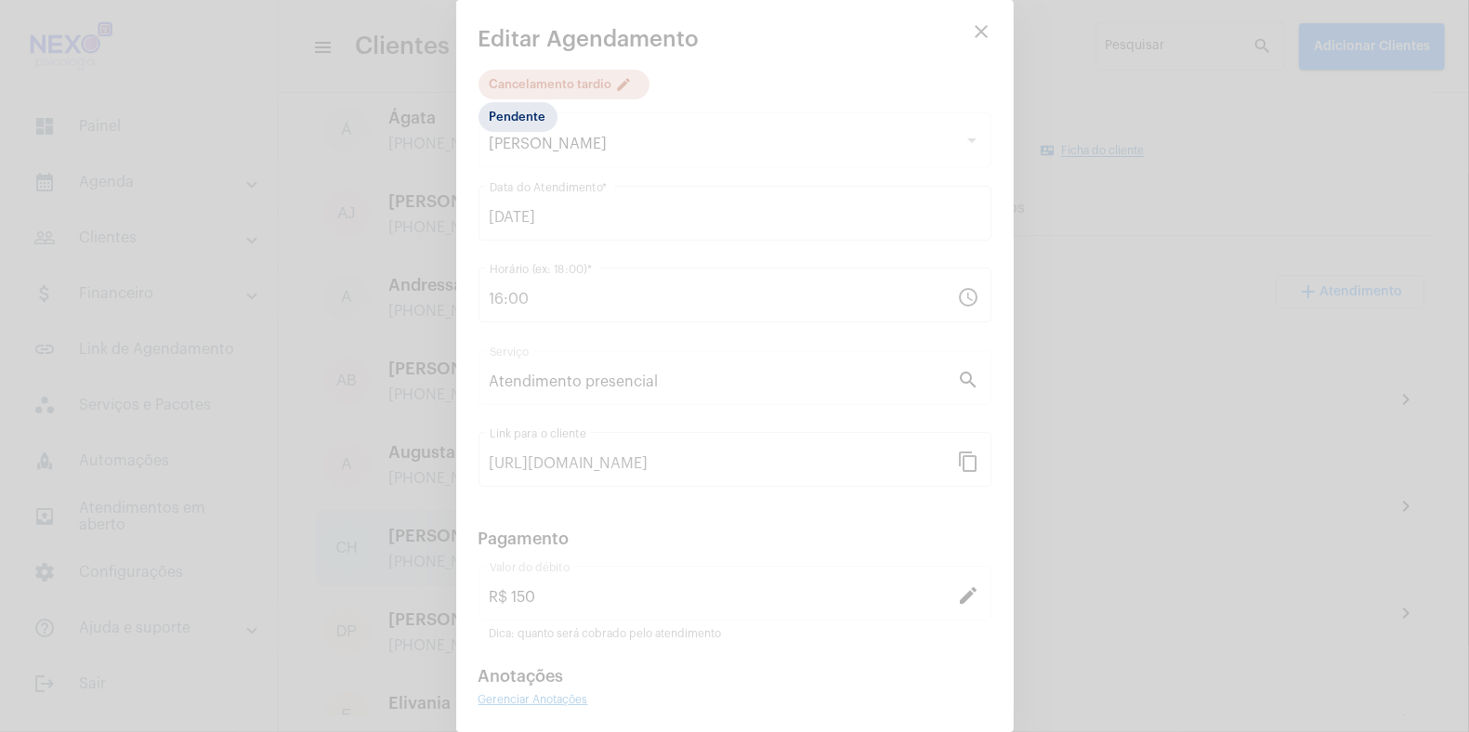
click at [622, 83] on div at bounding box center [734, 366] width 1469 height 732
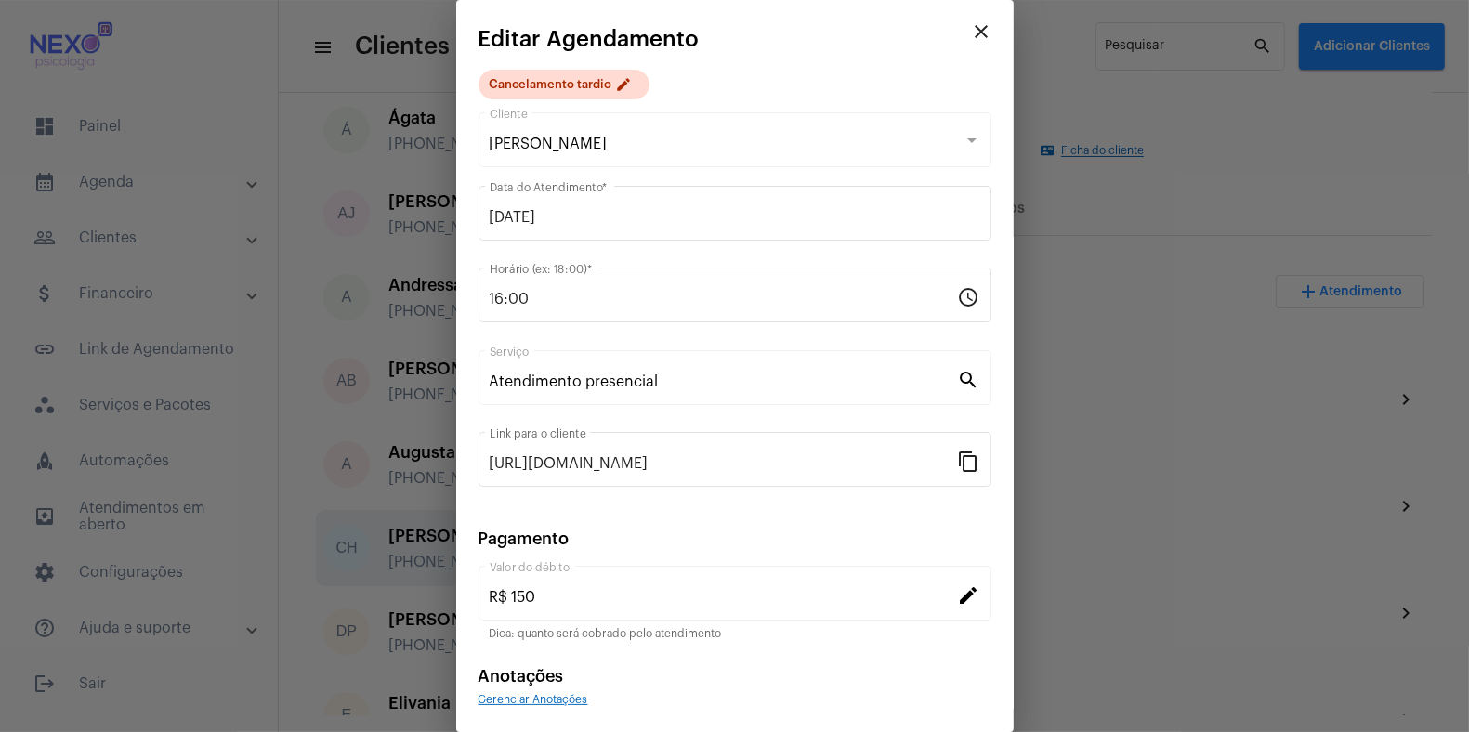
click at [971, 28] on mat-icon "close" at bounding box center [982, 31] width 22 height 22
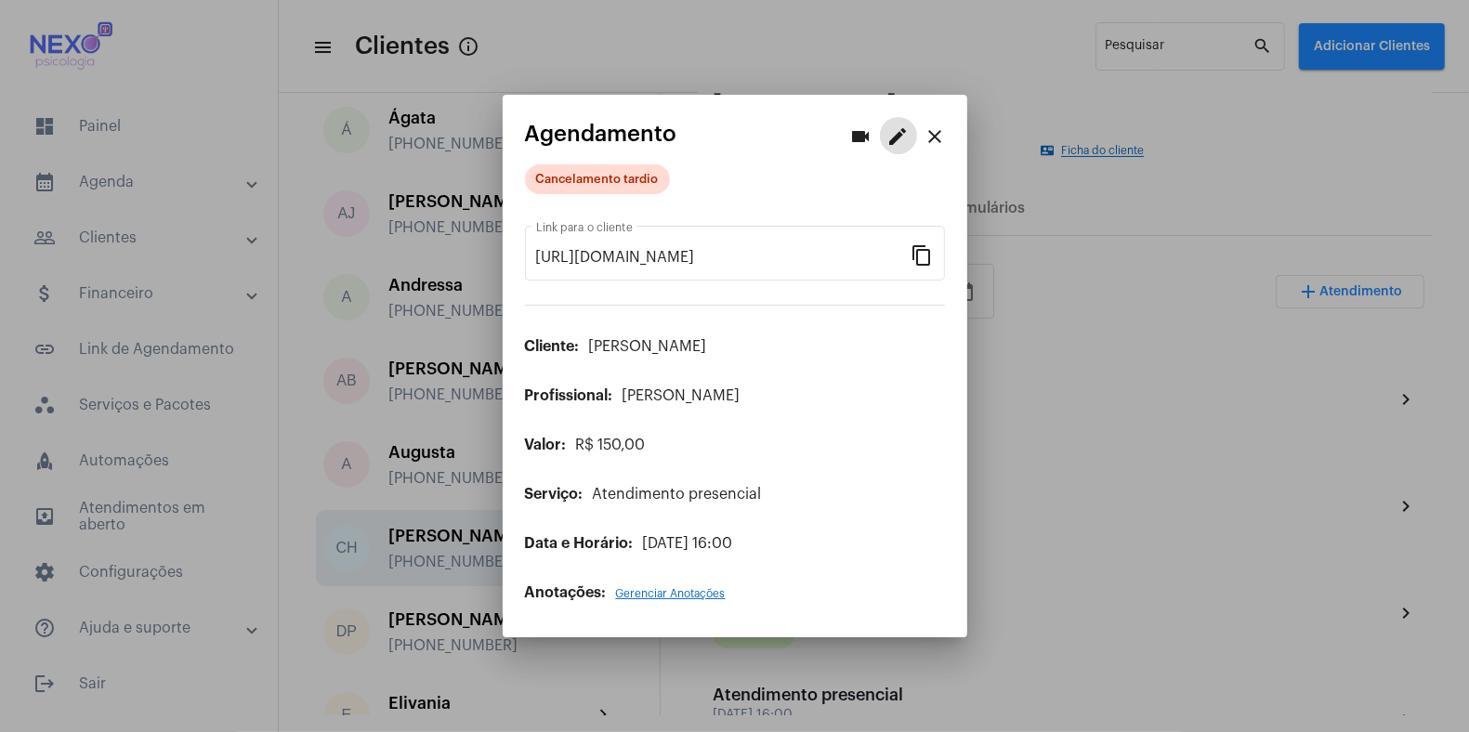
click at [931, 132] on mat-icon "close" at bounding box center [936, 136] width 22 height 22
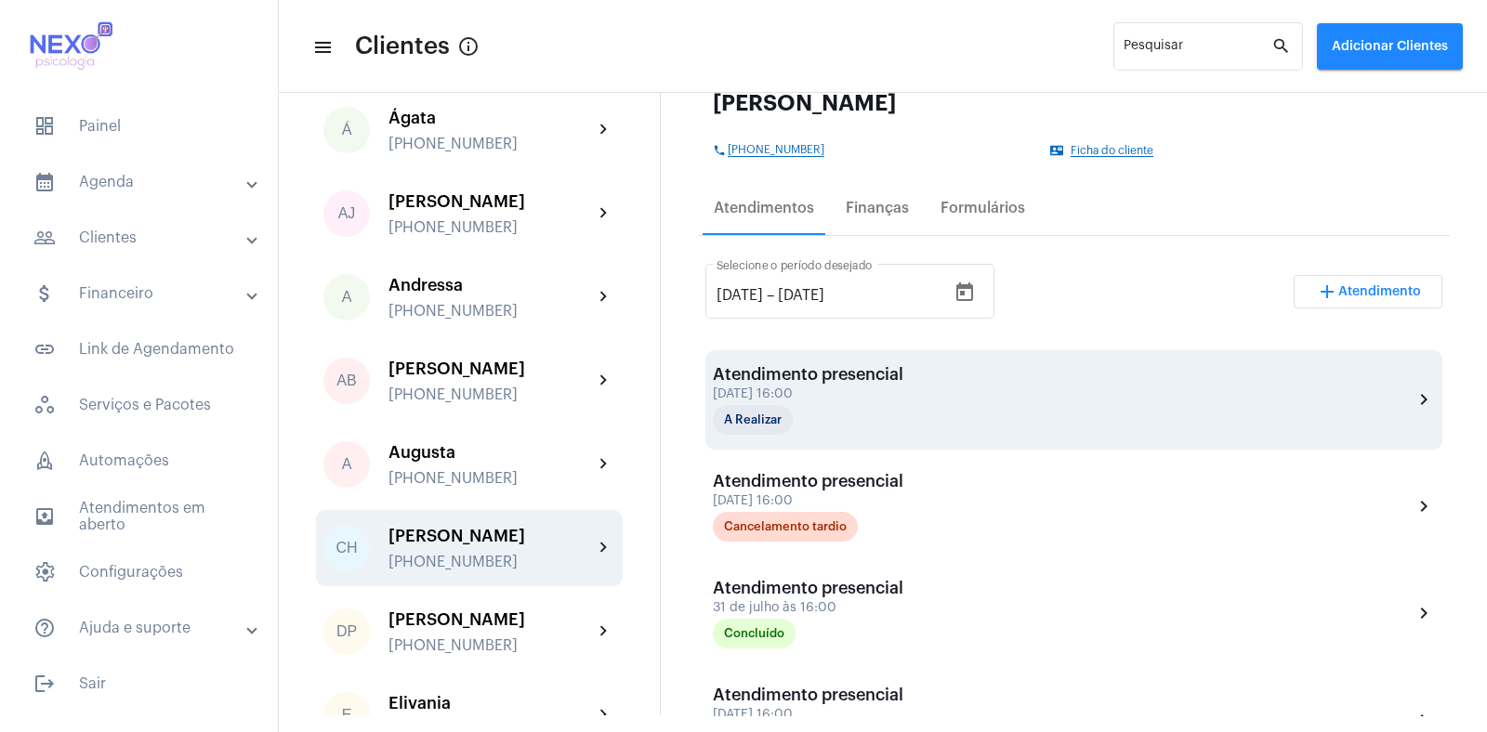
click at [781, 392] on div "[DATE] 16:00" at bounding box center [808, 394] width 190 height 14
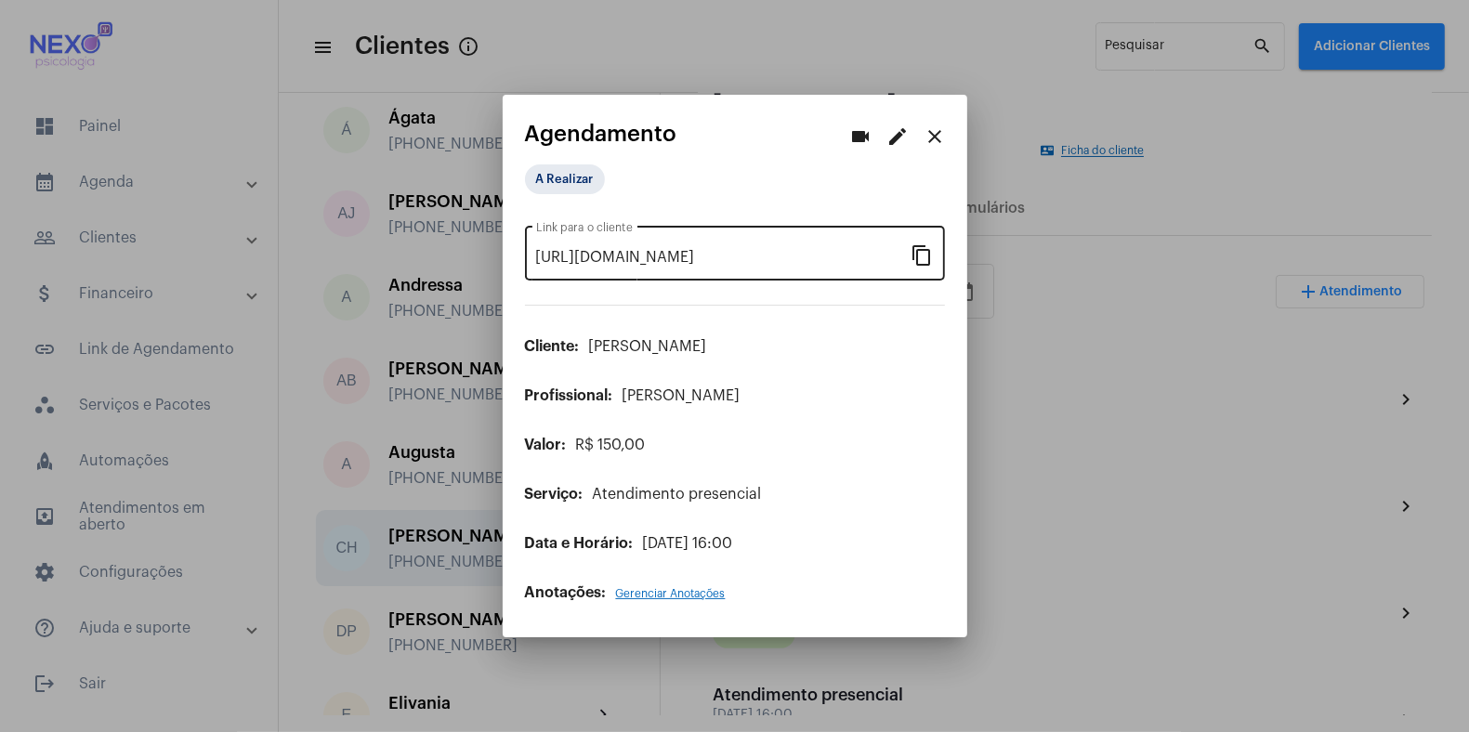
click at [919, 251] on mat-icon "content_copy" at bounding box center [923, 254] width 22 height 22
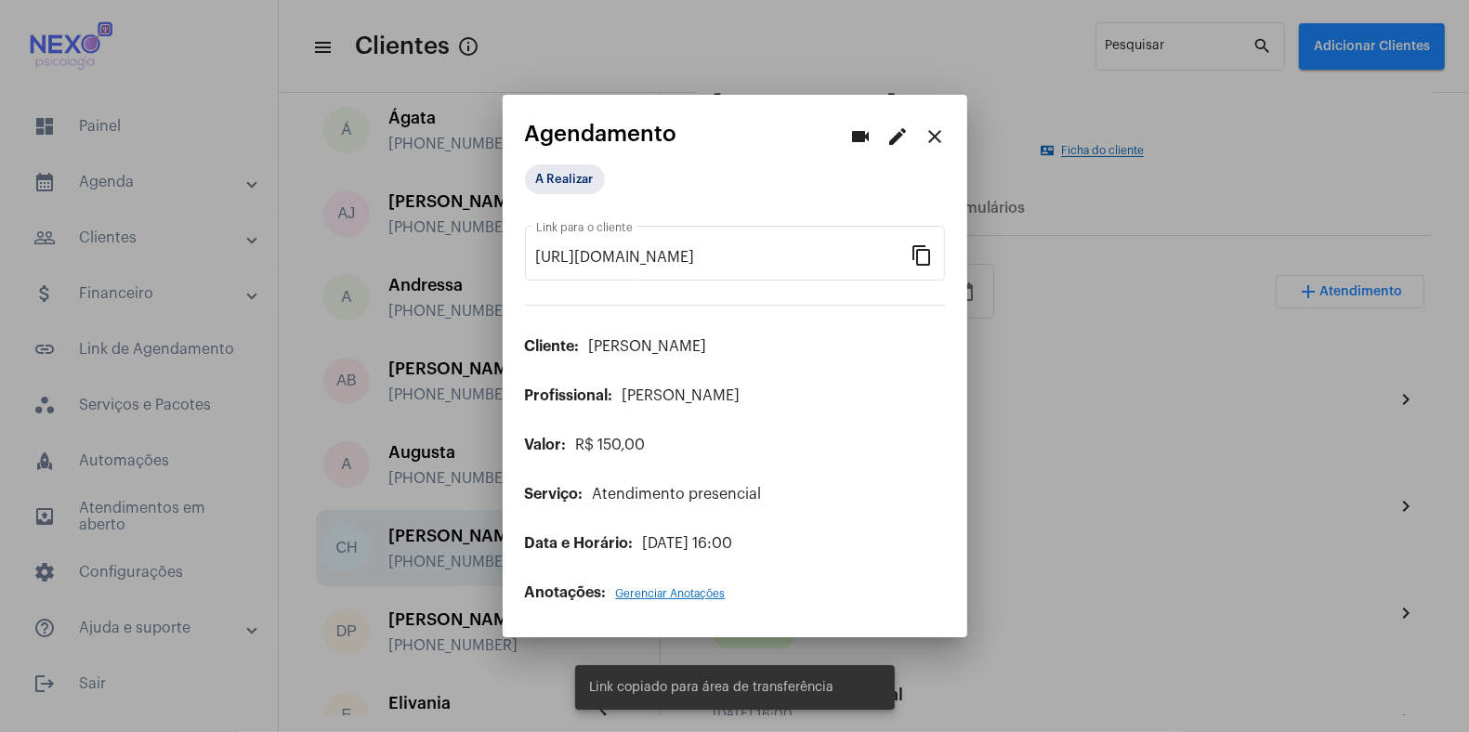
click at [1146, 530] on div at bounding box center [734, 366] width 1469 height 732
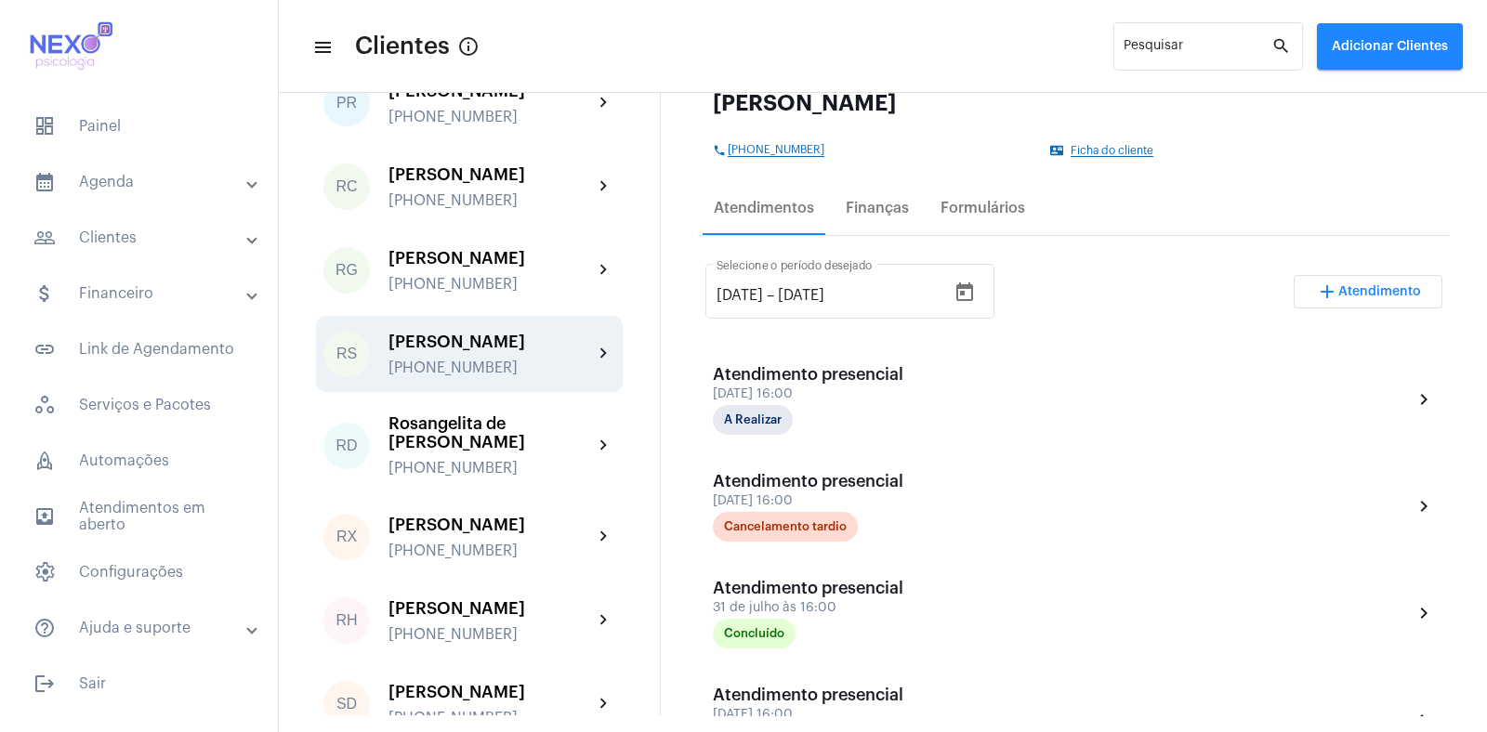
scroll to position [2415, 0]
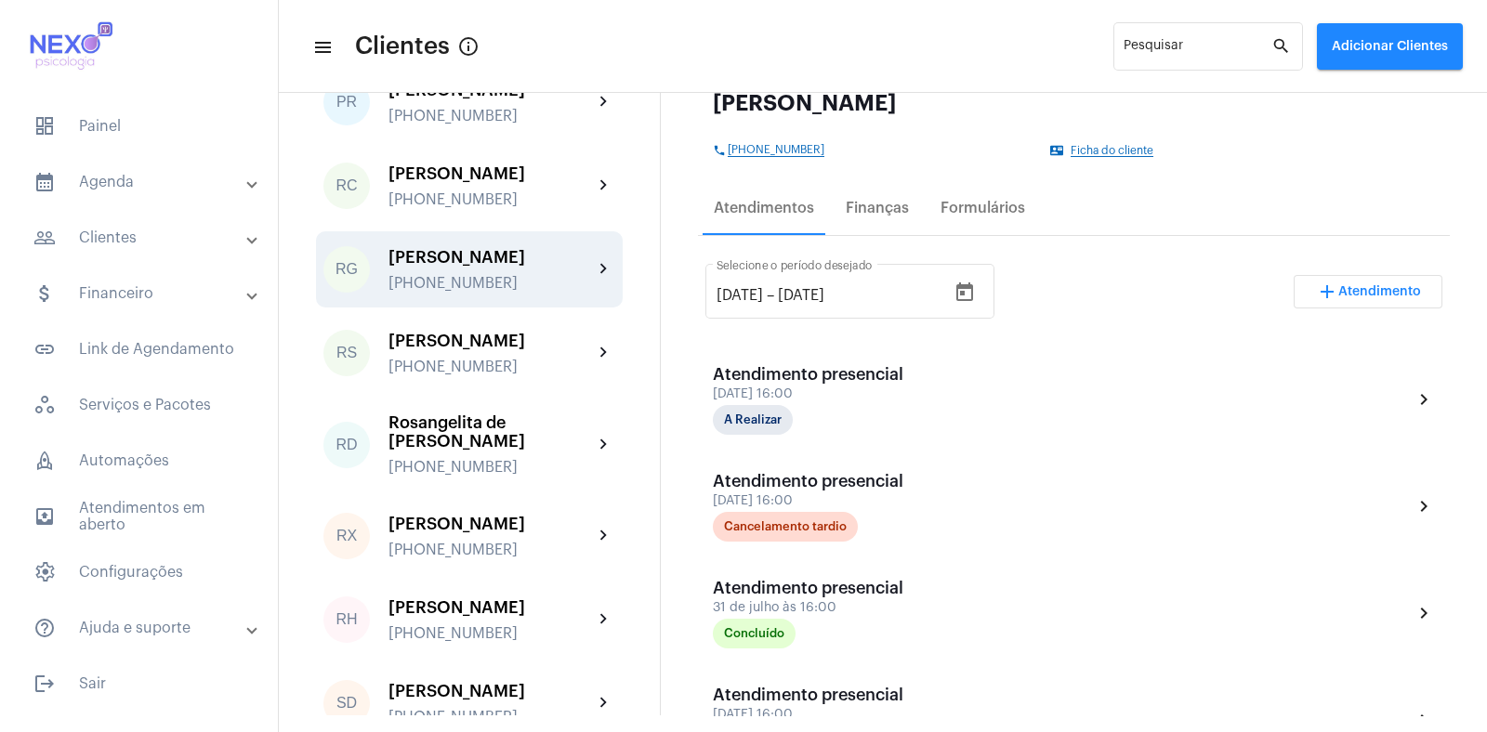
click at [502, 292] on div "[PHONE_NUMBER]" at bounding box center [490, 283] width 204 height 17
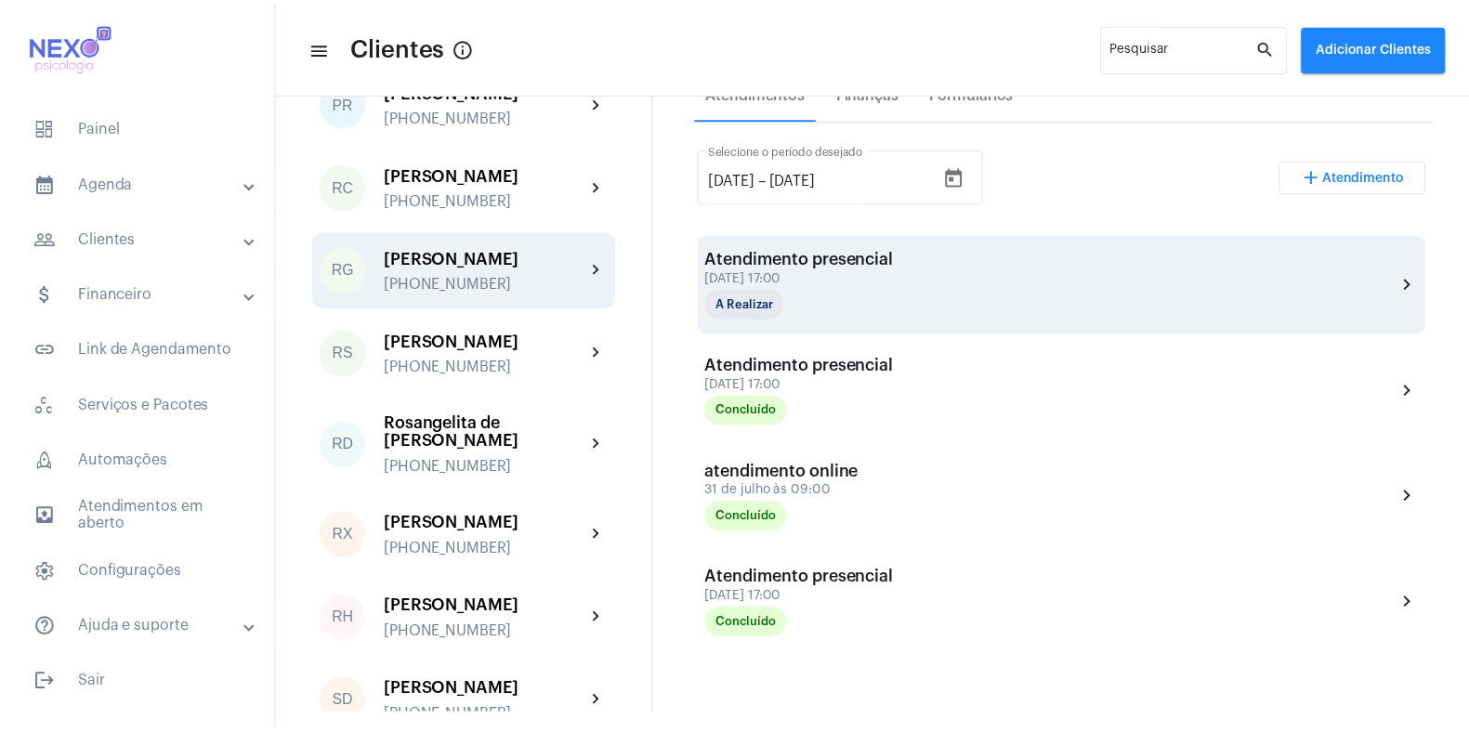
scroll to position [348, 0]
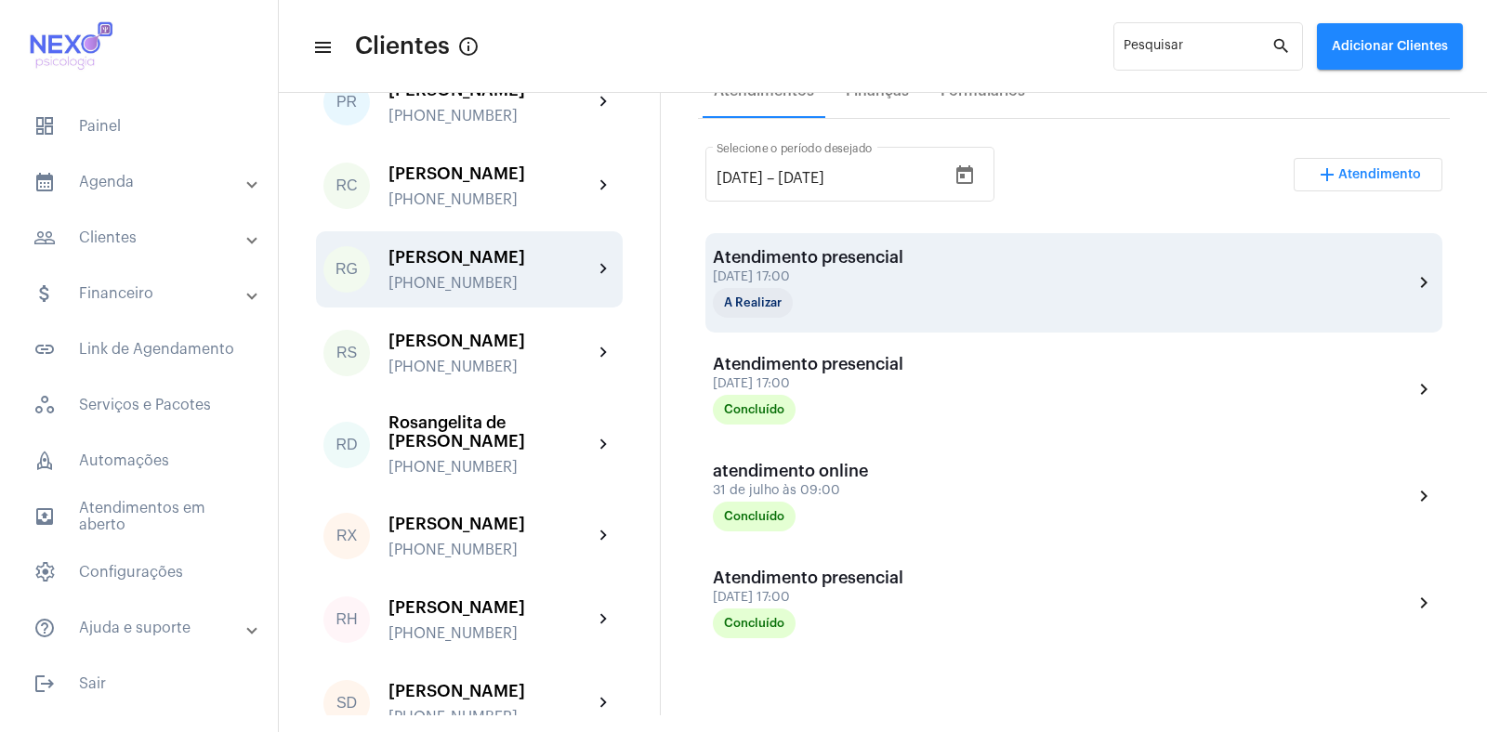
click at [844, 258] on div "Atendimento presencial" at bounding box center [808, 257] width 190 height 19
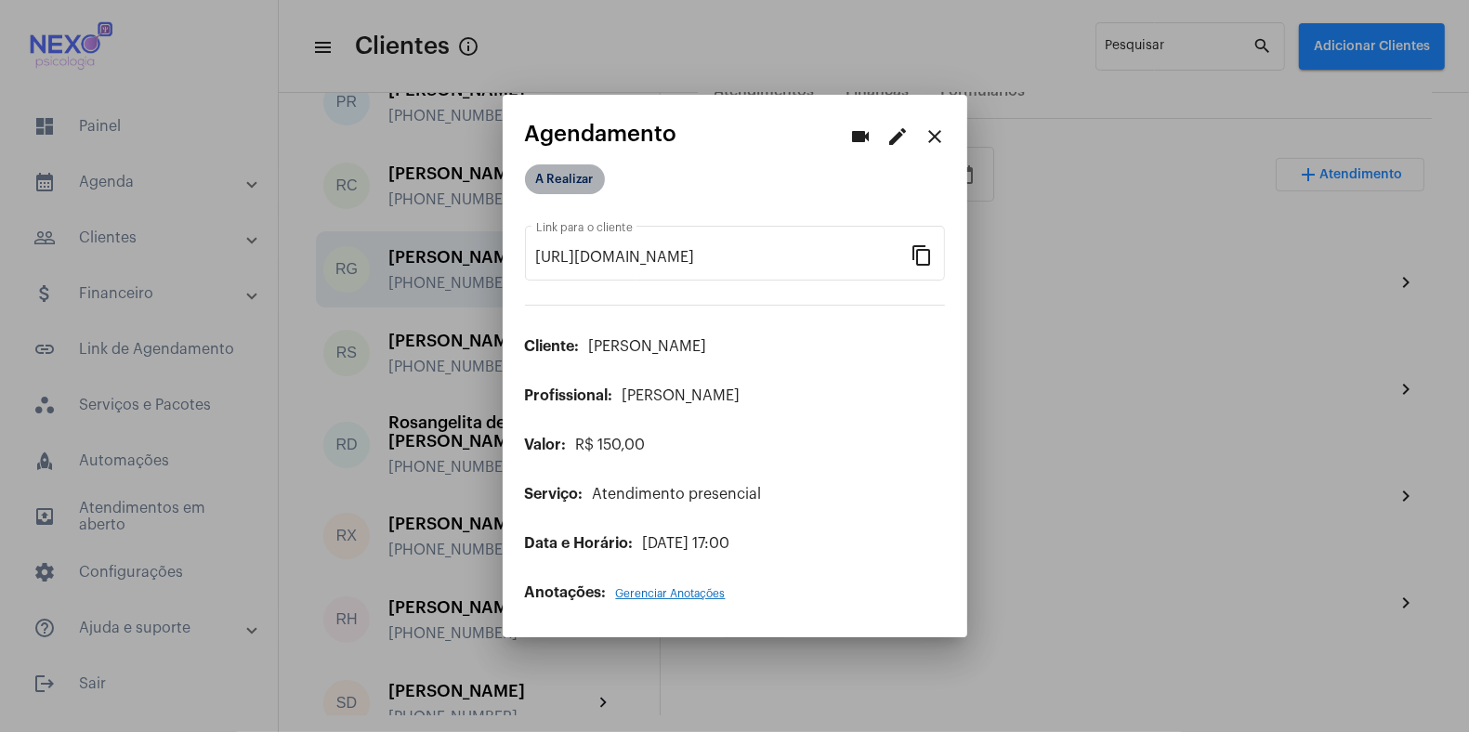
click at [580, 176] on mat-chip "A Realizar" at bounding box center [565, 179] width 80 height 30
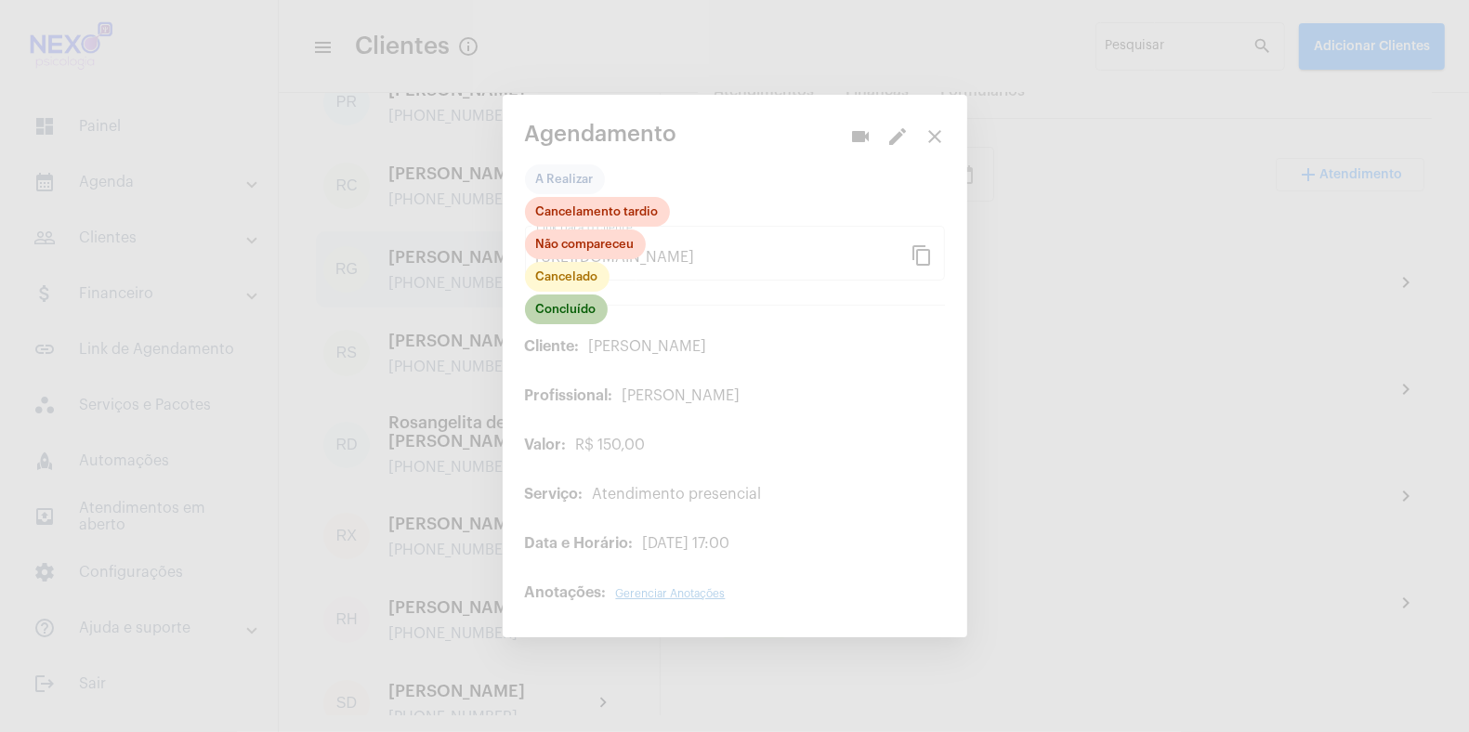
click at [559, 307] on mat-chip "Concluído" at bounding box center [566, 310] width 83 height 30
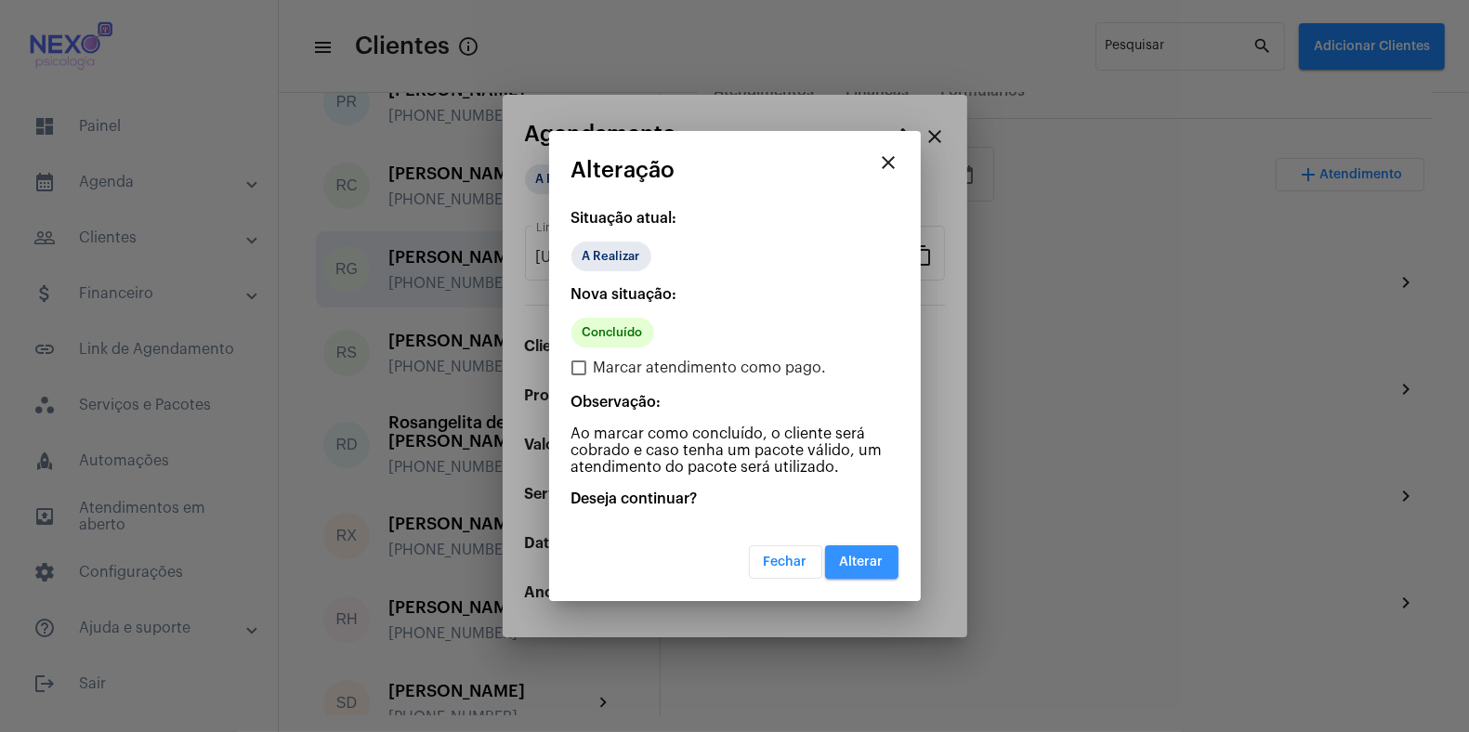
click at [865, 559] on span "Alterar" at bounding box center [862, 562] width 44 height 13
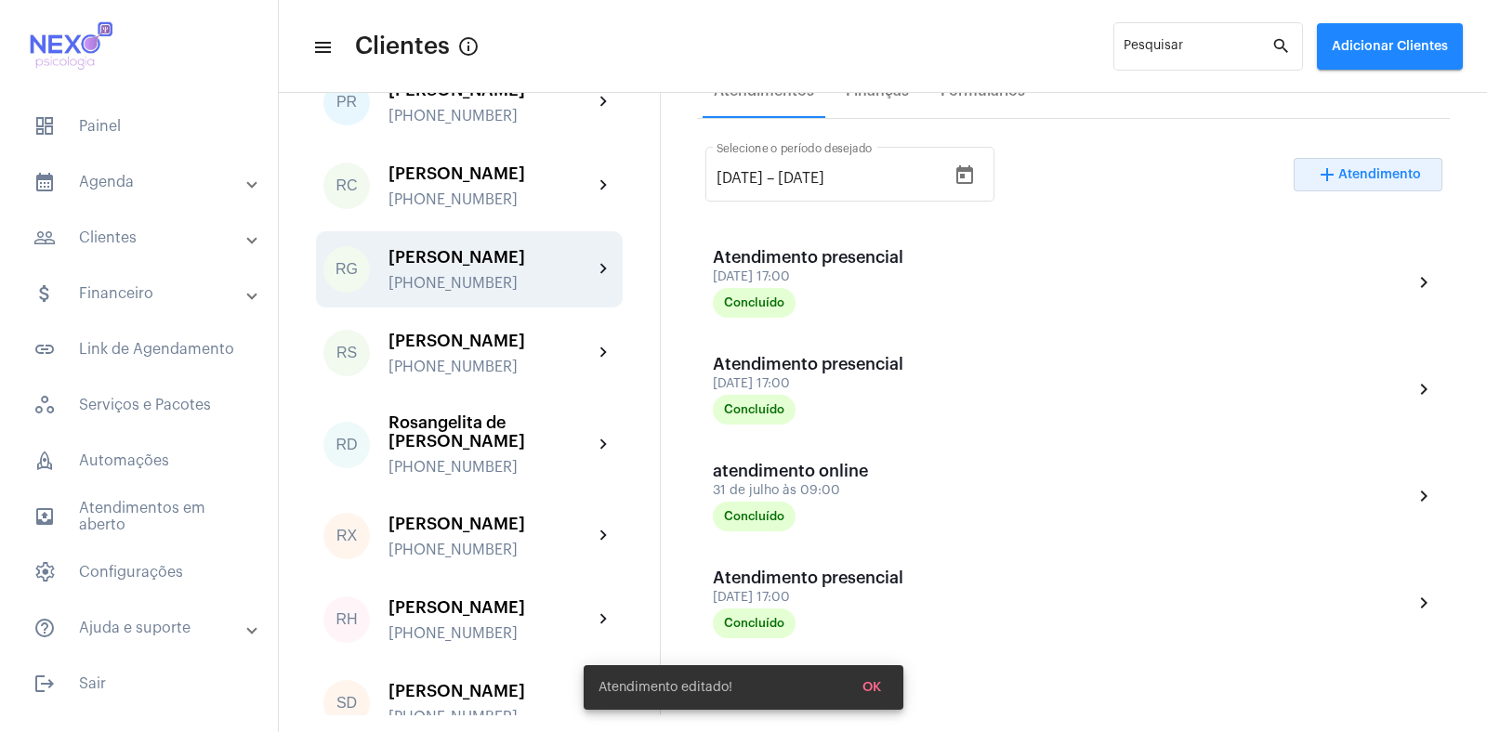
click at [1347, 173] on span "Atendimento" at bounding box center [1379, 174] width 83 height 13
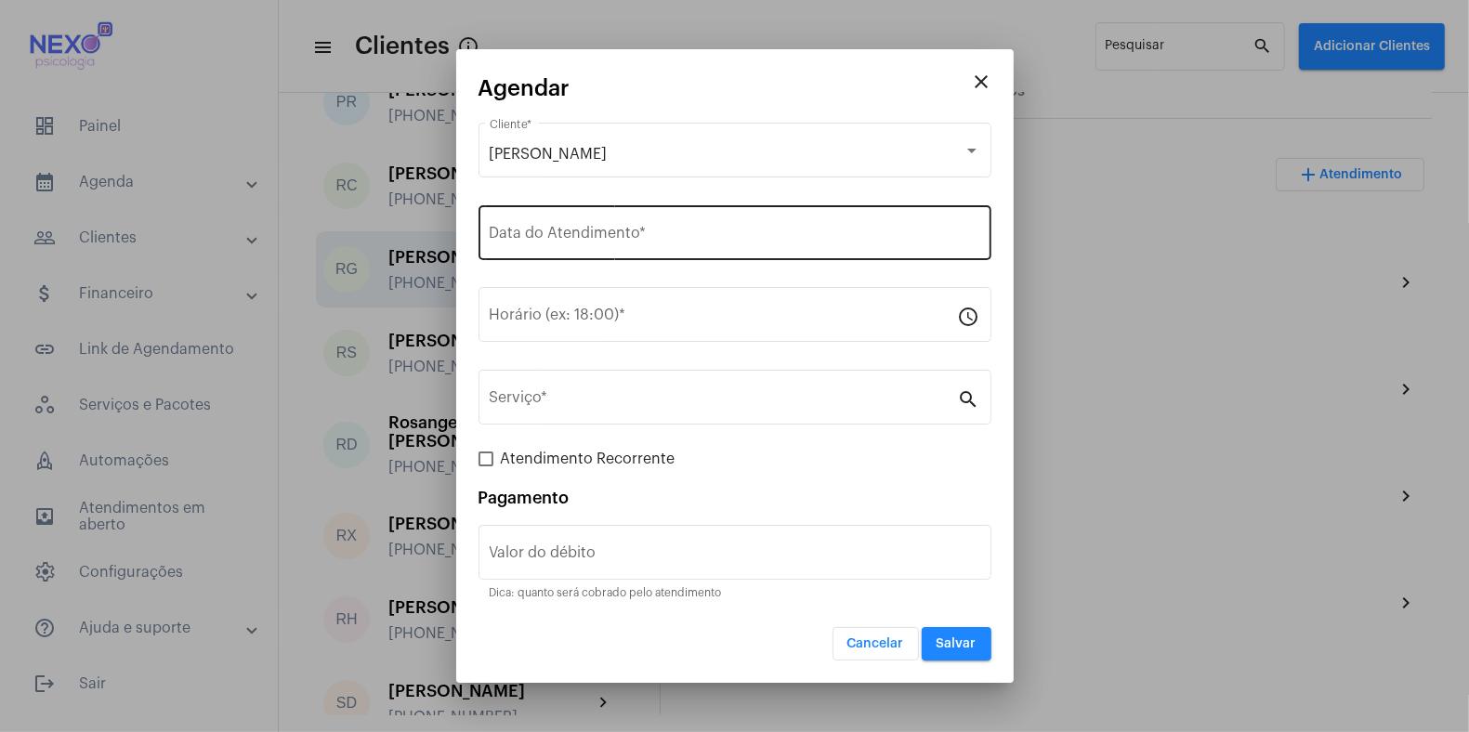
click at [556, 223] on div "Data do Atendimento *" at bounding box center [735, 231] width 491 height 59
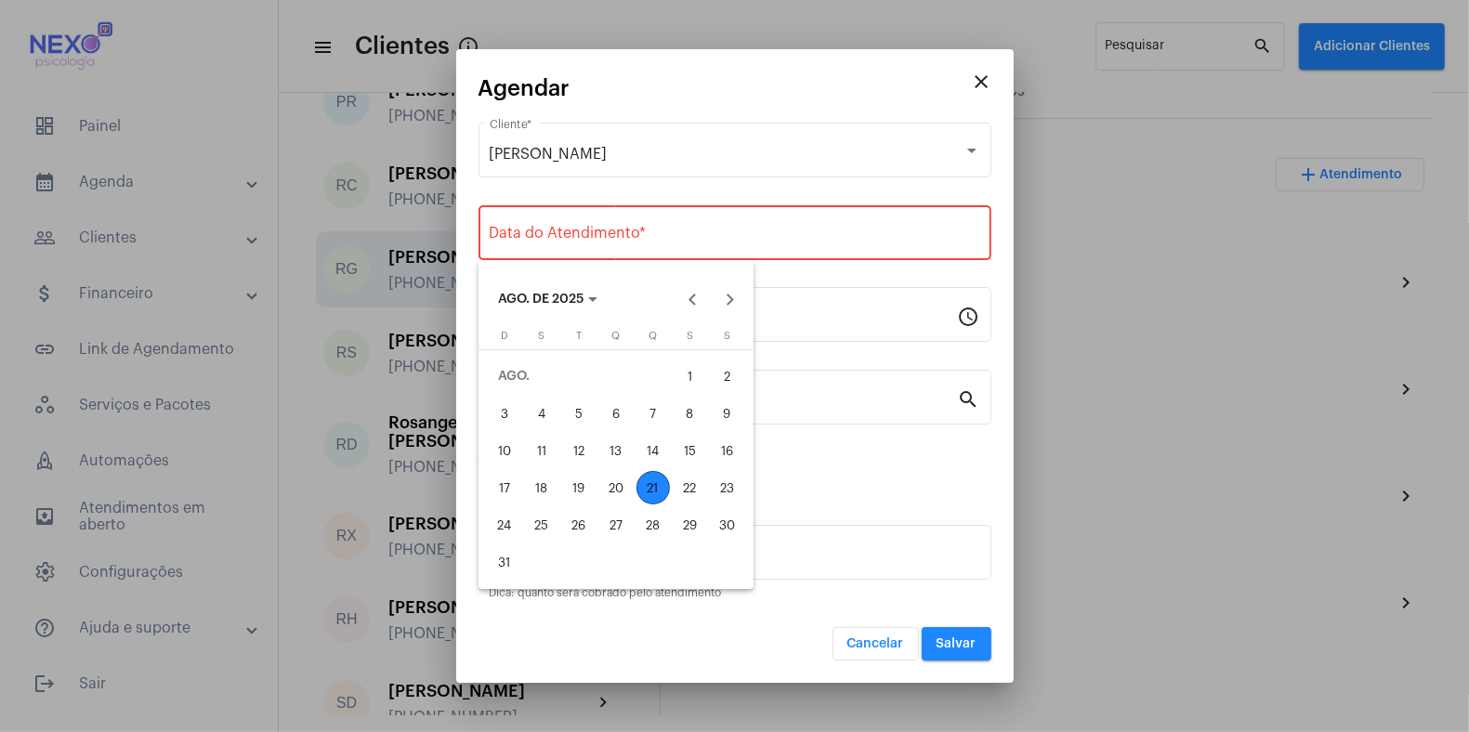
click at [657, 498] on div "21" at bounding box center [652, 487] width 33 height 33
type input "[DATE]"
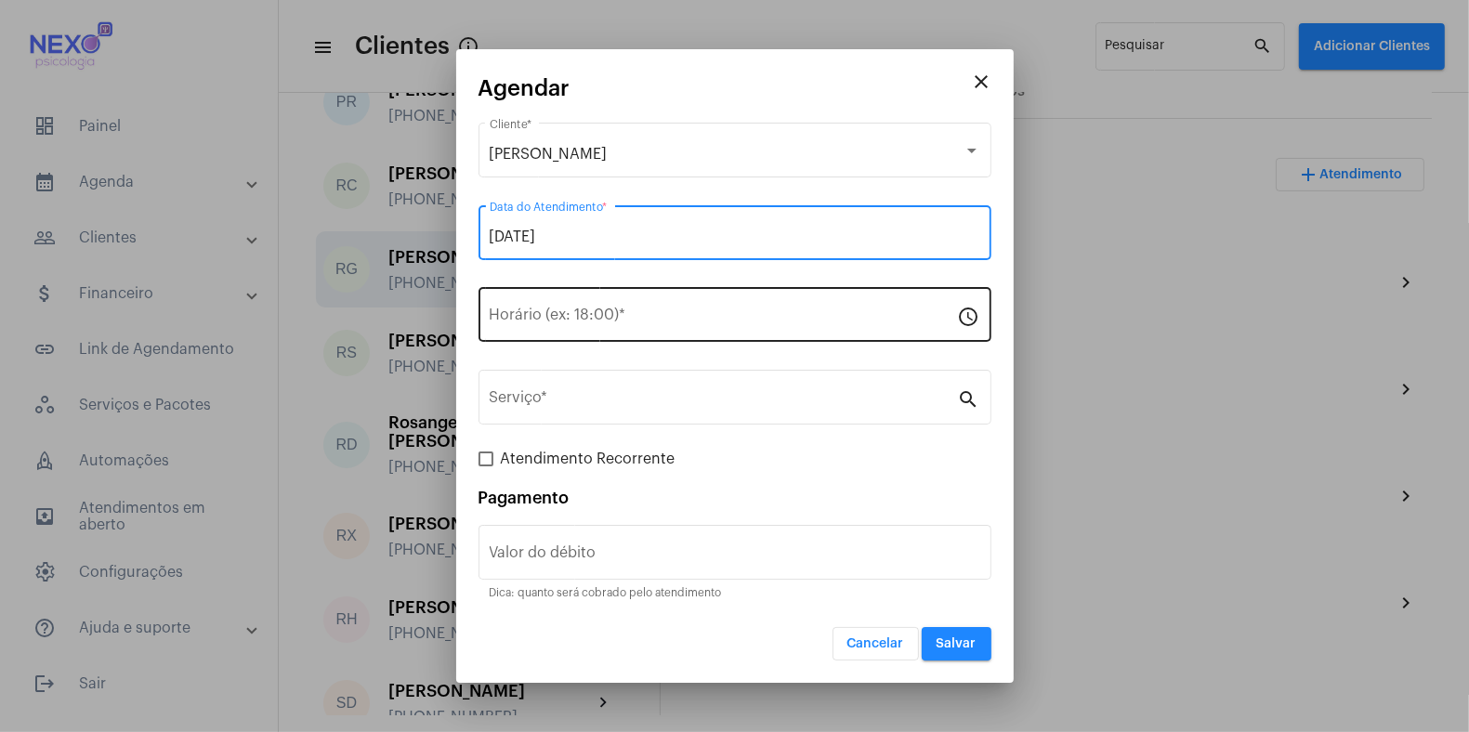
click at [643, 319] on input "Horário (ex: 18:00) *" at bounding box center [724, 318] width 468 height 17
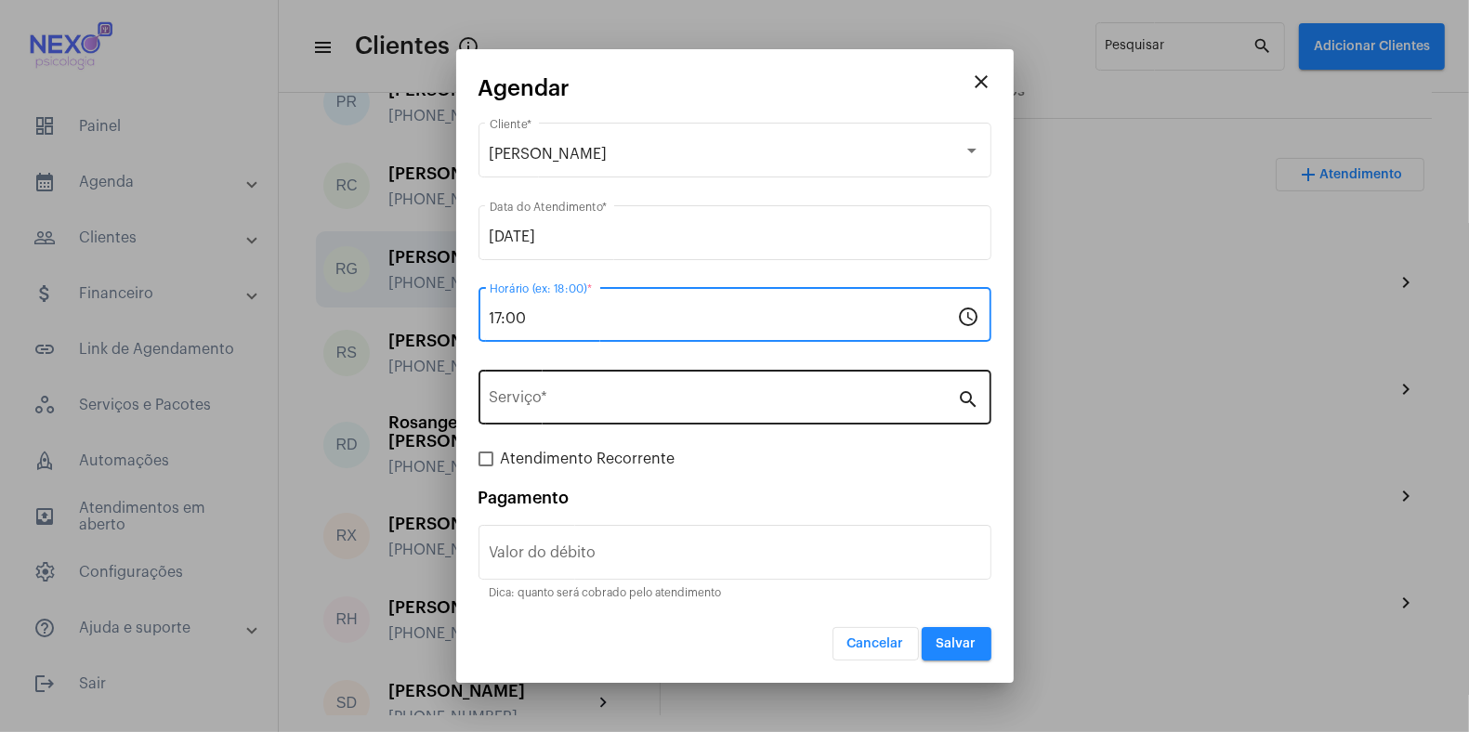
type input "17:00"
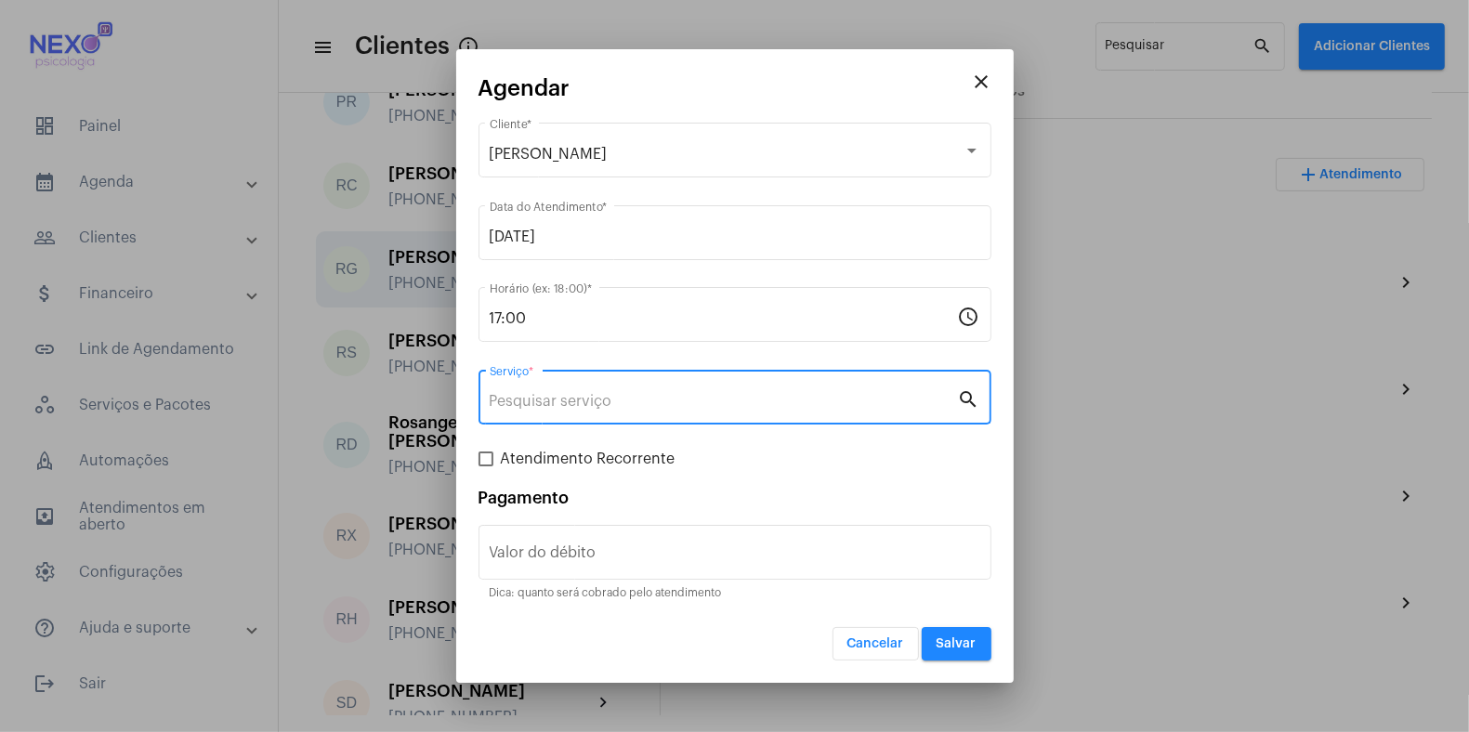
click at [631, 395] on input "Serviço *" at bounding box center [724, 401] width 468 height 17
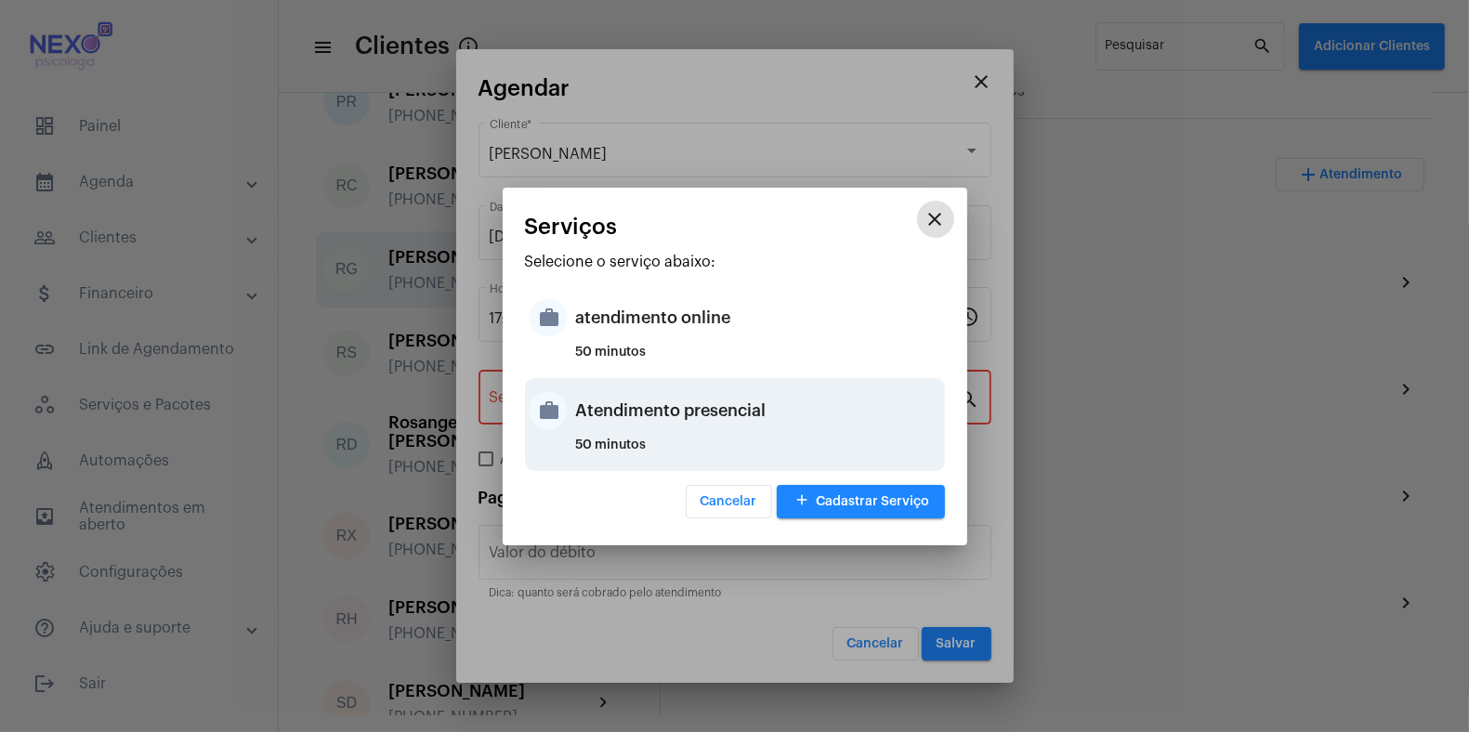
click at [631, 396] on div "Atendimento presencial" at bounding box center [758, 411] width 364 height 56
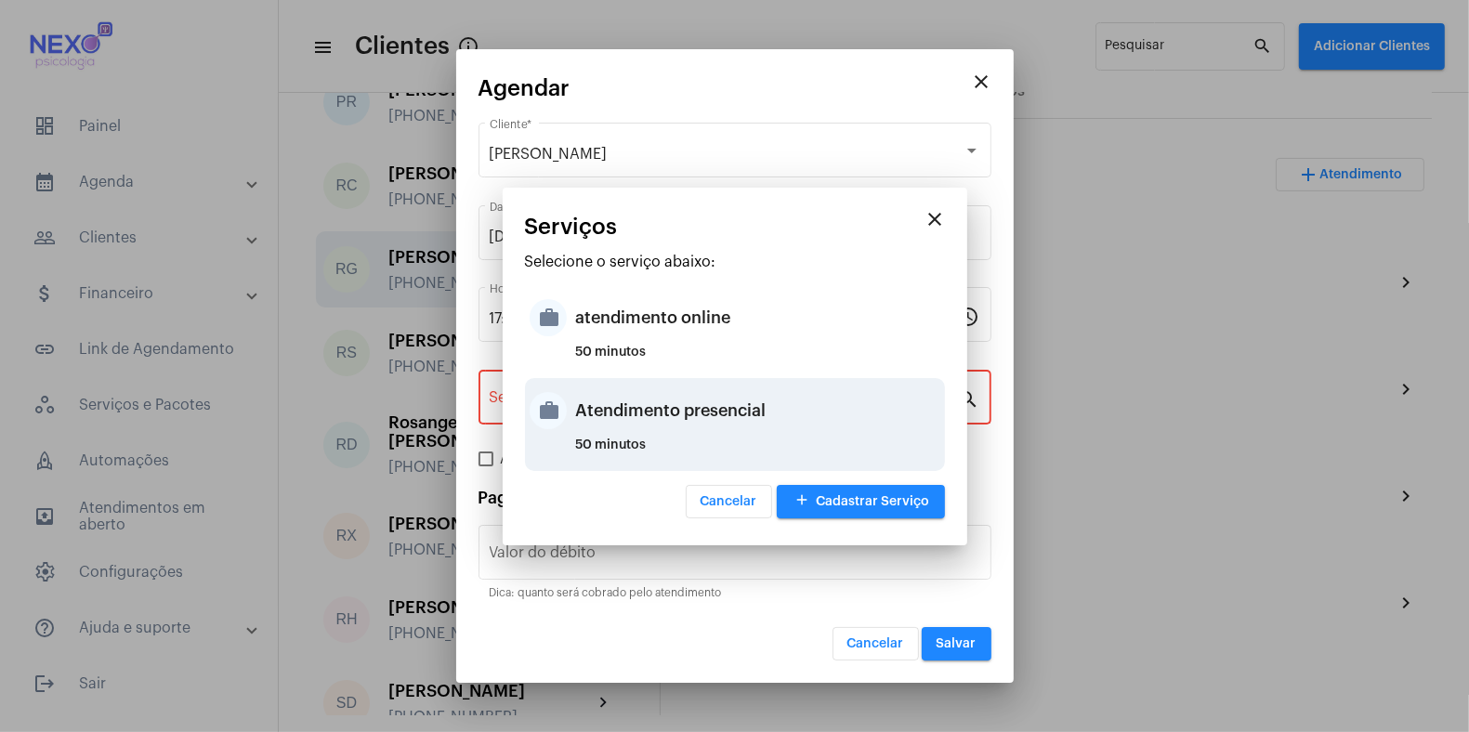
type input "Atendimento presencial"
type input "R$ 150"
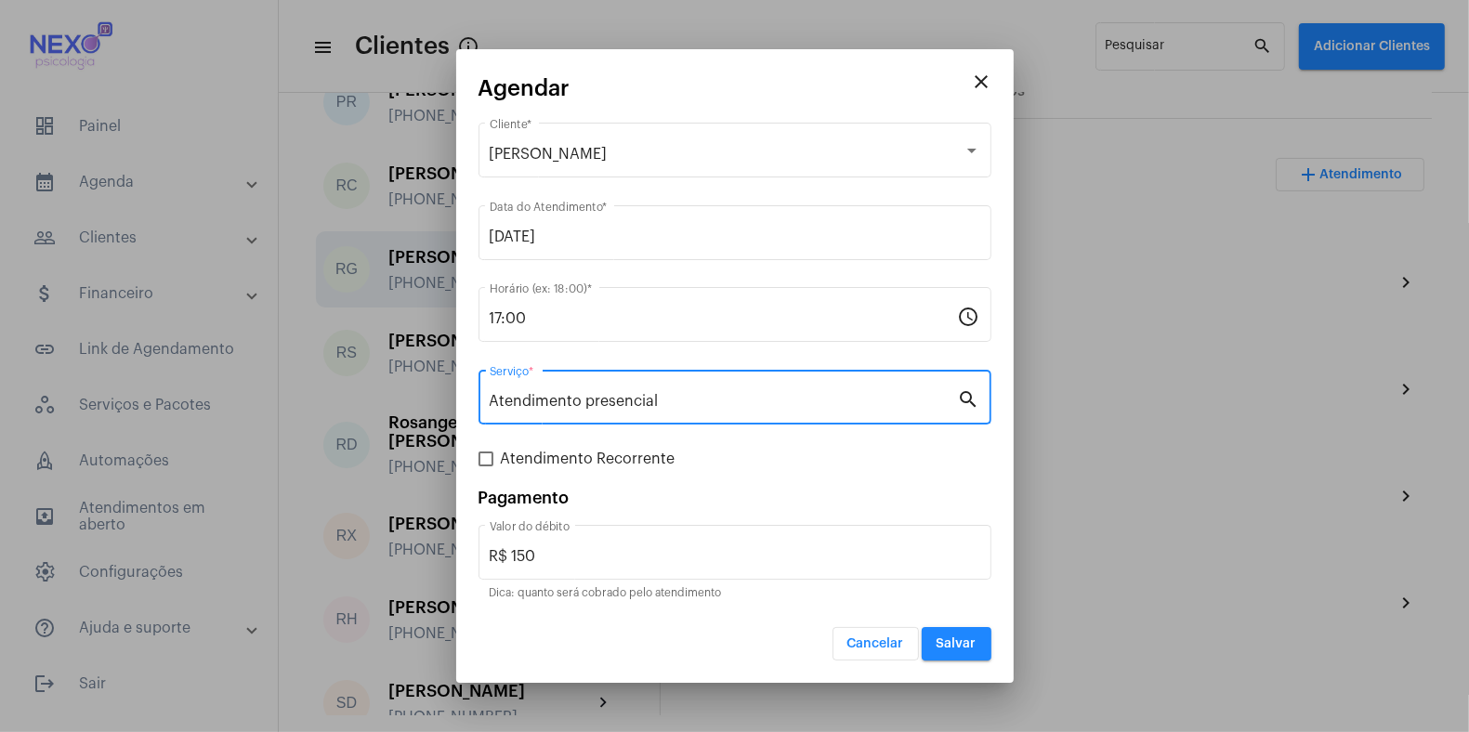
click at [957, 649] on span "Salvar" at bounding box center [957, 643] width 40 height 13
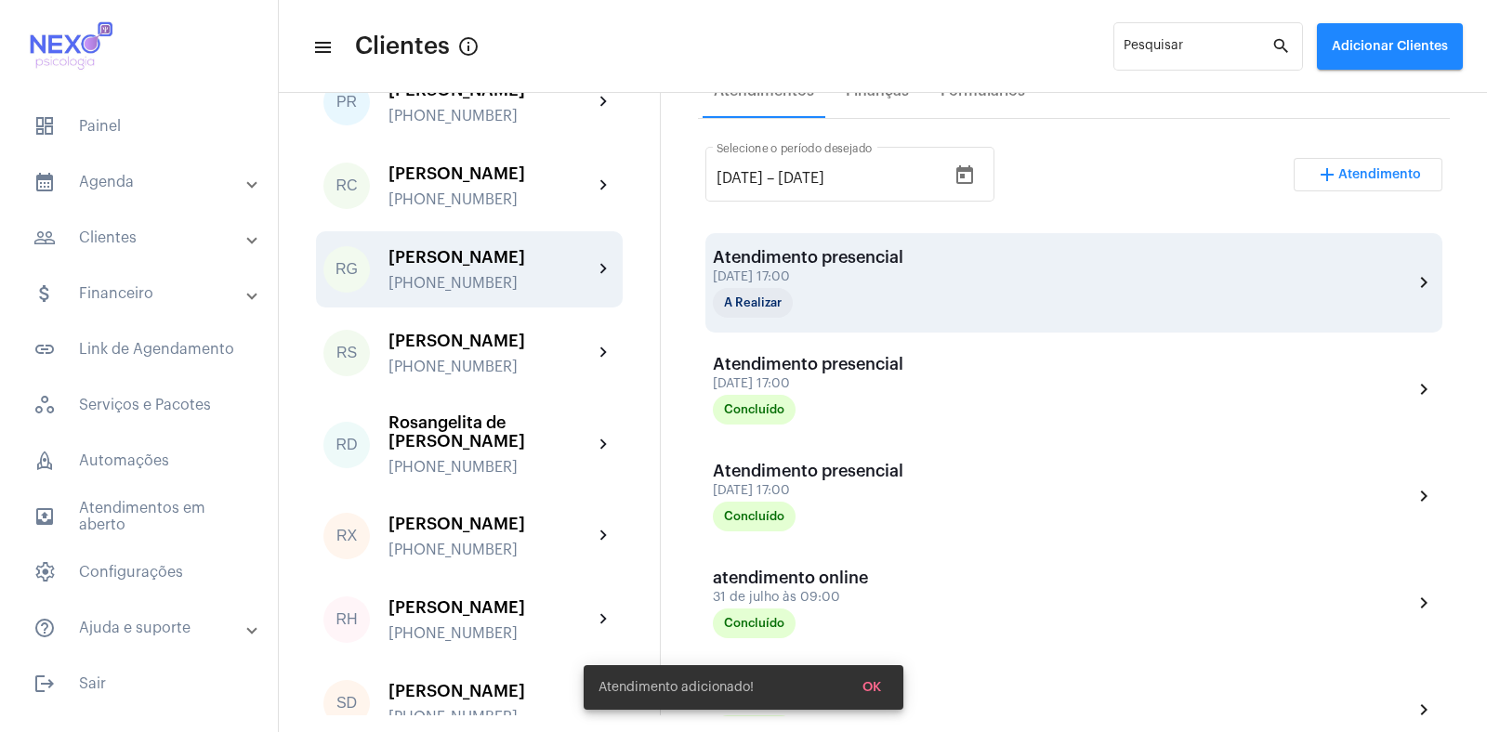
click at [849, 276] on div "[DATE] 17:00" at bounding box center [808, 277] width 190 height 14
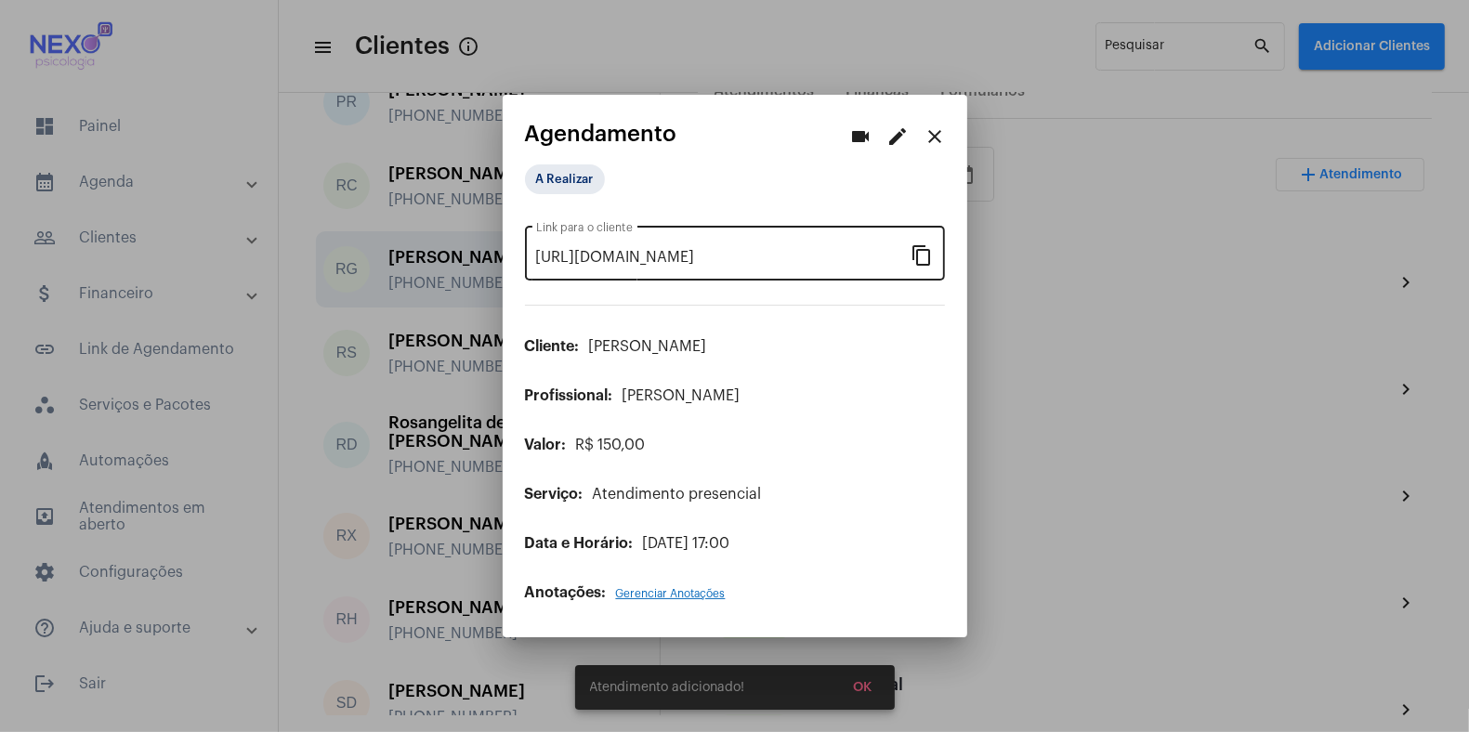
click at [920, 259] on mat-icon "content_copy" at bounding box center [923, 254] width 22 height 22
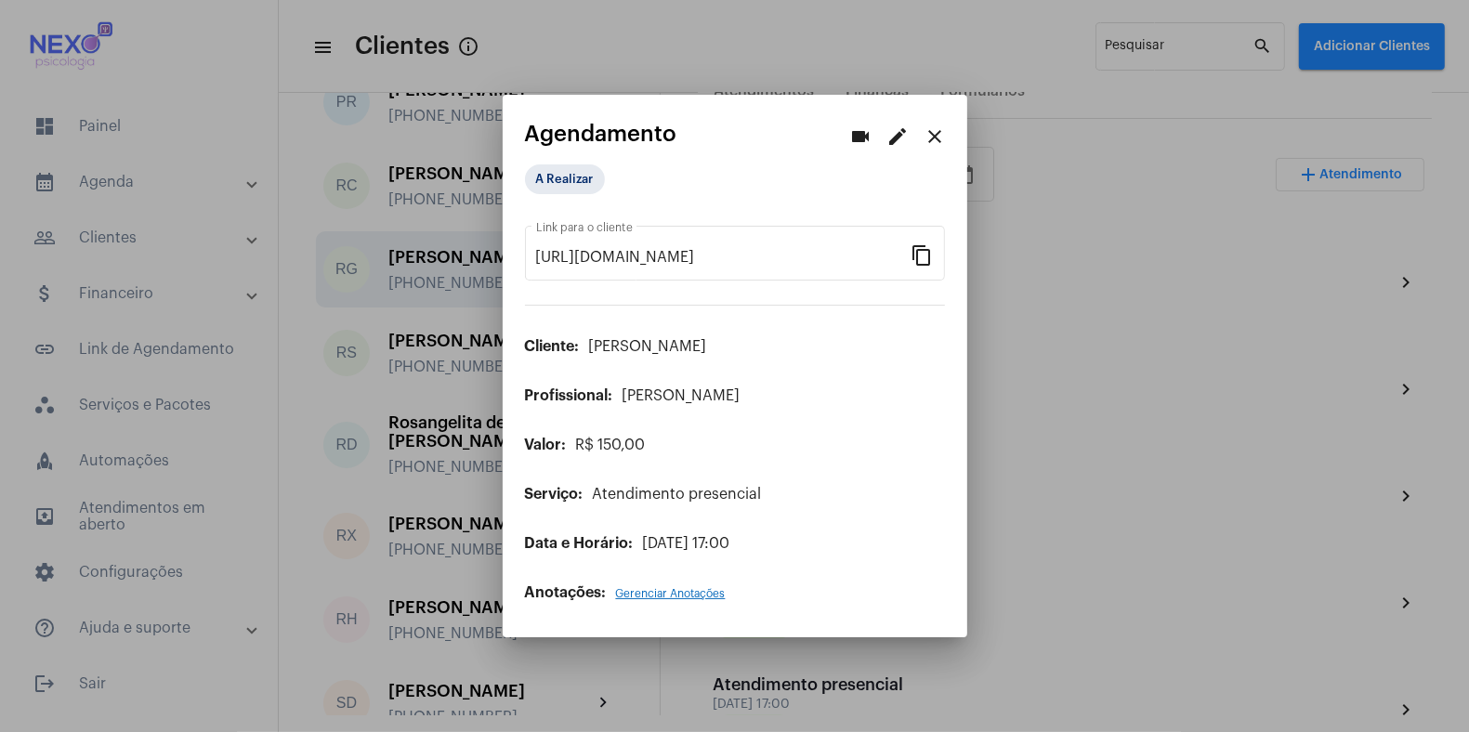
click at [1114, 641] on div at bounding box center [734, 366] width 1469 height 732
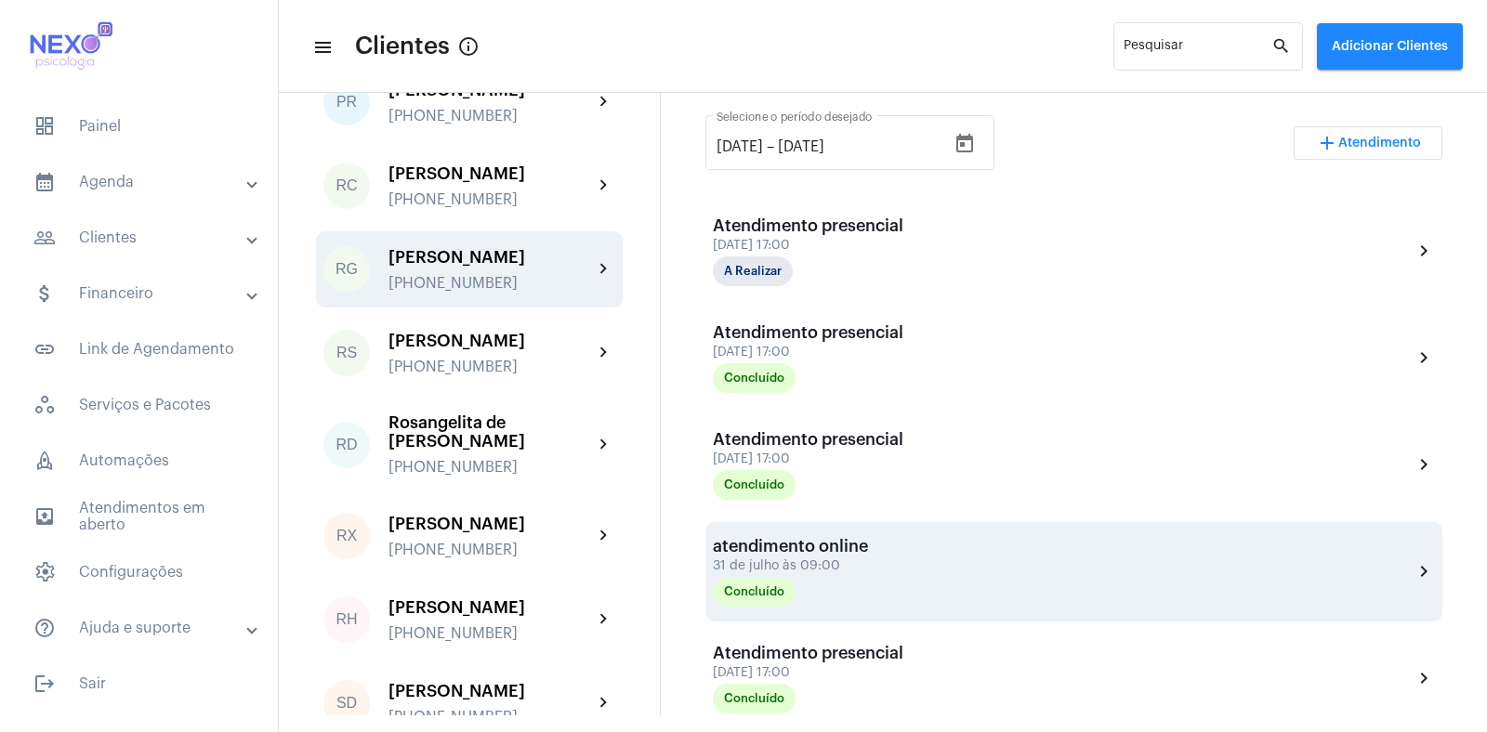
scroll to position [544, 0]
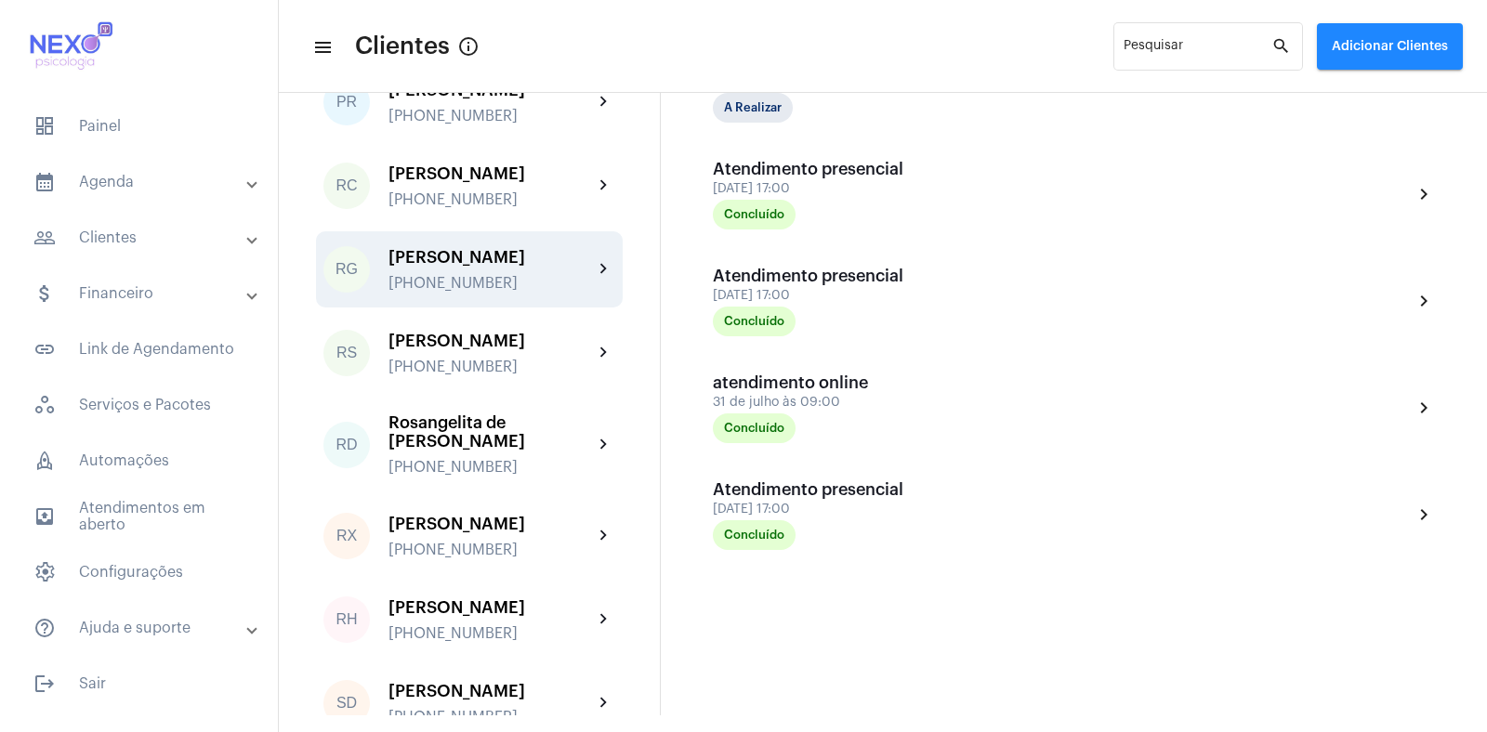
click at [904, 614] on div "[DATE] [DATE] – [DATE] Selecione o período desejado add Atendimento Atendimento…" at bounding box center [1074, 321] width 752 height 795
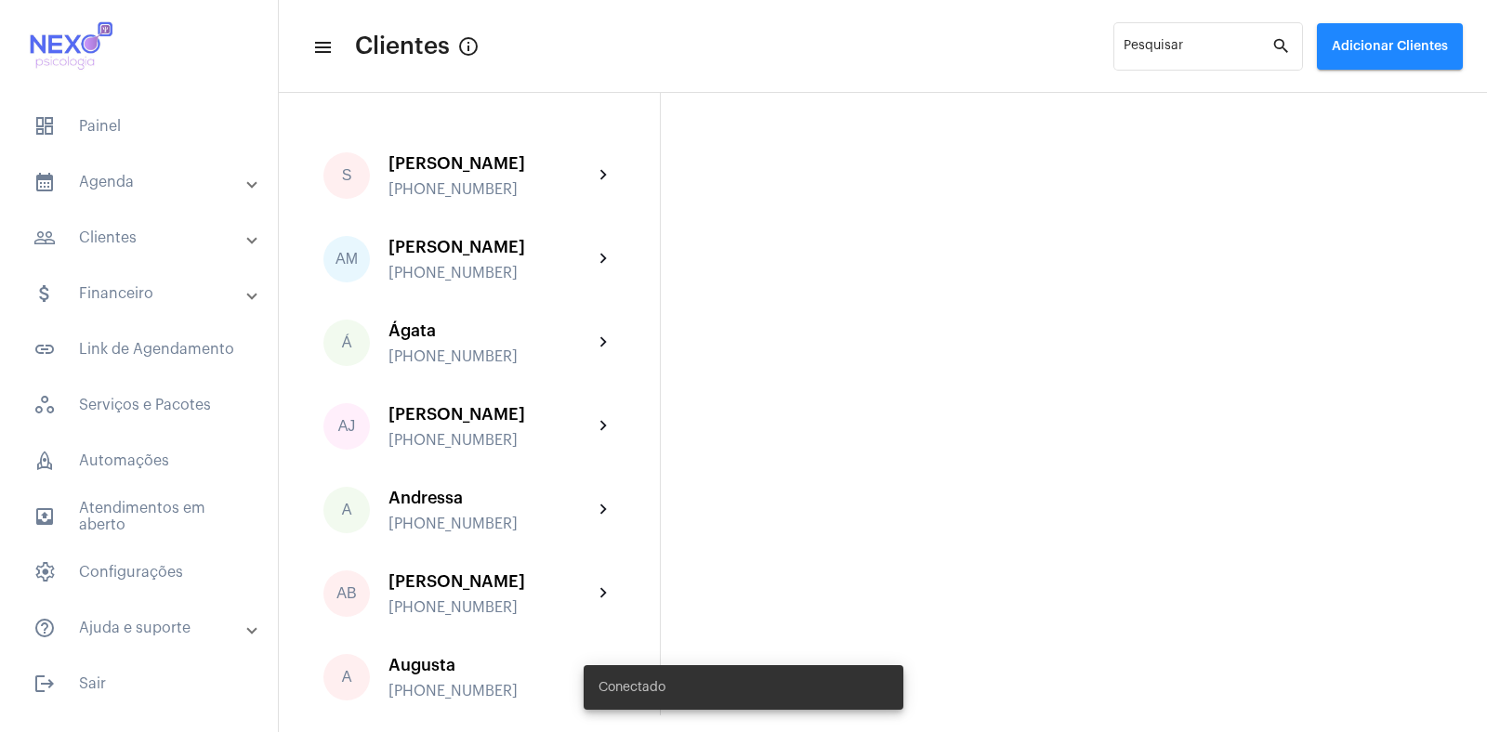
click at [97, 298] on mat-panel-title "attach_money Financeiro" at bounding box center [140, 293] width 215 height 22
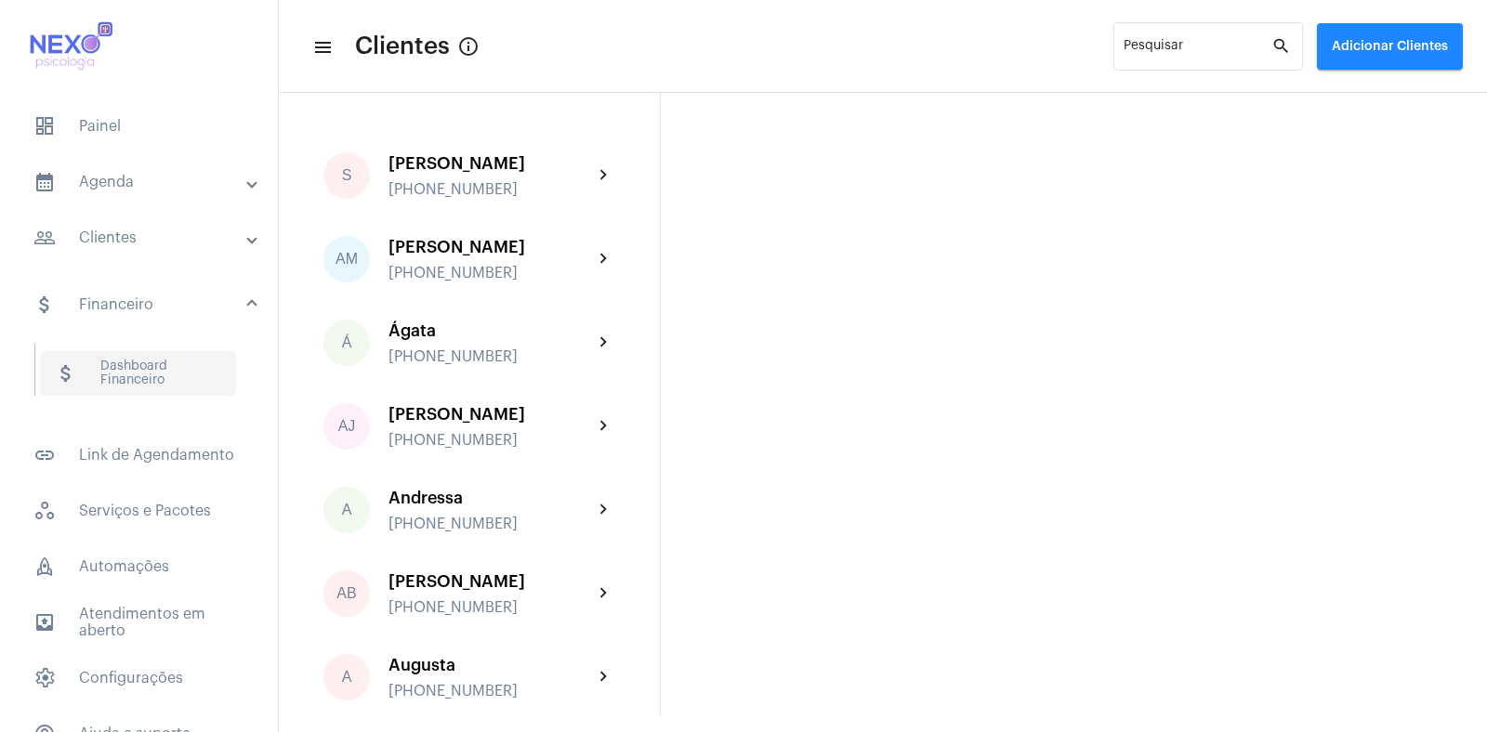
click at [122, 381] on span "attach_money Dashboard Financeiro" at bounding box center [138, 373] width 196 height 45
